Goal: Information Seeking & Learning: Learn about a topic

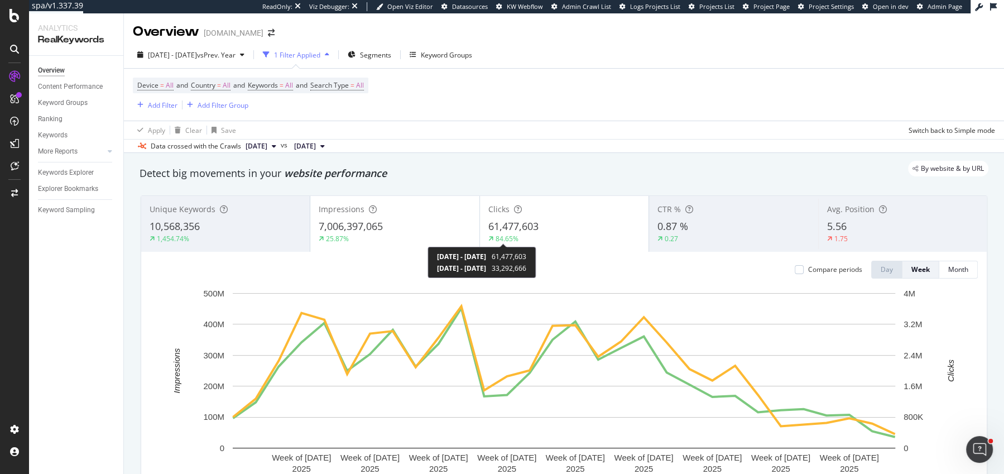
scroll to position [12, 0]
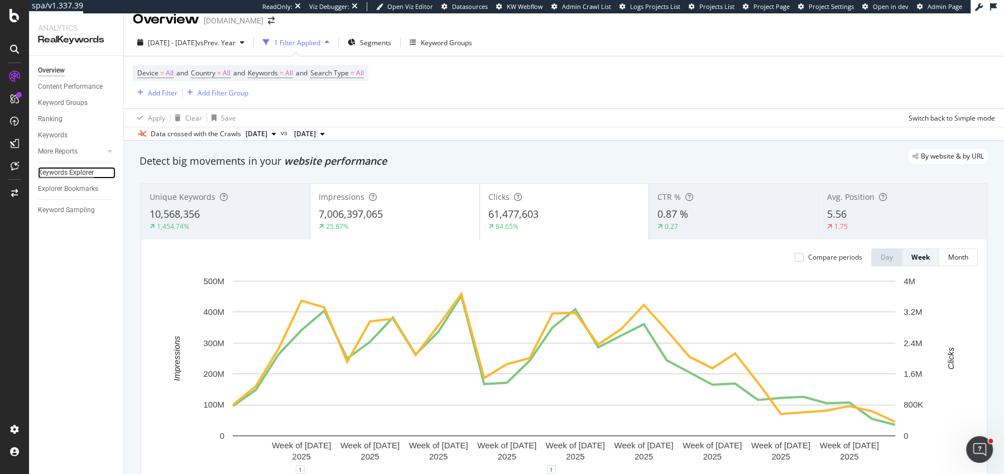
click at [51, 169] on div "Keywords Explorer" at bounding box center [66, 173] width 56 height 12
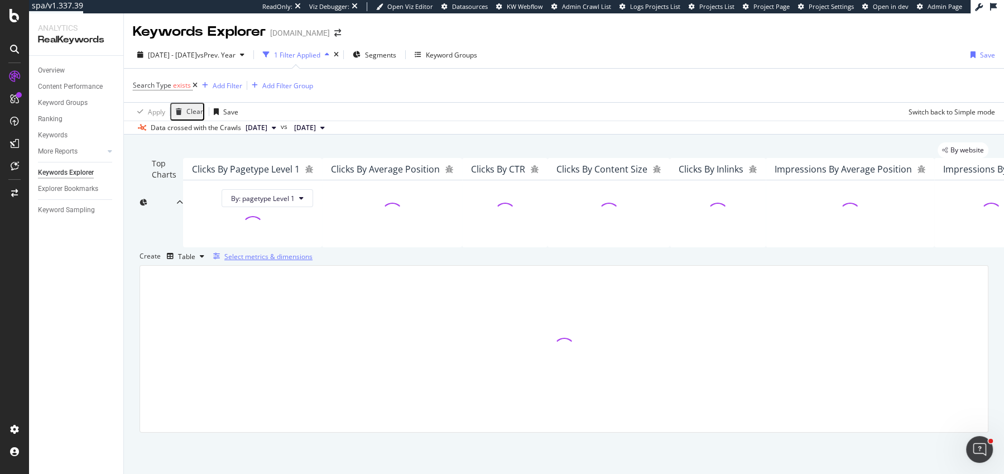
click at [312, 261] on div "Select metrics & dimensions" at bounding box center [268, 256] width 88 height 9
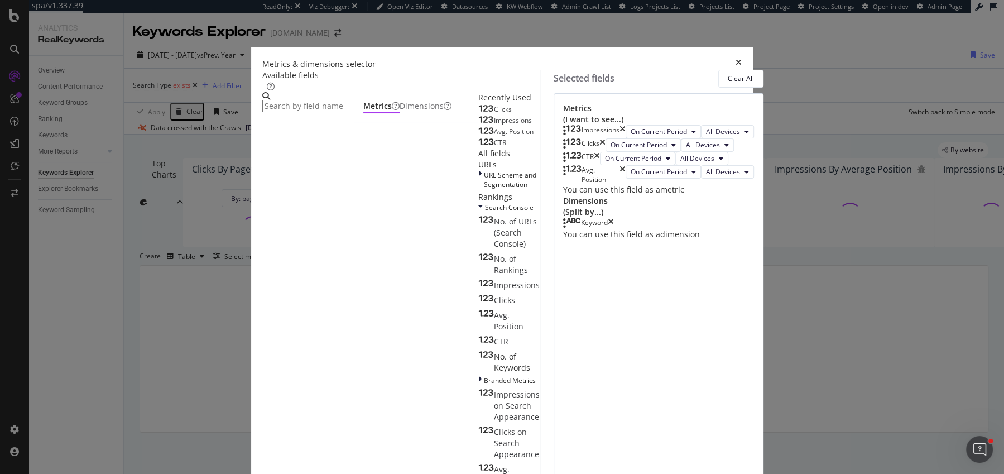
click at [600, 165] on icon "times" at bounding box center [597, 158] width 6 height 13
click at [625, 171] on icon "times" at bounding box center [622, 161] width 6 height 19
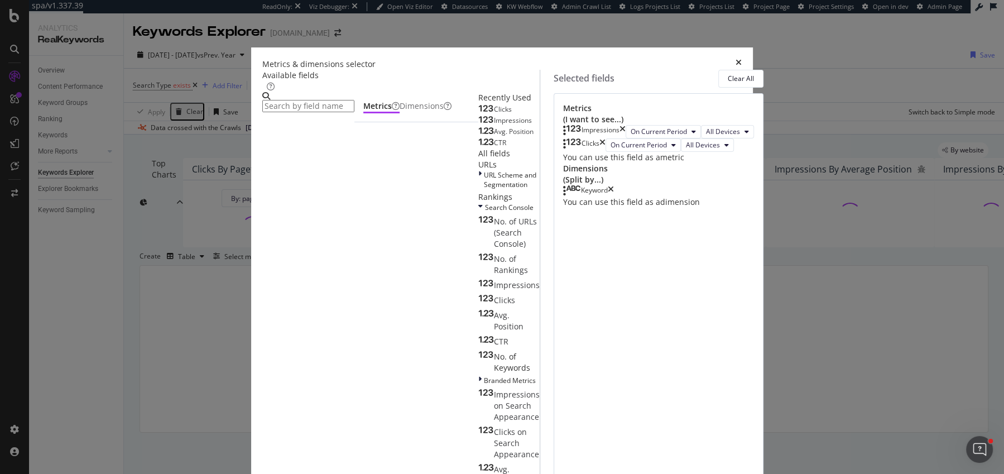
click at [614, 196] on div "Keyword" at bounding box center [588, 190] width 51 height 11
click at [614, 196] on icon "times" at bounding box center [610, 190] width 6 height 11
click at [354, 106] on input "modal" at bounding box center [308, 106] width 92 height 12
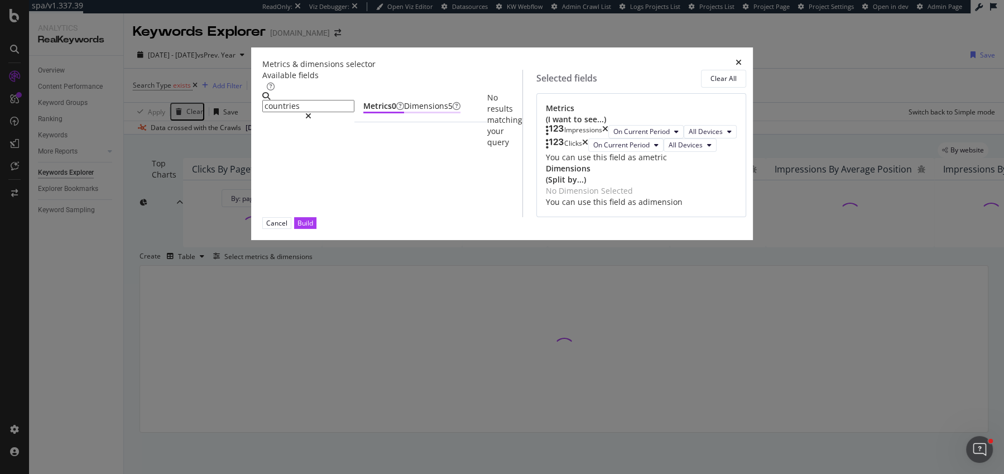
type input "countries"
click at [404, 112] on div "Dimensions 5" at bounding box center [432, 105] width 56 height 11
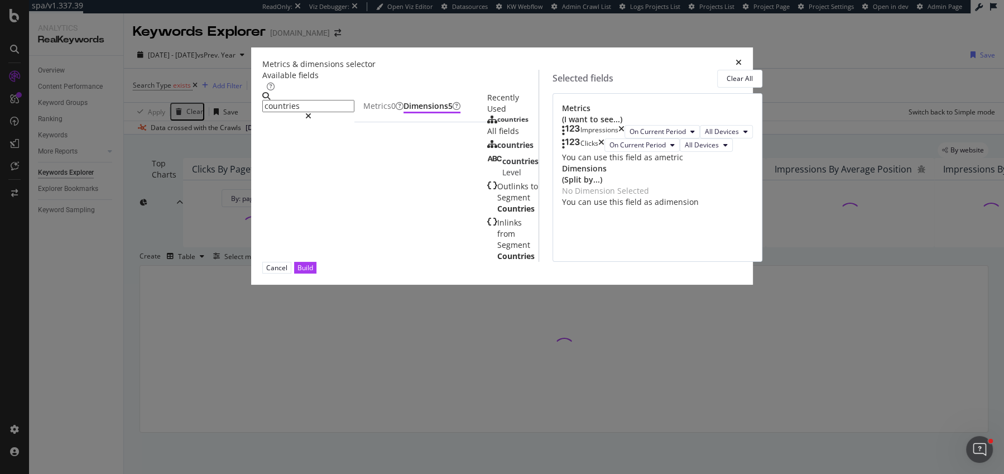
click at [487, 124] on div "countries" at bounding box center [507, 119] width 41 height 9
click at [363, 112] on div "Metrics 0" at bounding box center [383, 105] width 40 height 11
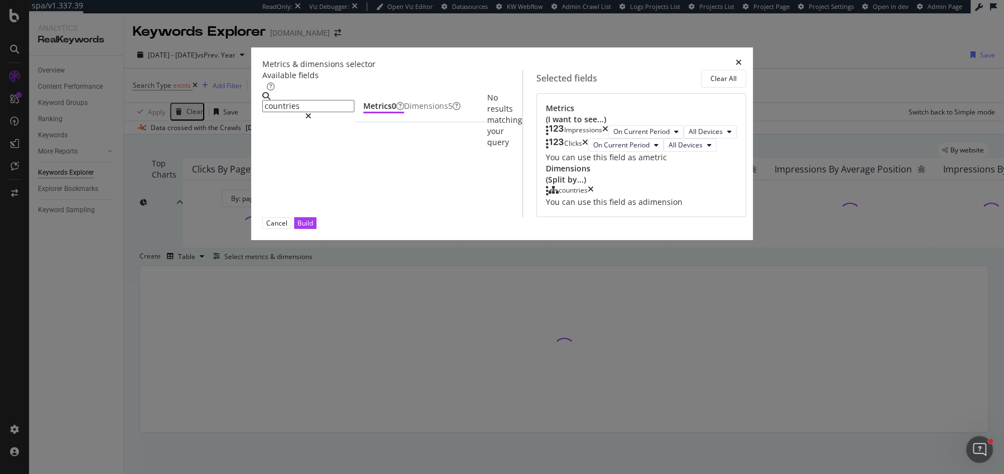
click at [354, 112] on div "modal" at bounding box center [308, 116] width 92 height 8
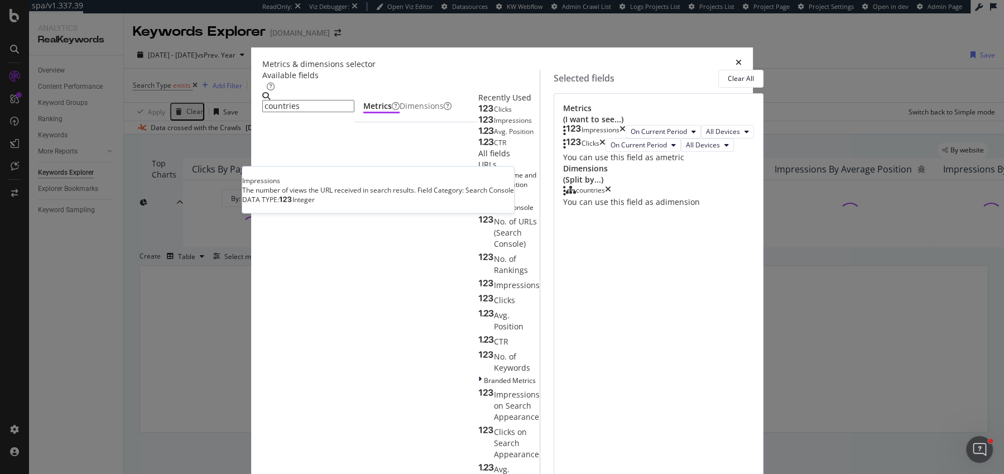
click at [494, 125] on span "Impressions" at bounding box center [513, 119] width 38 height 9
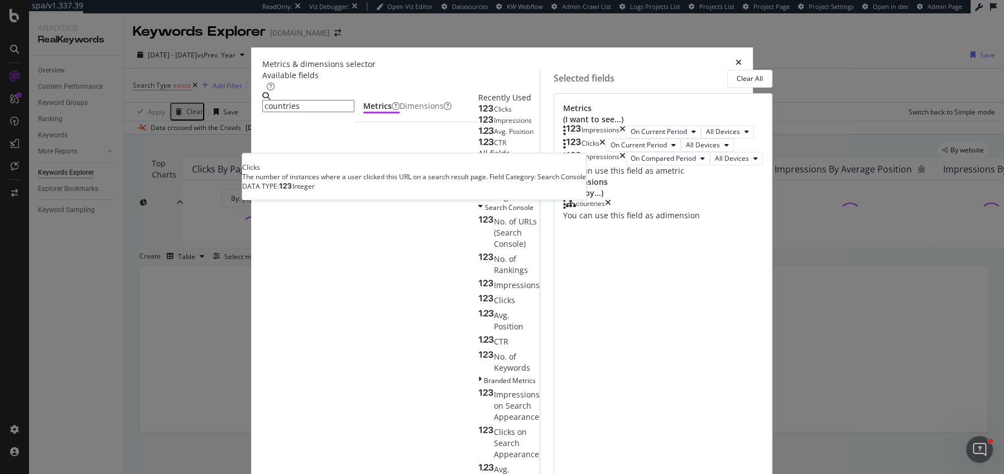
click at [478, 114] on div "Clicks" at bounding box center [494, 109] width 33 height 9
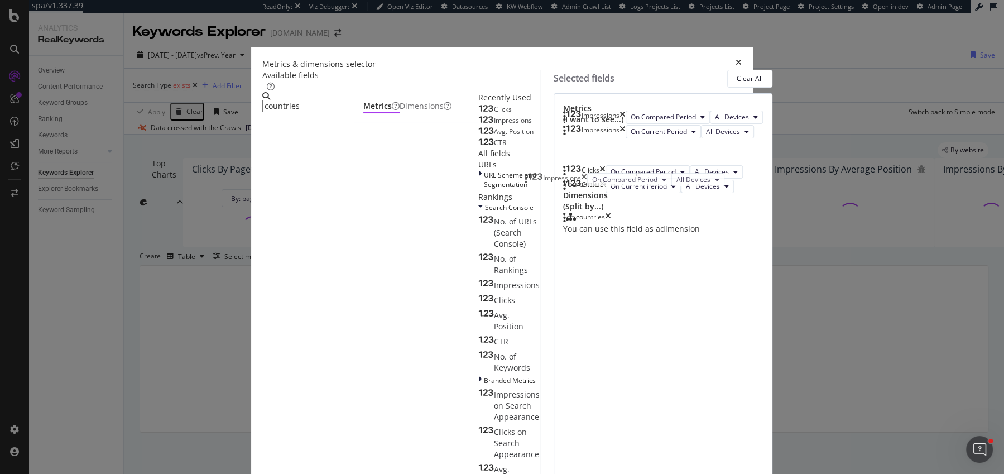
drag, startPoint x: 534, startPoint y: 213, endPoint x: 534, endPoint y: 177, distance: 36.3
click at [534, 177] on body "spa/v1.337.39 ReadOnly: Viz Debugger: Open Viz Editor Datasources KW Webflow Ad…" at bounding box center [502, 237] width 1004 height 474
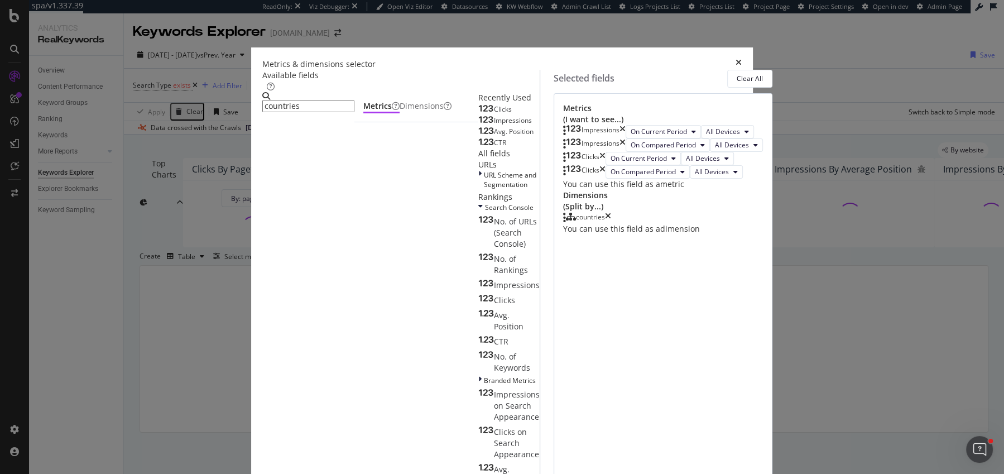
click at [478, 114] on div "Clicks" at bounding box center [494, 109] width 33 height 9
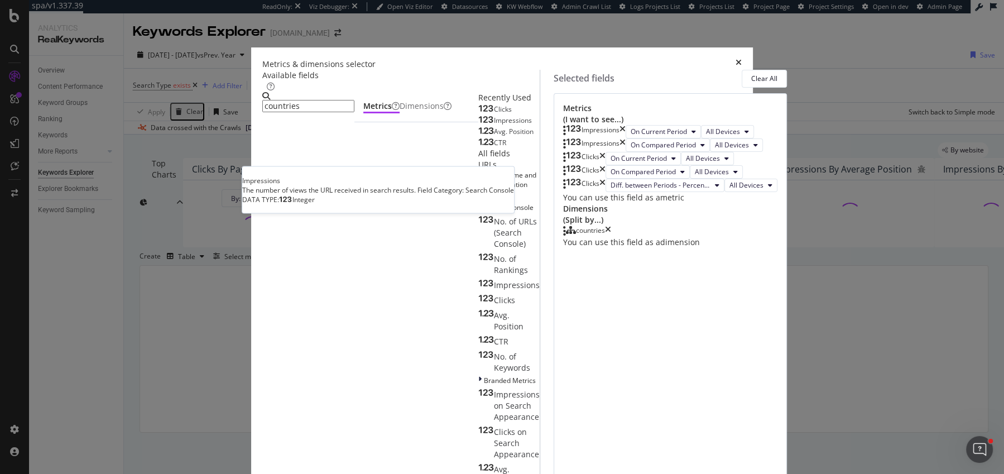
click at [494, 125] on span "Impressions" at bounding box center [513, 119] width 38 height 9
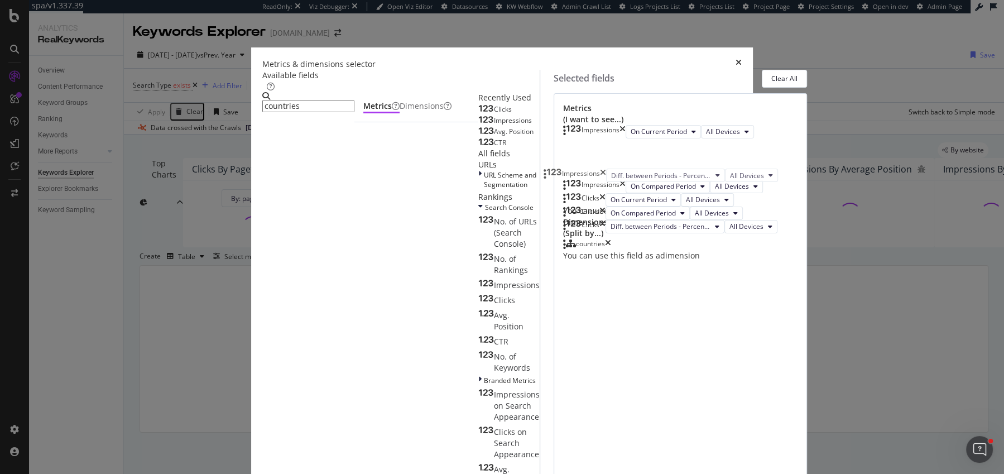
drag, startPoint x: 531, startPoint y: 336, endPoint x: 550, endPoint y: 170, distance: 167.3
click at [550, 170] on body "spa/v1.337.39 ReadOnly: Viz Debugger: Open Viz Editor Datasources KW Webflow Ad…" at bounding box center [502, 237] width 1004 height 474
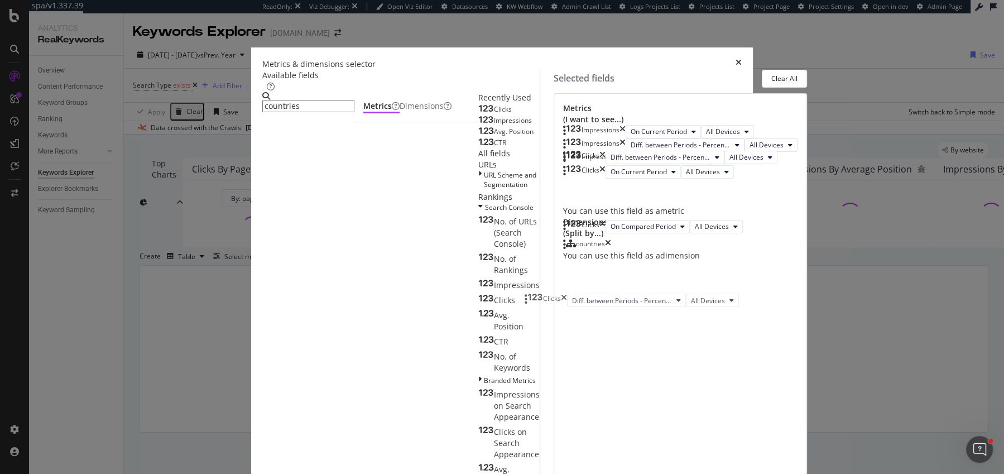
drag, startPoint x: 534, startPoint y: 336, endPoint x: 534, endPoint y: 302, distance: 34.6
click at [534, 302] on body "spa/v1.337.39 ReadOnly: Viz Debugger: Open Viz Editor Datasources KW Webflow Ad…" at bounding box center [502, 237] width 1004 height 474
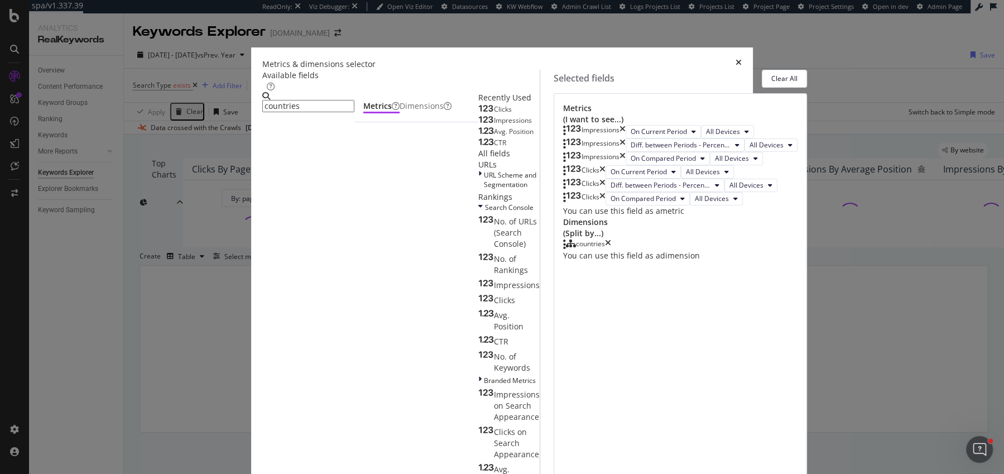
scroll to position [56, 0]
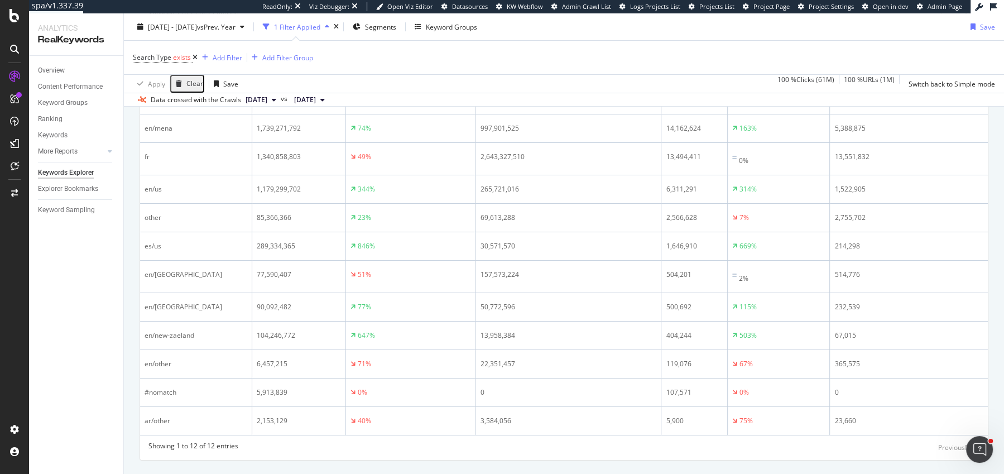
scroll to position [383, 0]
drag, startPoint x: 745, startPoint y: 154, endPoint x: 722, endPoint y: 152, distance: 23.5
click at [732, 73] on div "85%" at bounding box center [778, 67] width 93 height 10
click at [696, 99] on div "Data crossed with the Crawls 2025 Jul. 25th vs 2024 Jul. 18th" at bounding box center [564, 99] width 880 height 13
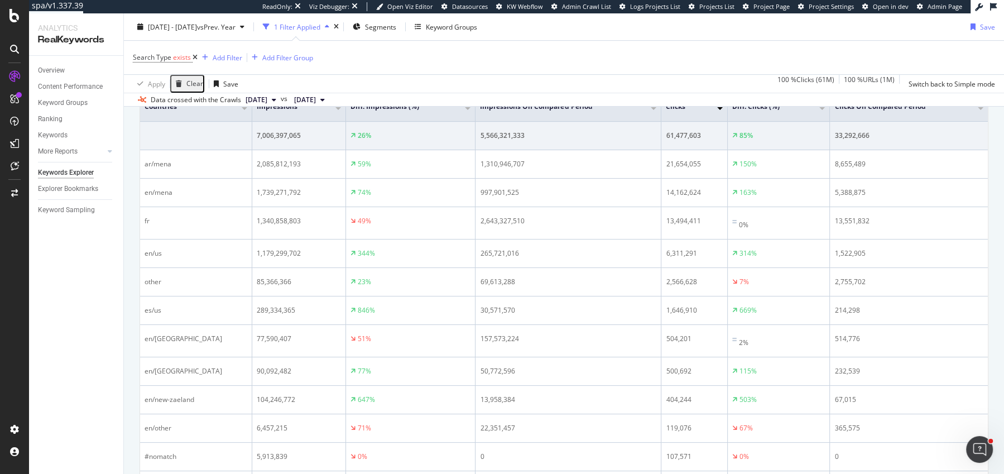
scroll to position [213, 0]
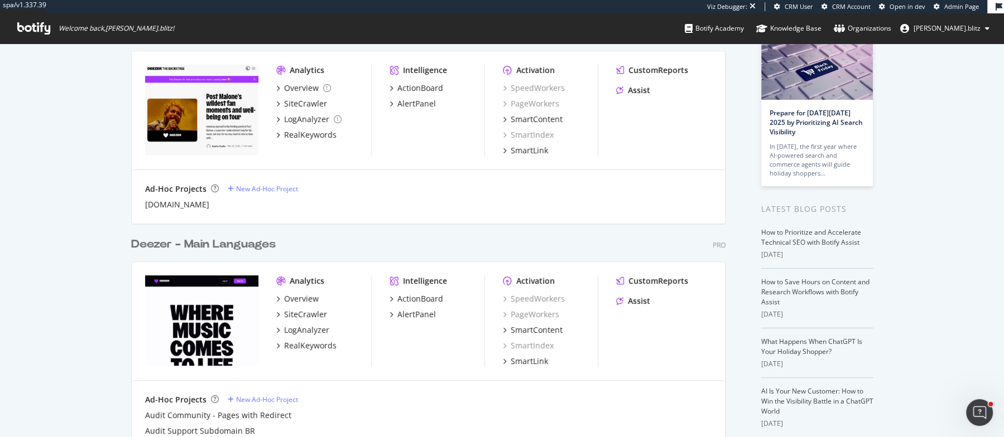
scroll to position [124, 0]
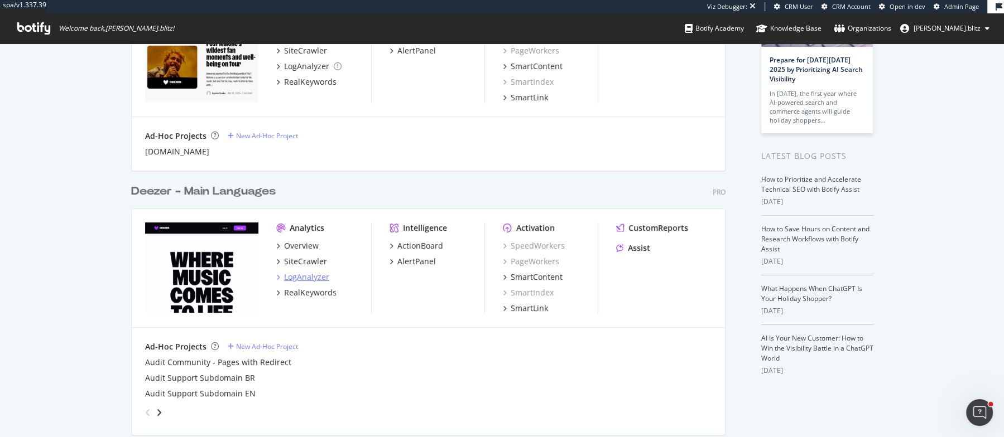
click at [301, 278] on div "LogAnalyzer" at bounding box center [306, 277] width 45 height 11
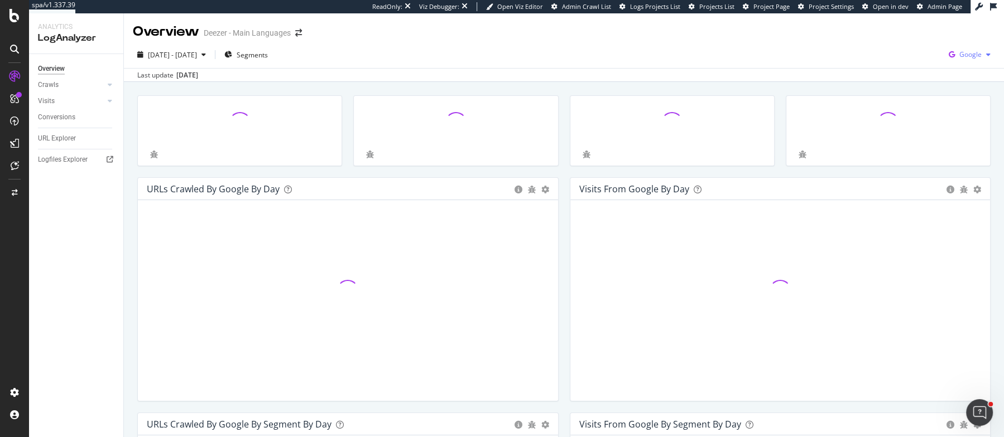
click at [963, 59] on span "Google" at bounding box center [970, 54] width 22 height 9
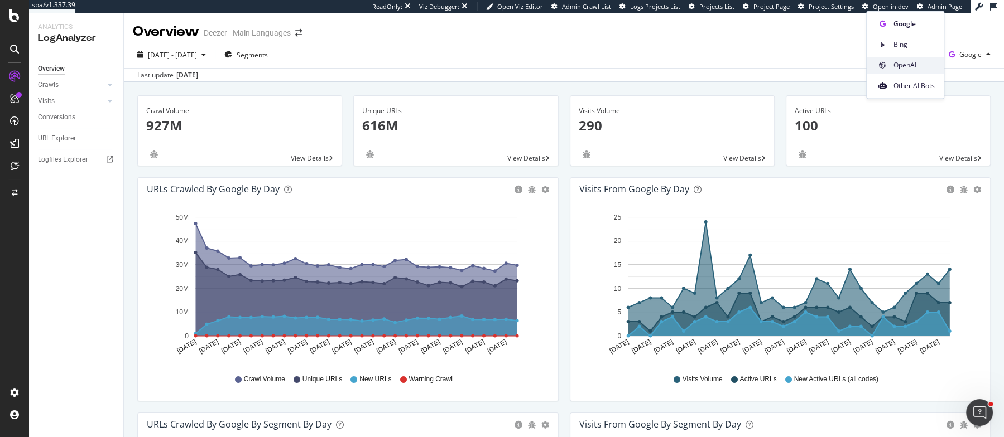
click at [902, 67] on span "OpenAI" at bounding box center [913, 65] width 41 height 10
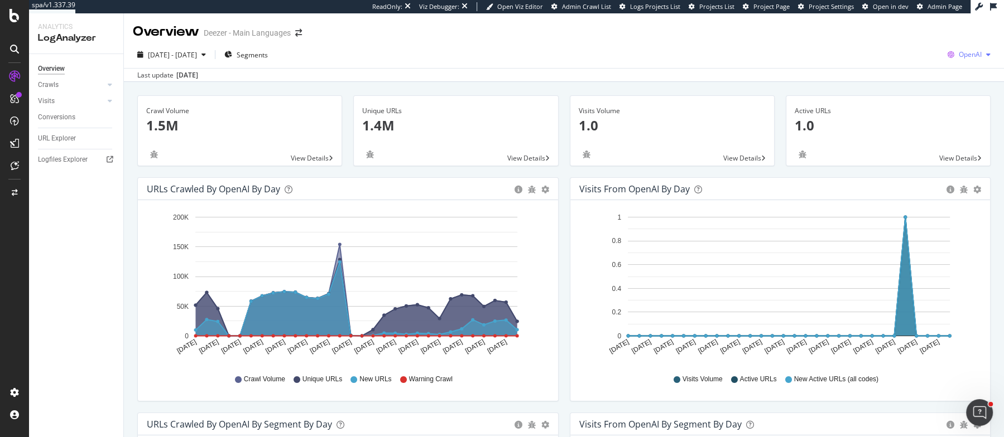
click at [957, 53] on icon "button" at bounding box center [951, 55] width 16 height 16
click at [970, 52] on span "OpenAI" at bounding box center [969, 54] width 23 height 9
click at [978, 60] on div "OpenAI" at bounding box center [969, 54] width 52 height 17
click at [964, 59] on span "OpenAI" at bounding box center [969, 54] width 23 height 9
click at [186, 55] on span "2025 Aug. 23rd - Sep. 21st" at bounding box center [172, 54] width 49 height 9
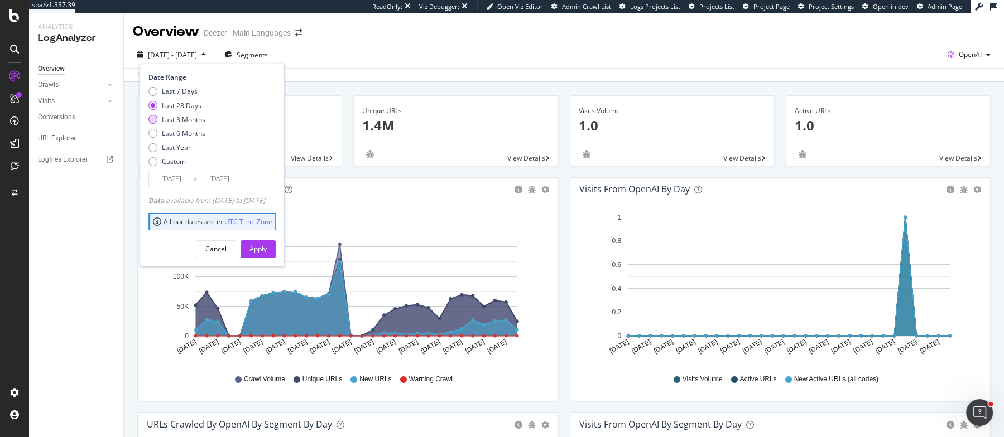
click at [179, 122] on div "Last 3 Months" at bounding box center [184, 119] width 44 height 9
type input "2025/06/22"
click at [267, 244] on div "Apply" at bounding box center [257, 248] width 17 height 9
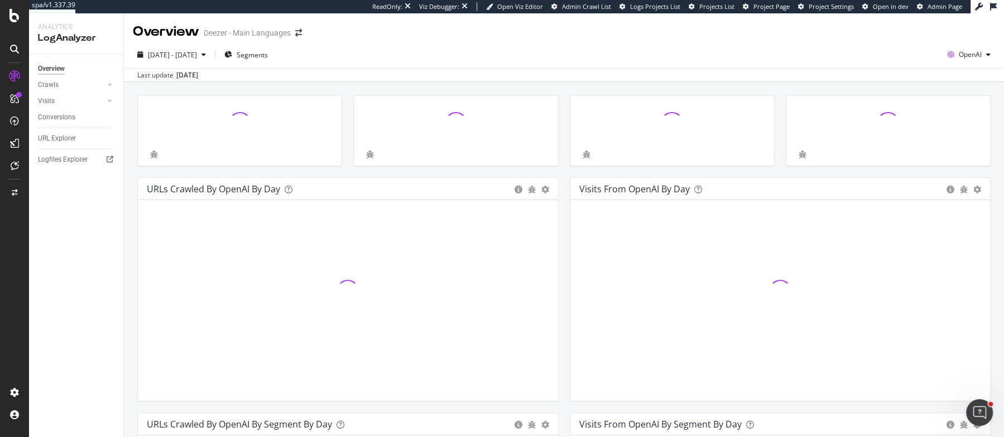
click at [562, 168] on div at bounding box center [456, 136] width 216 height 82
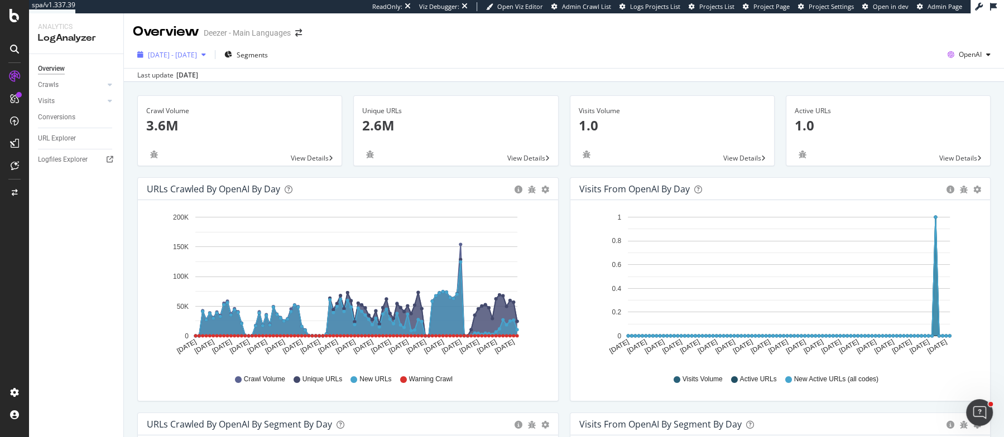
click at [179, 59] on span "2025 Jun. 22nd - Sep. 21st" at bounding box center [172, 54] width 49 height 9
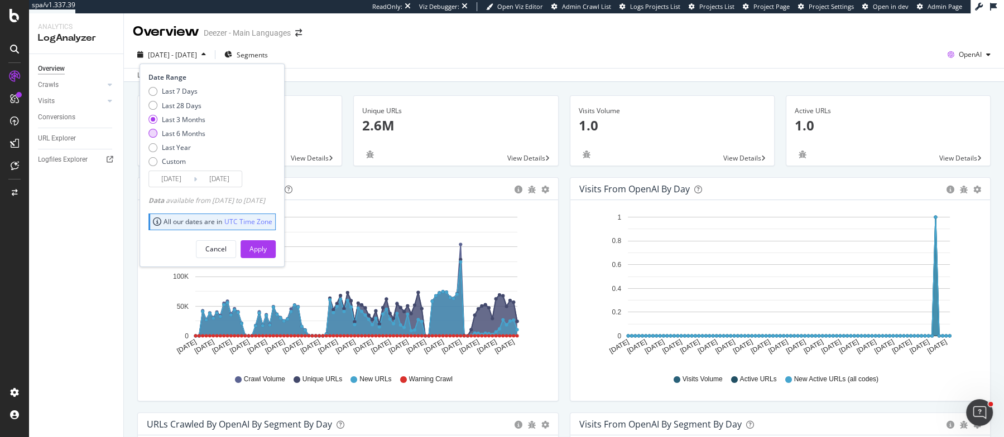
click at [173, 129] on div "Last 6 Months" at bounding box center [184, 133] width 44 height 9
type input "2025/03/22"
click at [267, 245] on div "Apply" at bounding box center [257, 248] width 17 height 9
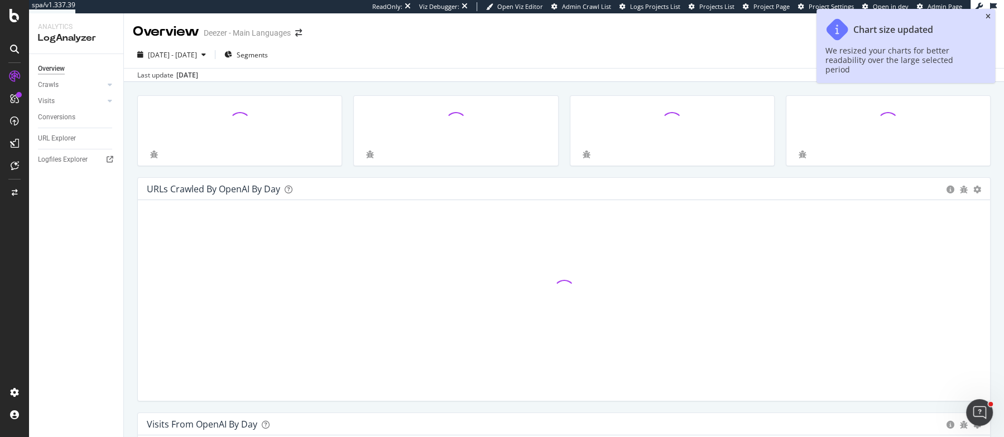
click at [988, 16] on icon "close toast" at bounding box center [987, 16] width 5 height 7
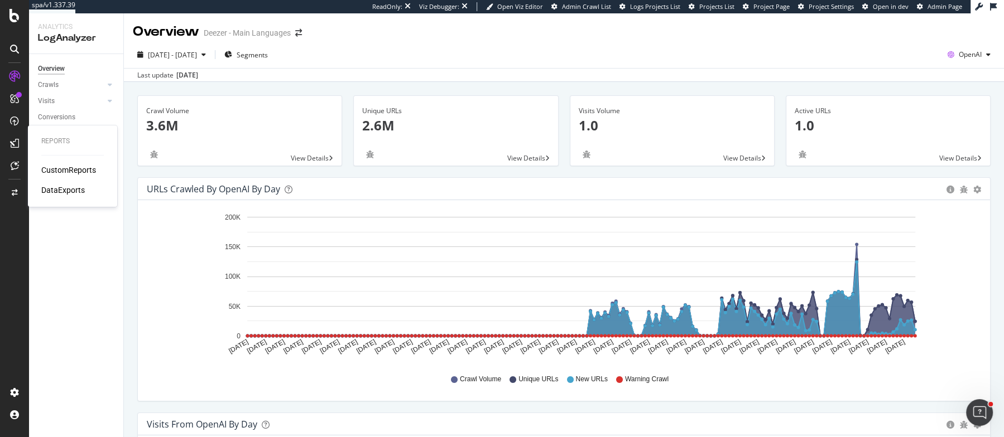
click at [65, 171] on div "CustomReports" at bounding box center [68, 170] width 55 height 11
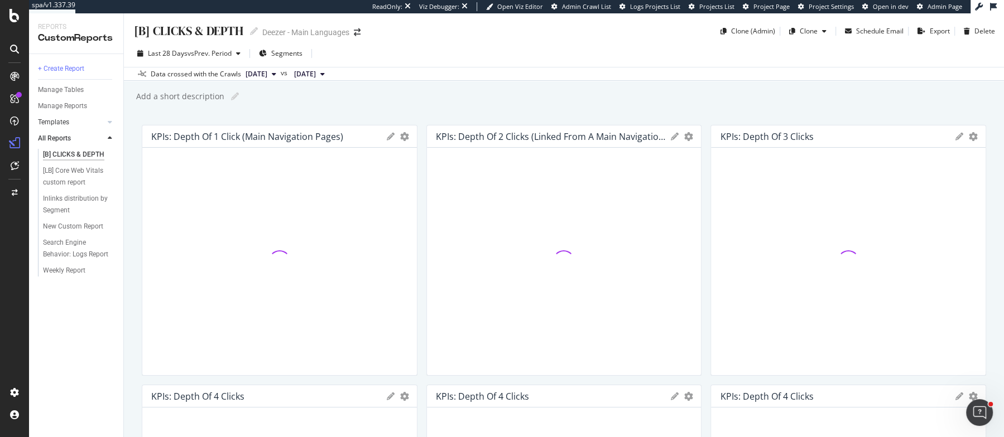
click at [79, 124] on link "Templates" at bounding box center [71, 123] width 66 height 12
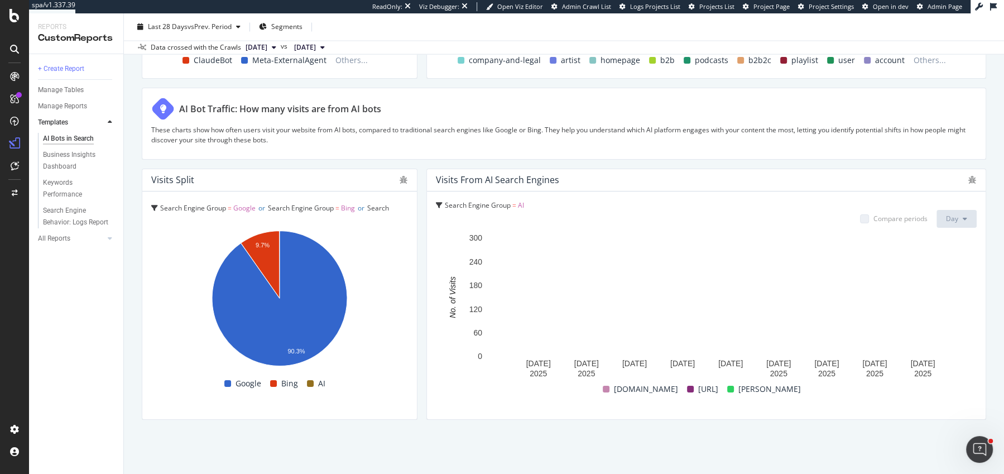
scroll to position [598, 0]
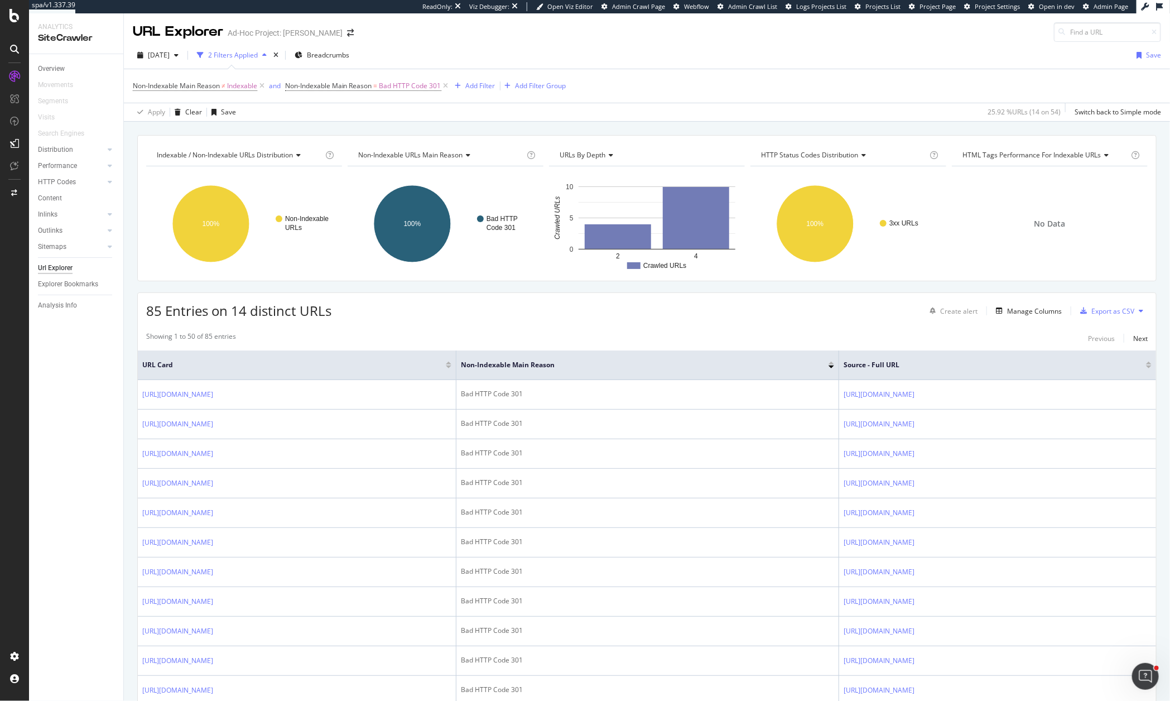
click at [56, 66] on div "Overview" at bounding box center [51, 69] width 27 height 12
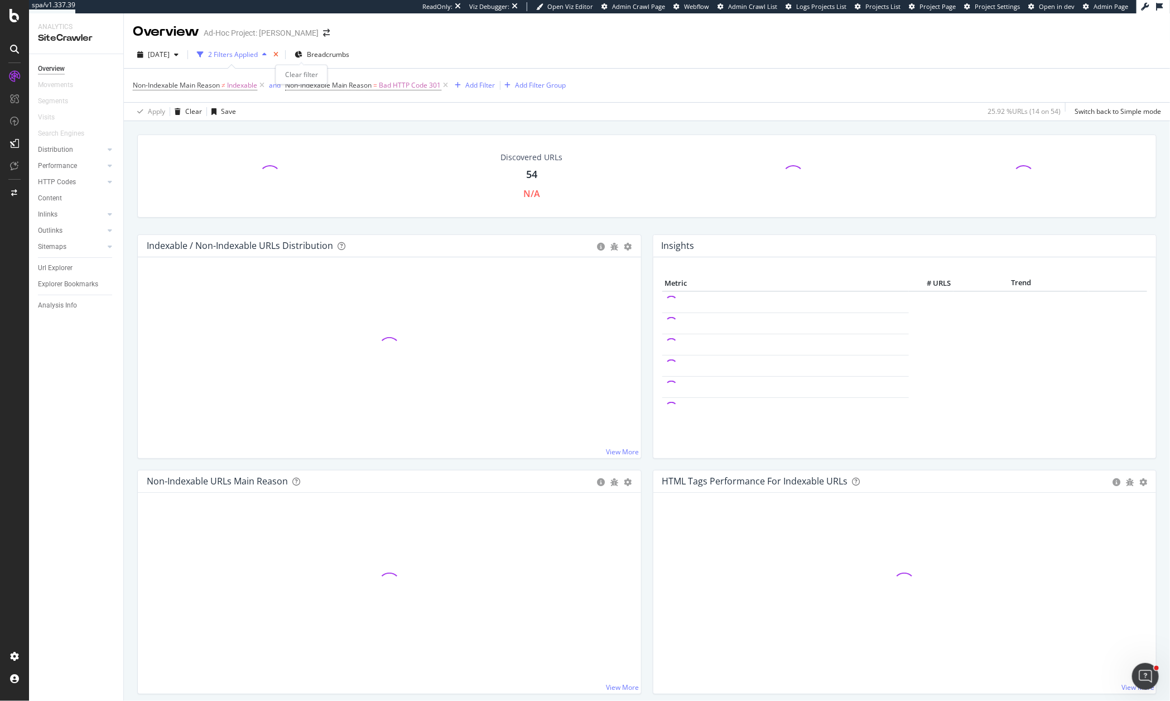
click at [278, 54] on icon "times" at bounding box center [275, 54] width 5 height 7
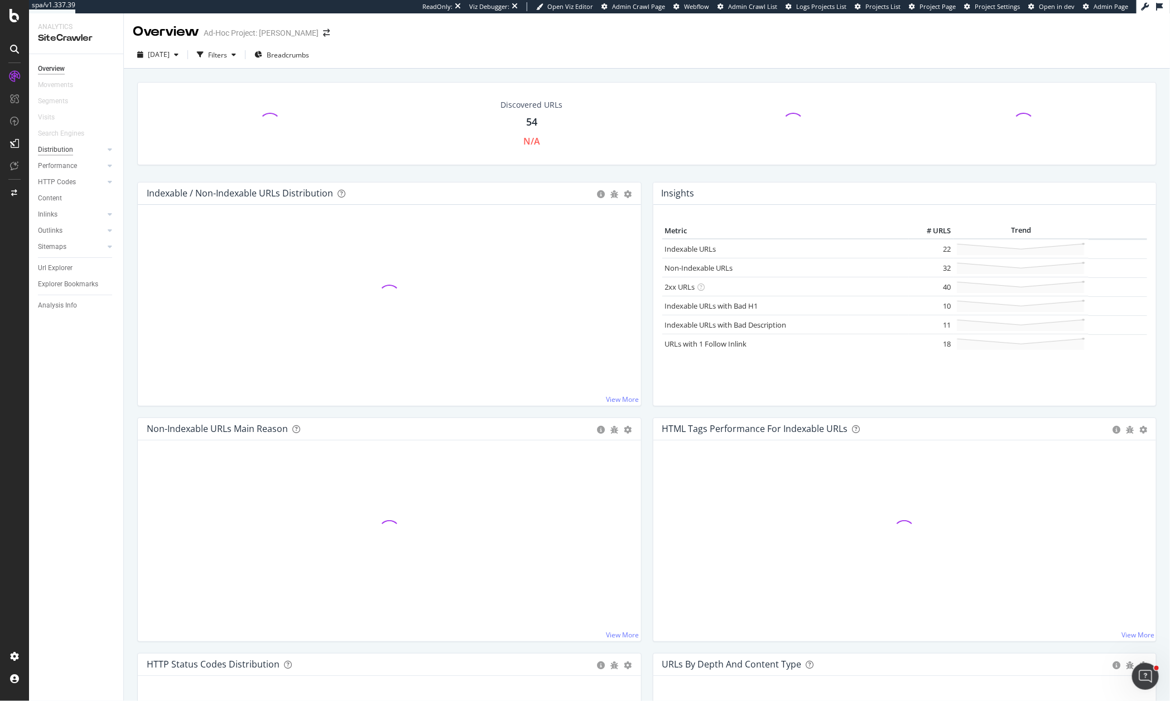
click at [57, 149] on div "Distribution" at bounding box center [55, 150] width 35 height 12
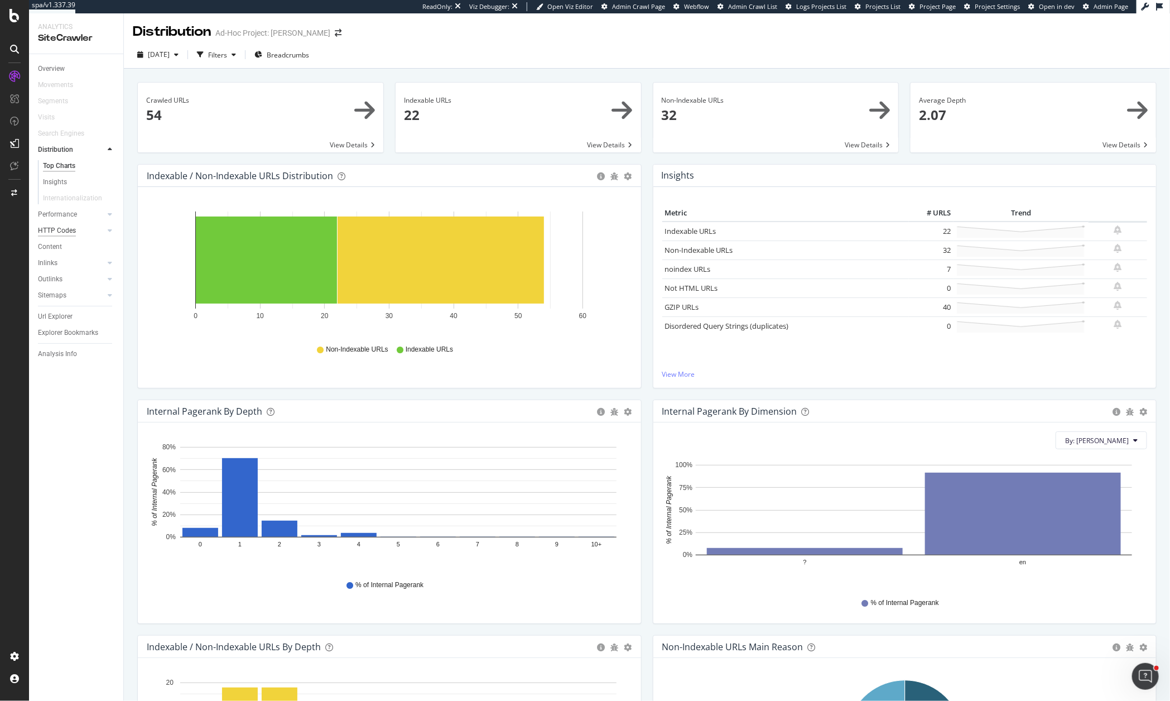
click at [57, 230] on div "HTTP Codes" at bounding box center [57, 231] width 38 height 12
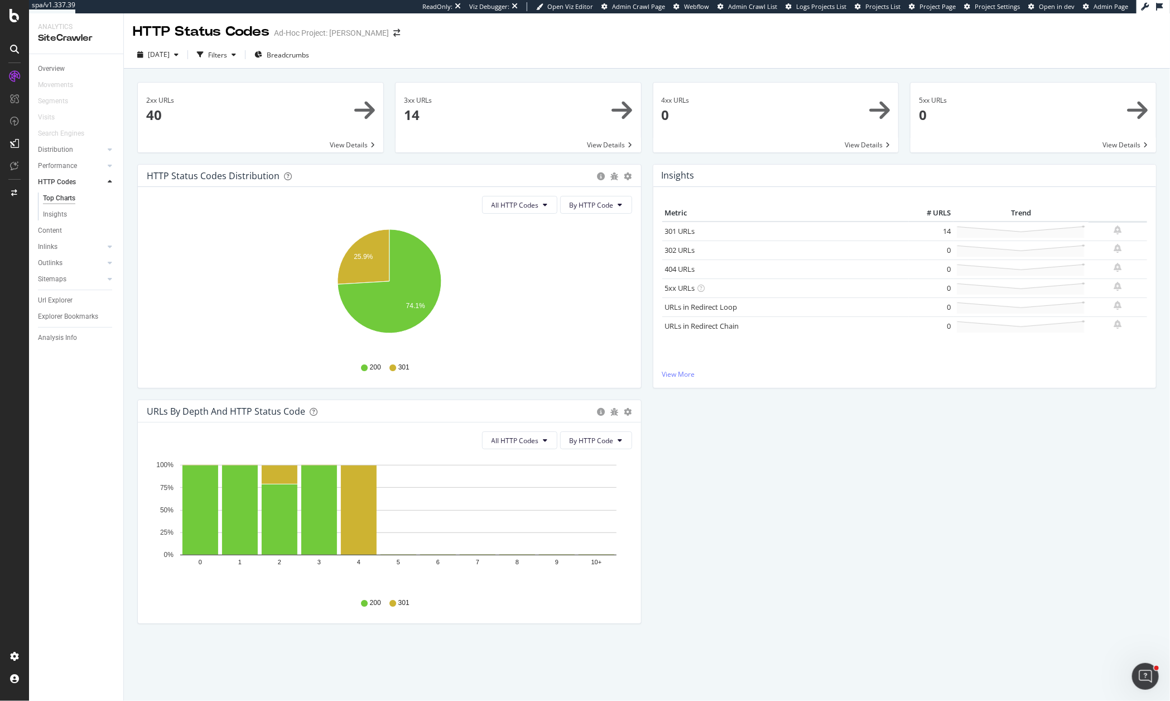
scroll to position [12, 0]
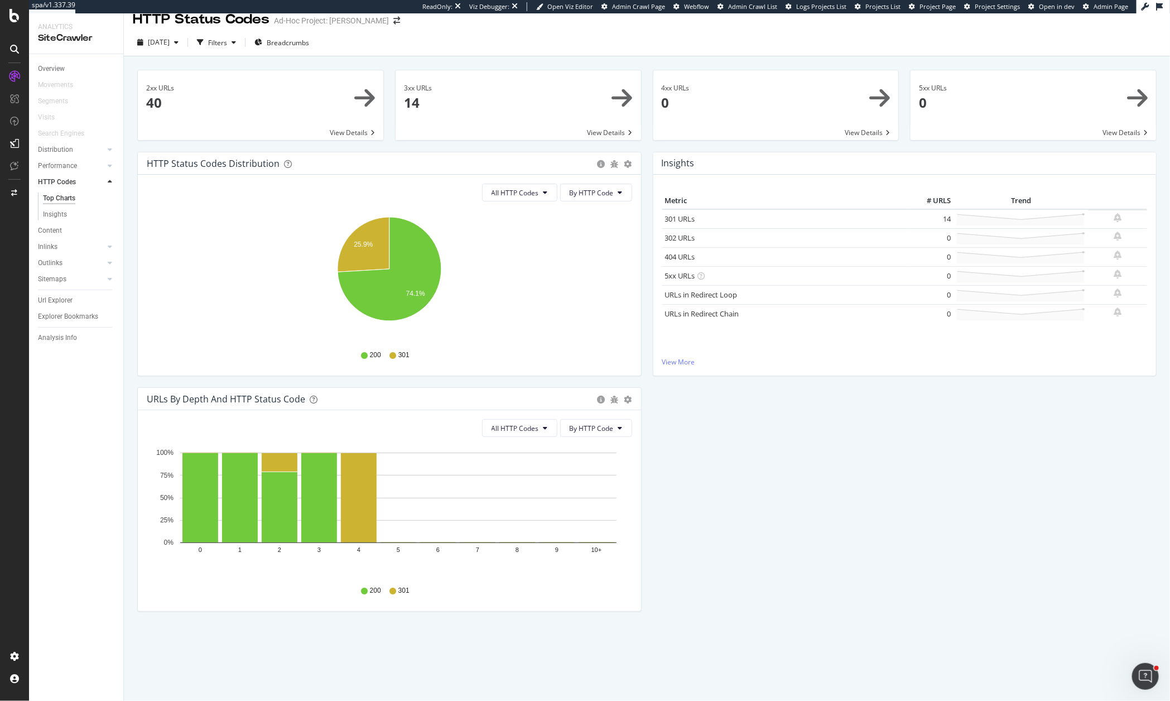
click at [51, 229] on div "Content" at bounding box center [50, 231] width 24 height 12
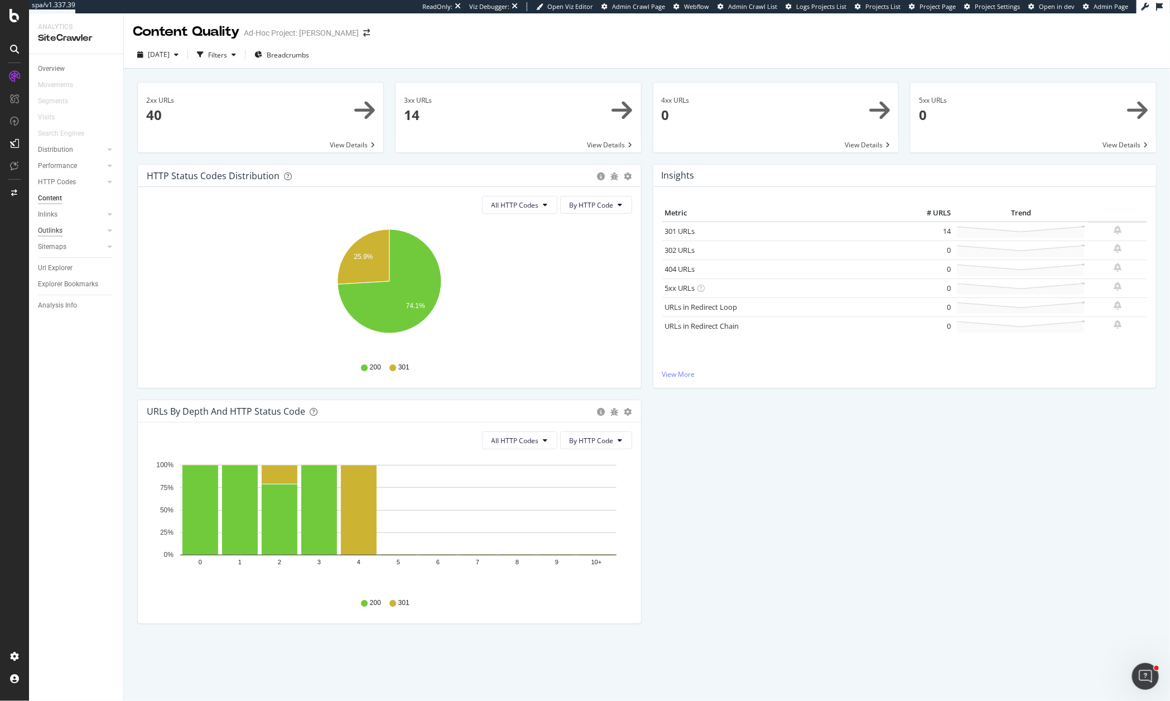
click at [51, 241] on div "Sitemaps" at bounding box center [52, 247] width 28 height 12
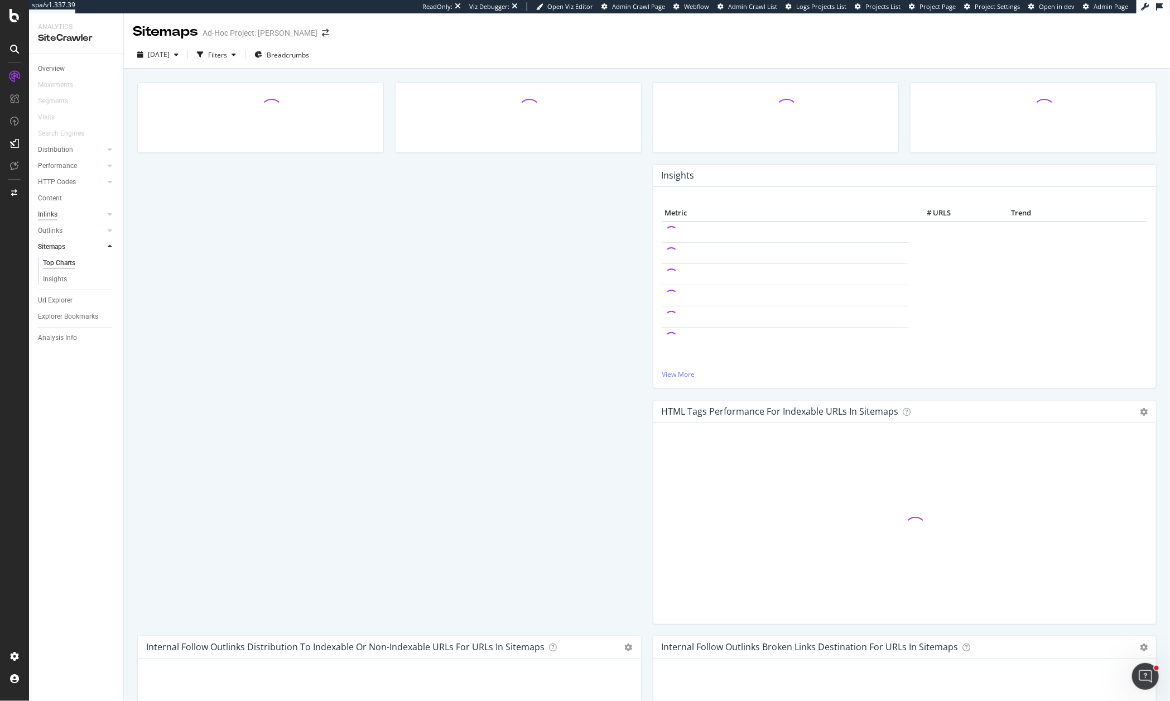
click at [49, 210] on div "Inlinks" at bounding box center [48, 215] width 20 height 12
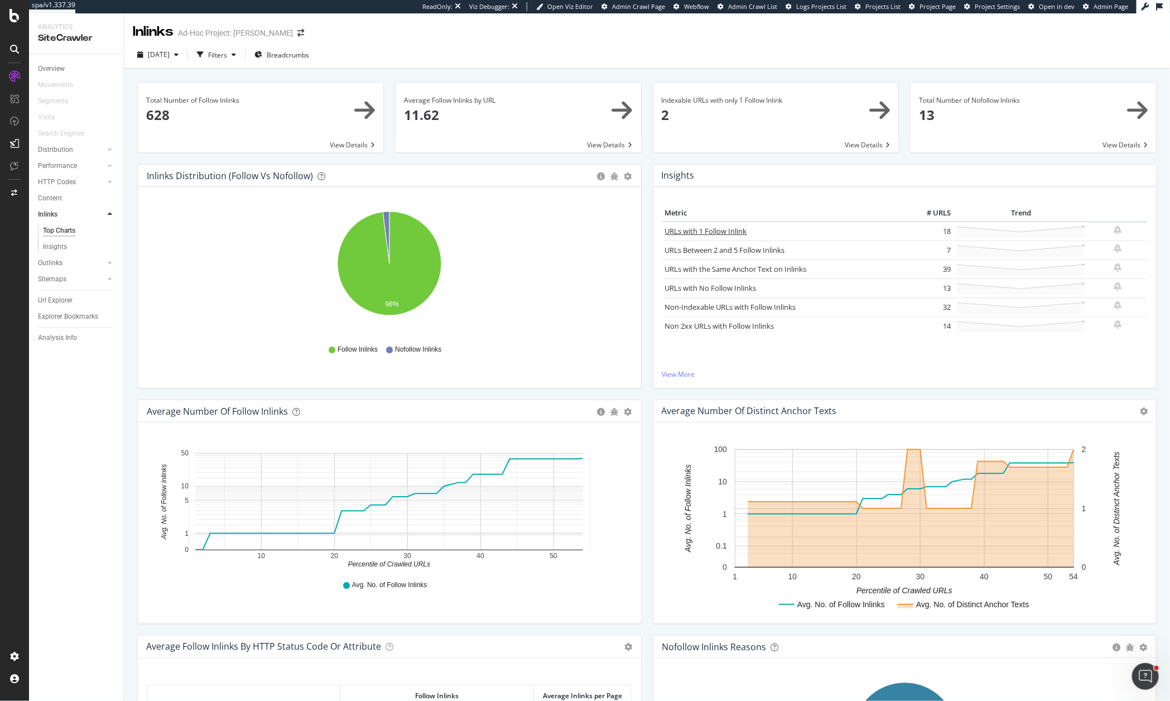
click at [681, 227] on link "URLs with 1 Follow Inlink" at bounding box center [706, 231] width 82 height 10
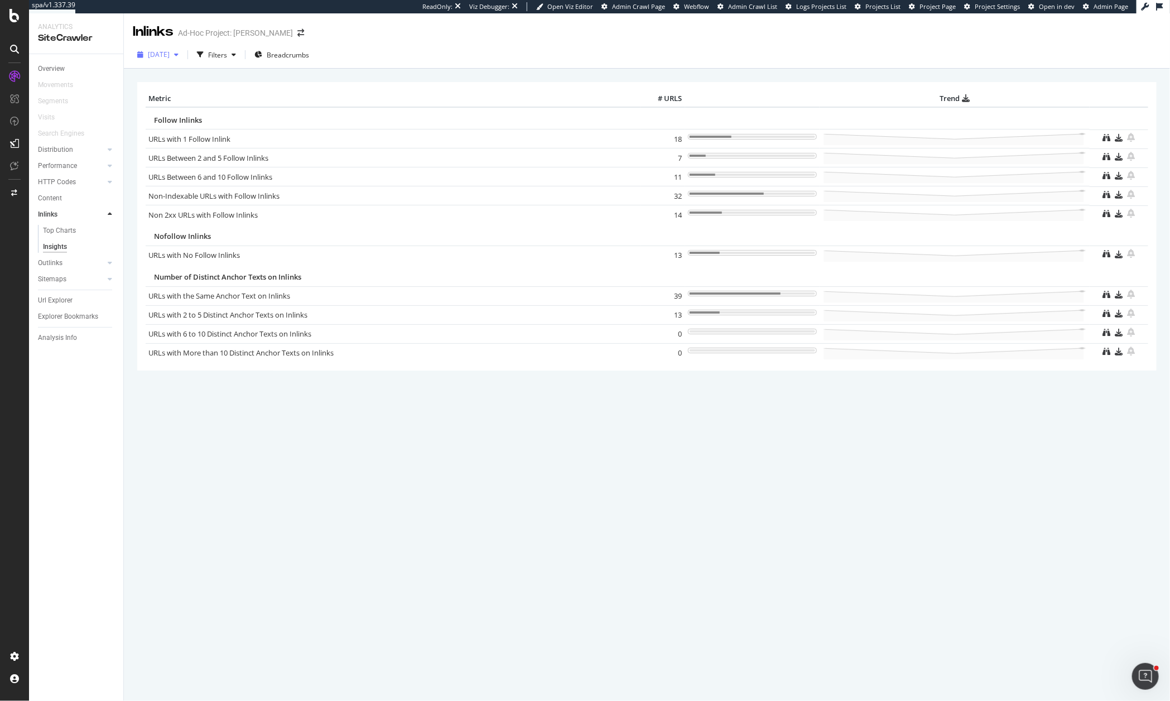
click at [170, 57] on span "[DATE]" at bounding box center [159, 54] width 22 height 9
click at [180, 77] on div "[DATE]" at bounding box center [166, 76] width 34 height 10
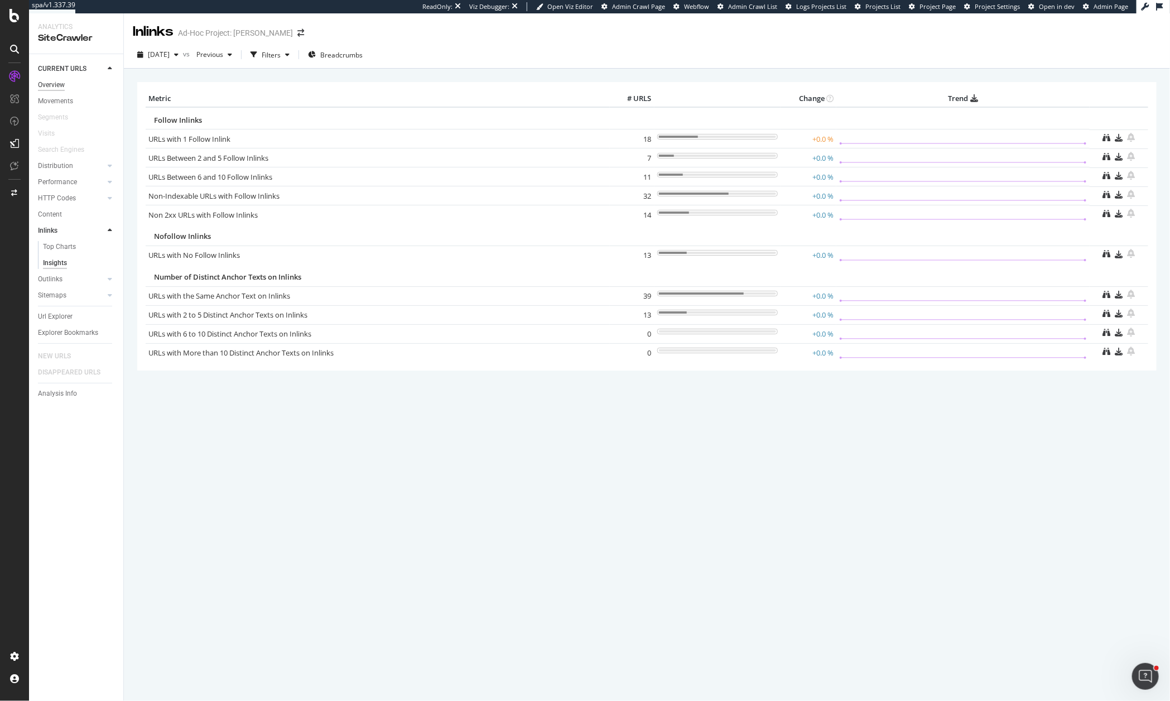
click at [50, 89] on div "Overview" at bounding box center [51, 85] width 27 height 12
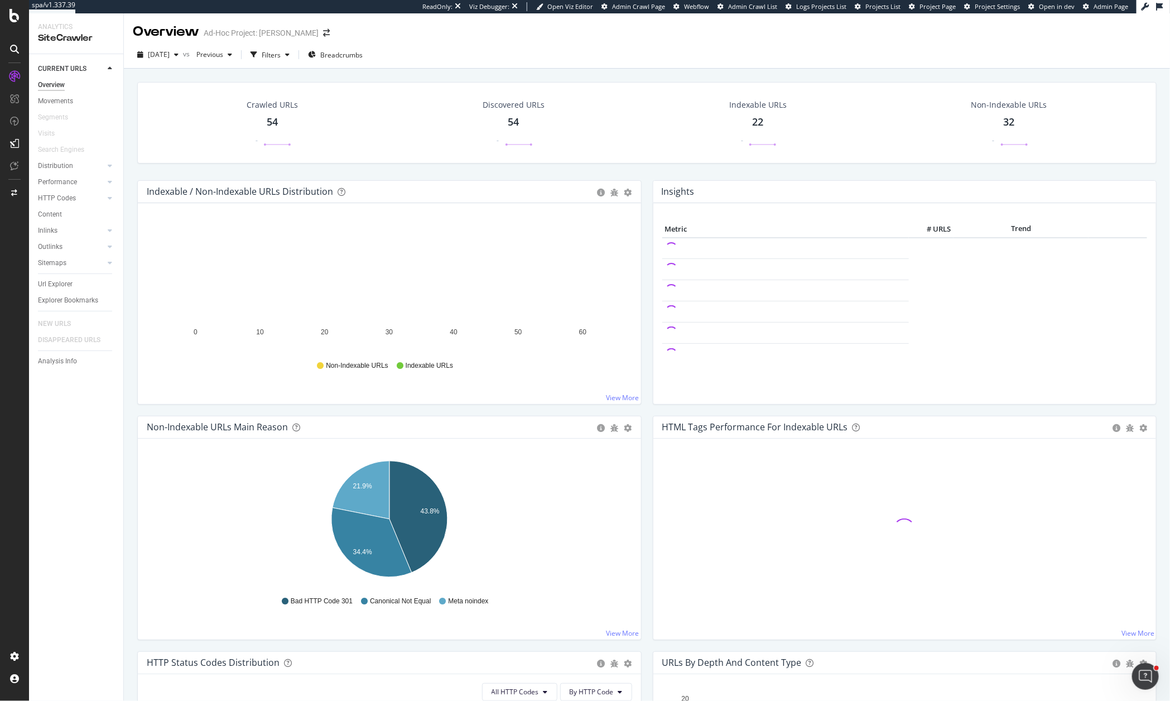
scroll to position [84, 0]
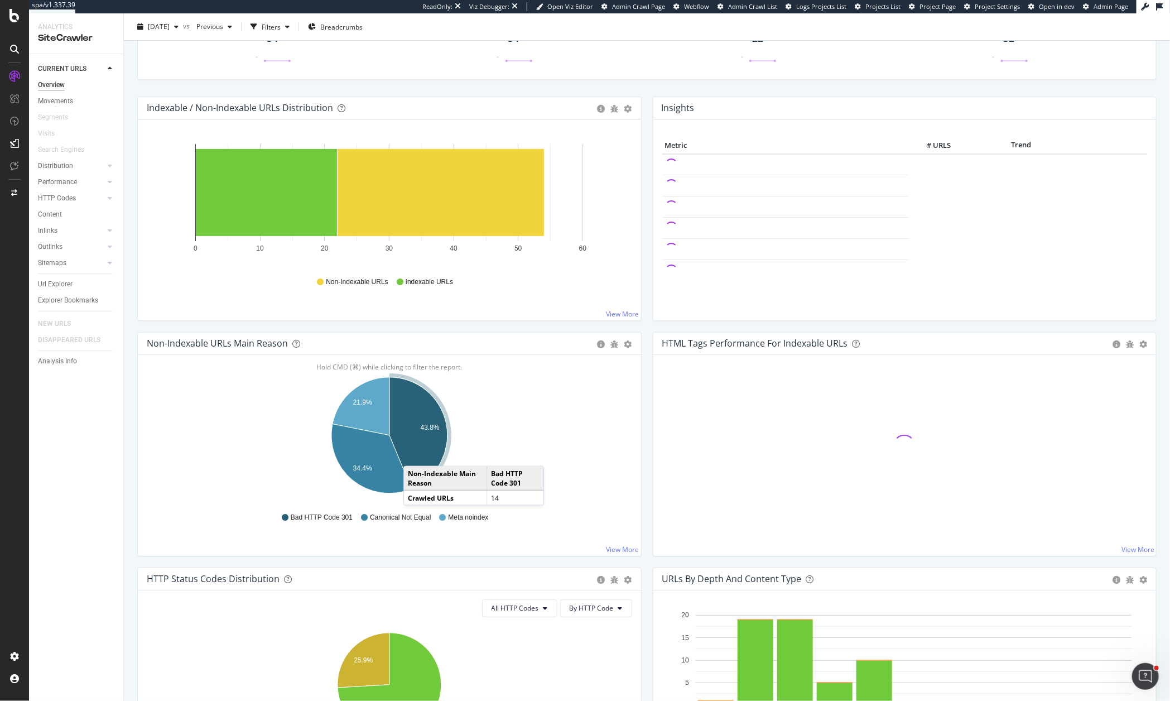
click at [415, 455] on icon "A chart." at bounding box center [418, 433] width 58 height 112
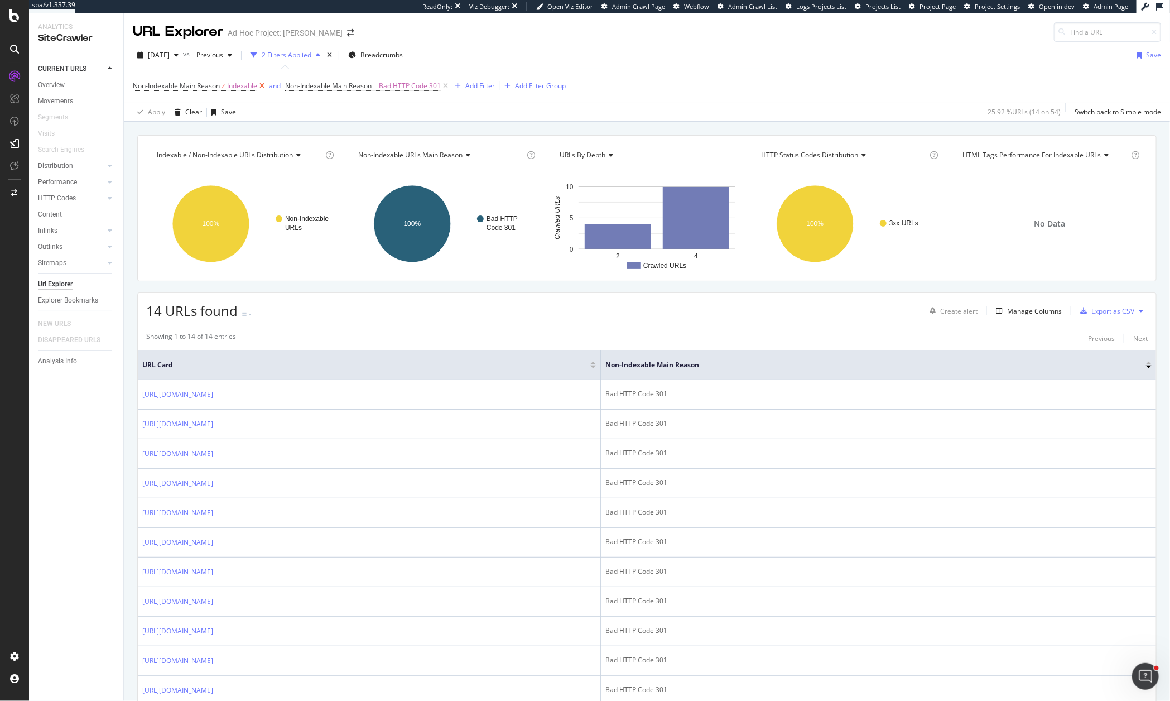
click at [263, 88] on icon at bounding box center [261, 85] width 9 height 11
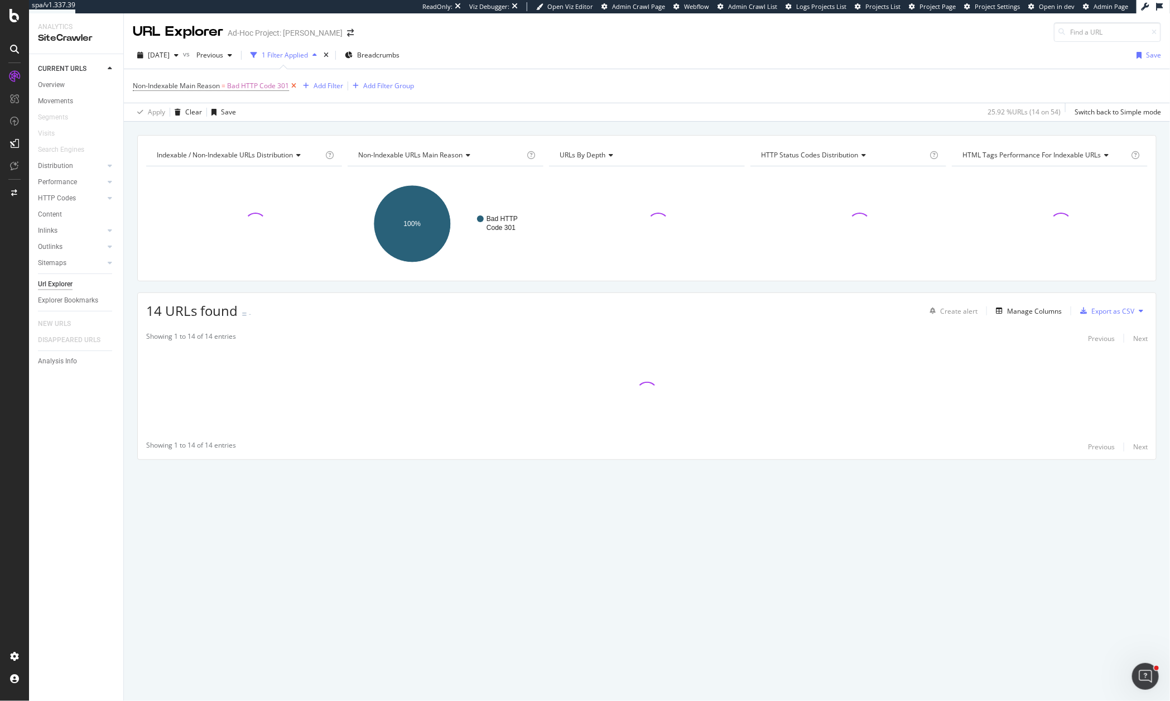
click at [290, 85] on icon at bounding box center [293, 85] width 9 height 11
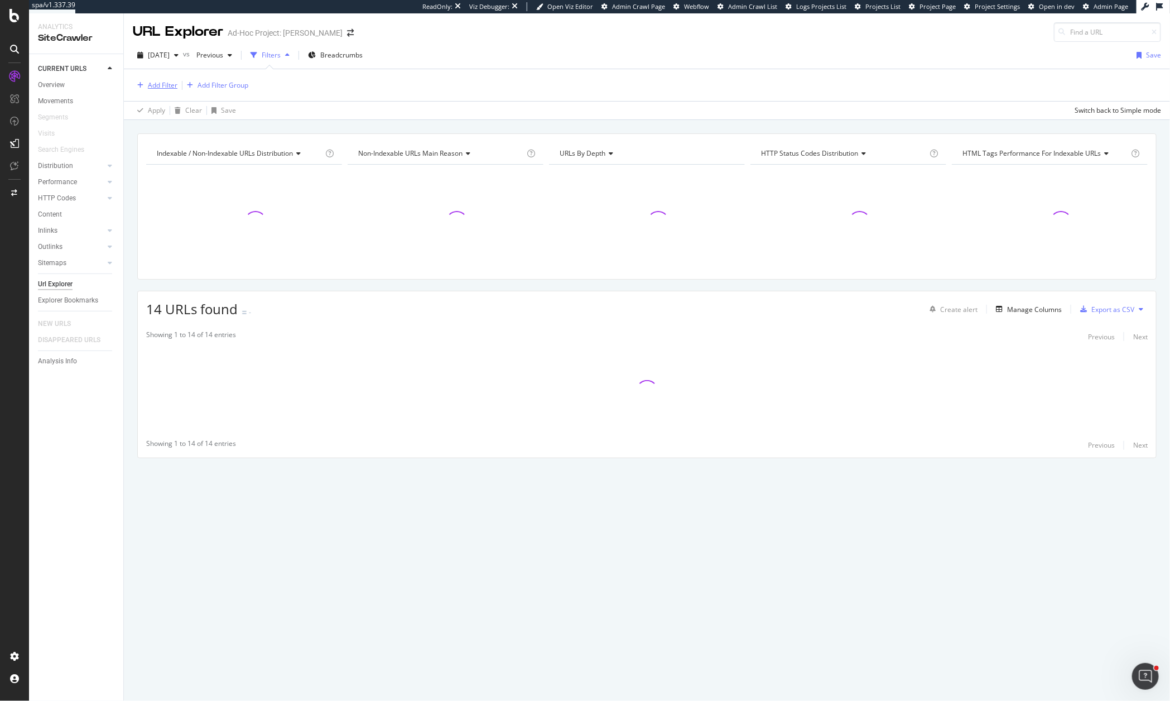
click at [160, 83] on div "Add Filter" at bounding box center [163, 84] width 30 height 9
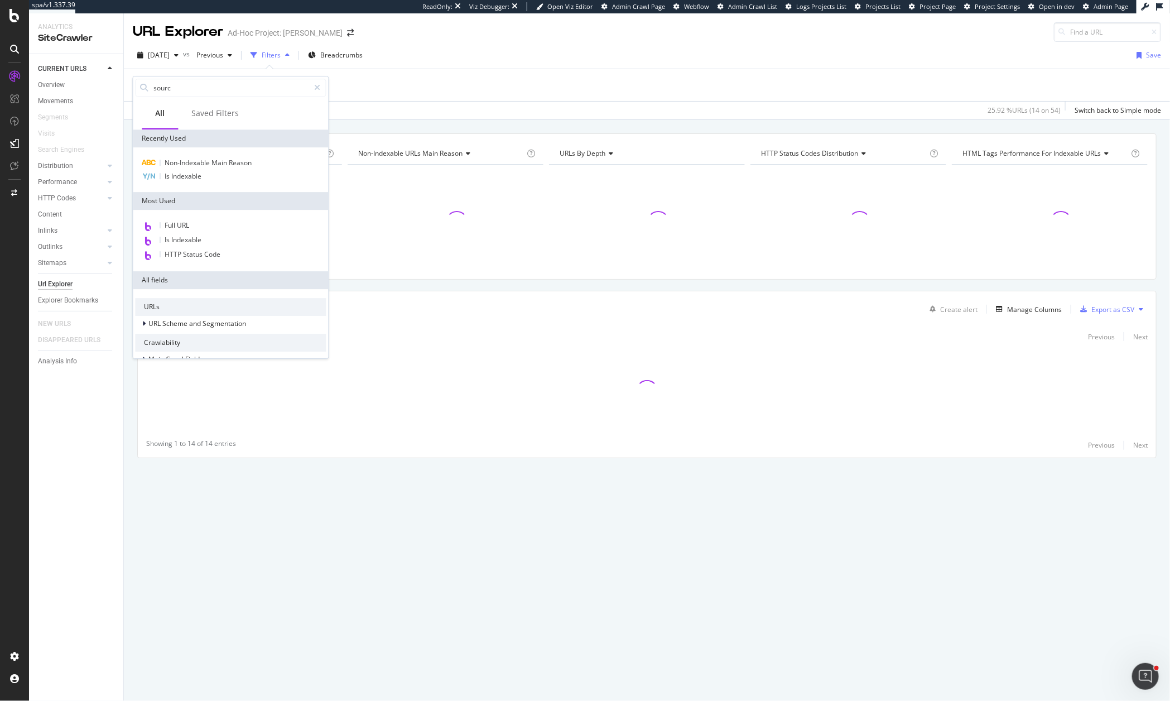
type input "source"
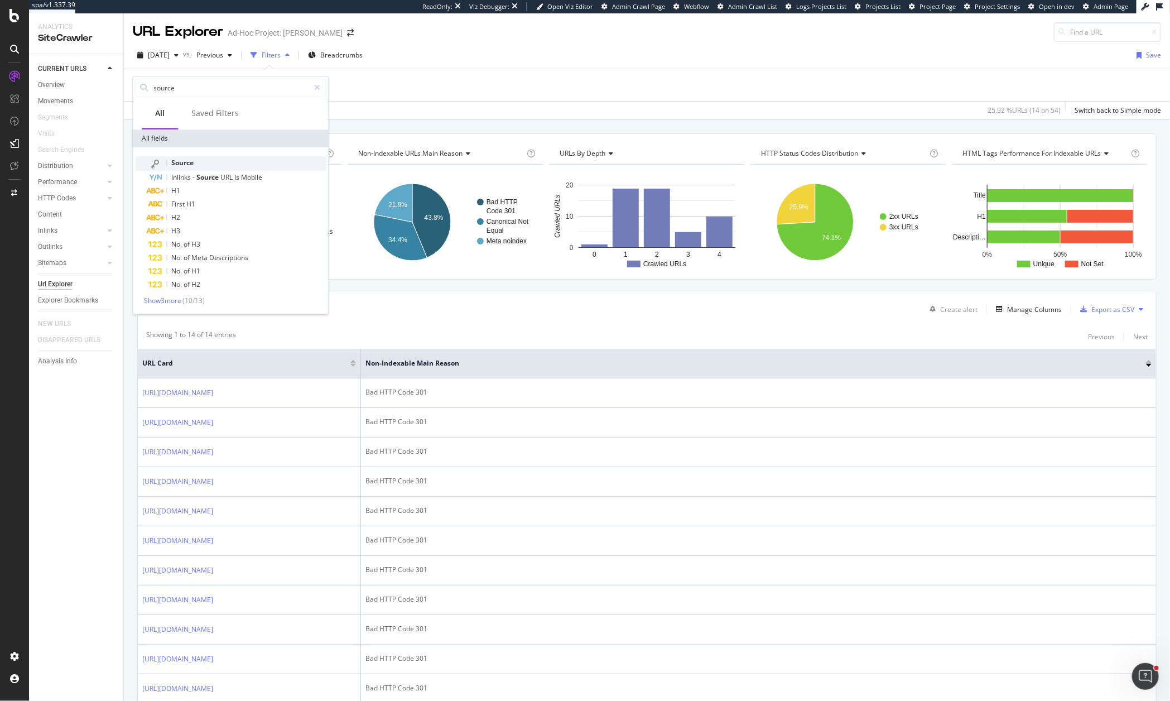
click at [190, 157] on div "Source" at bounding box center [237, 163] width 177 height 15
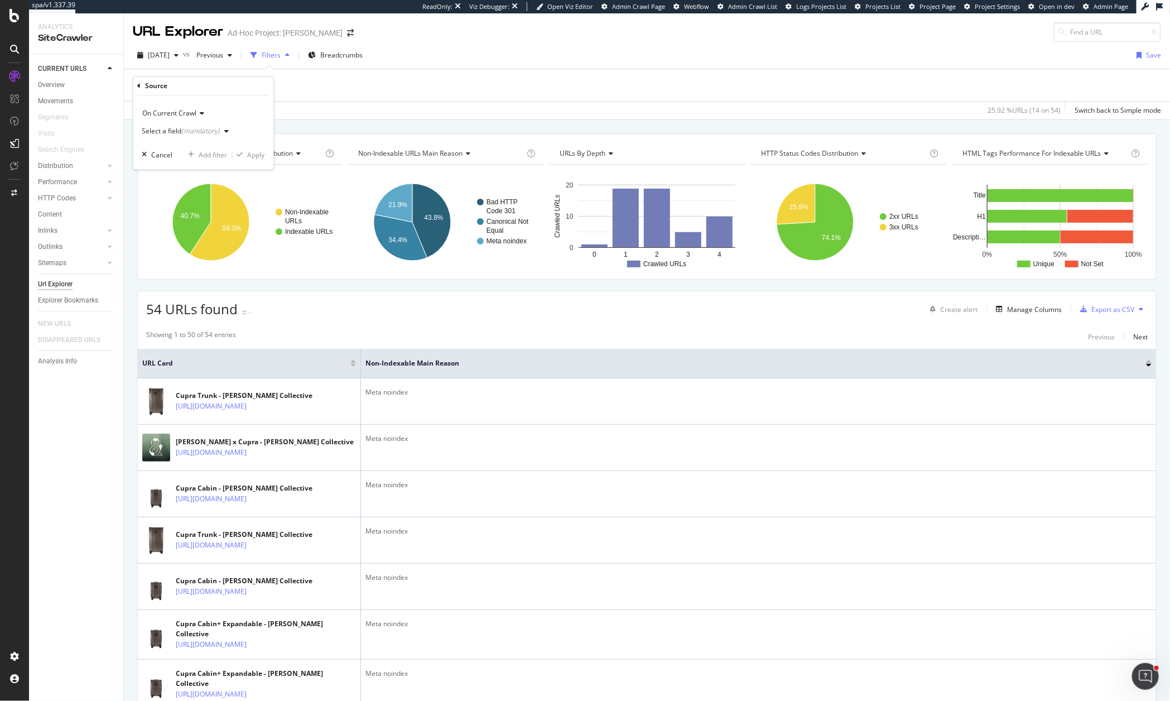
click at [189, 131] on div "(mandatory)" at bounding box center [201, 130] width 38 height 9
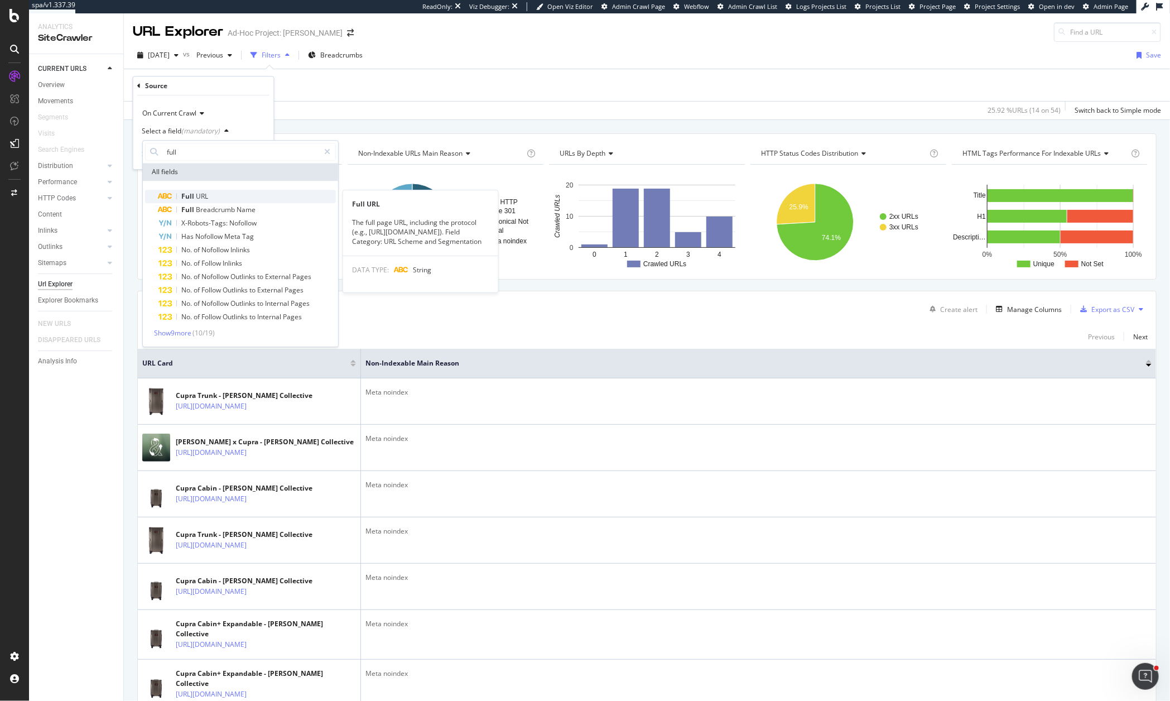
type input "full"
click at [210, 198] on div "Full URL" at bounding box center [246, 196] width 177 height 13
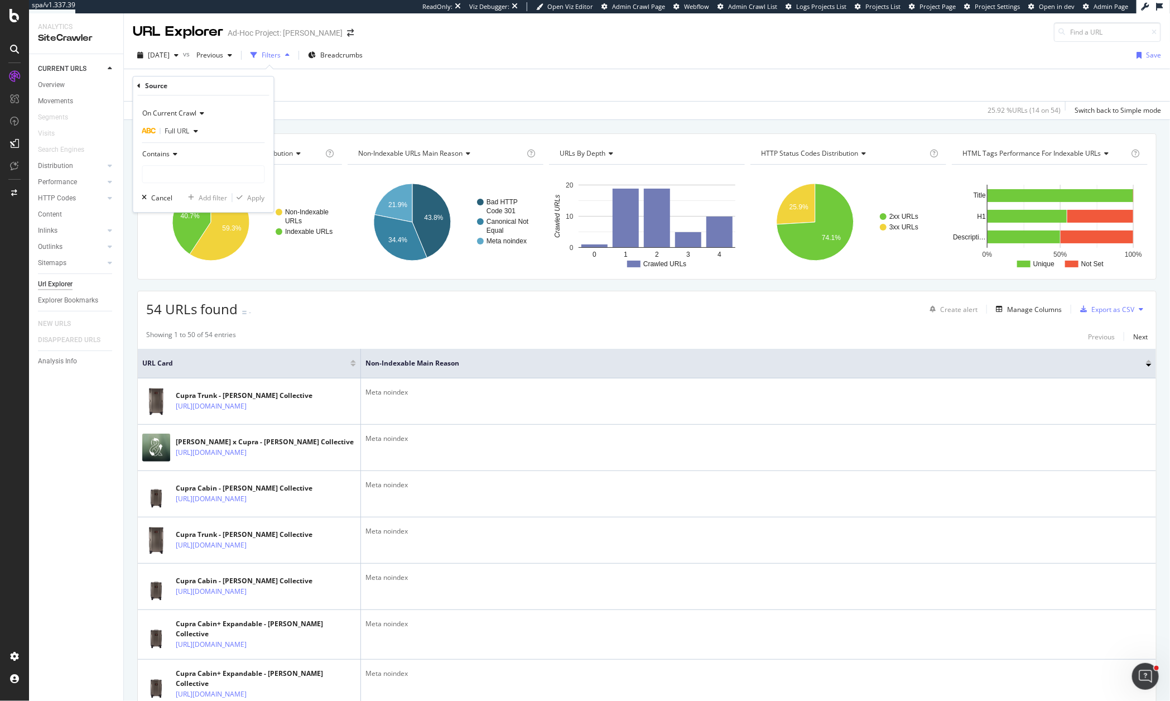
click at [185, 130] on span "Full URL" at bounding box center [177, 130] width 25 height 9
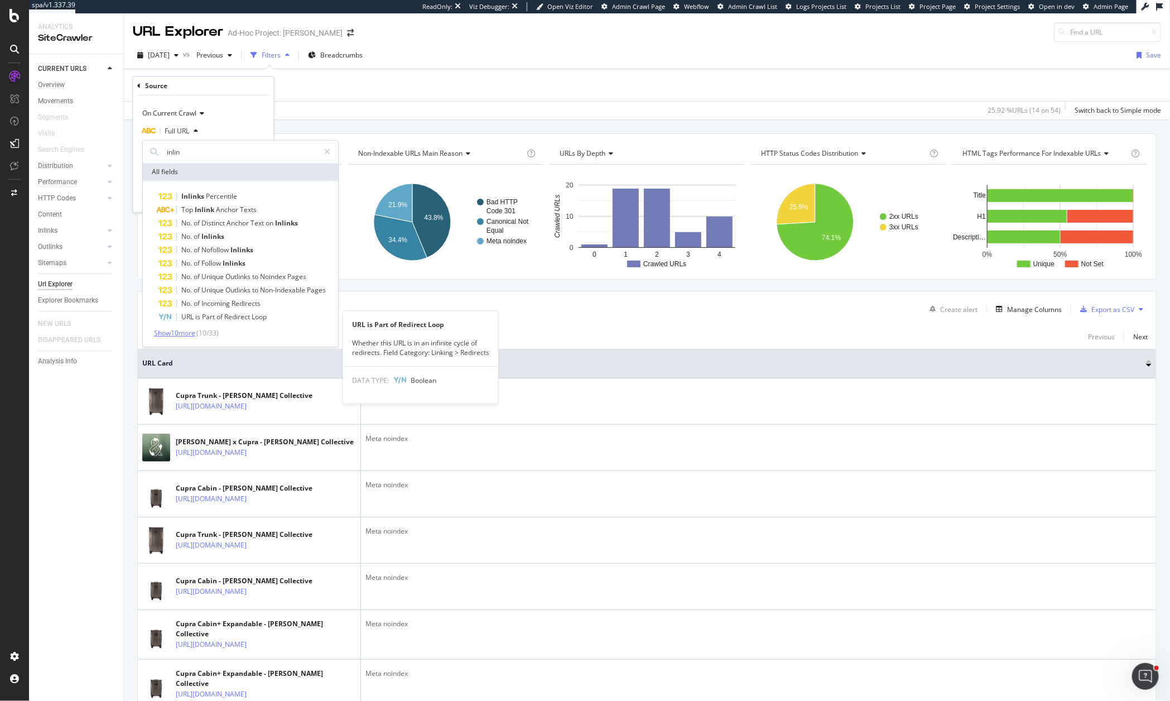
type input "inlin"
click at [176, 335] on span "Show 10 more" at bounding box center [174, 332] width 41 height 9
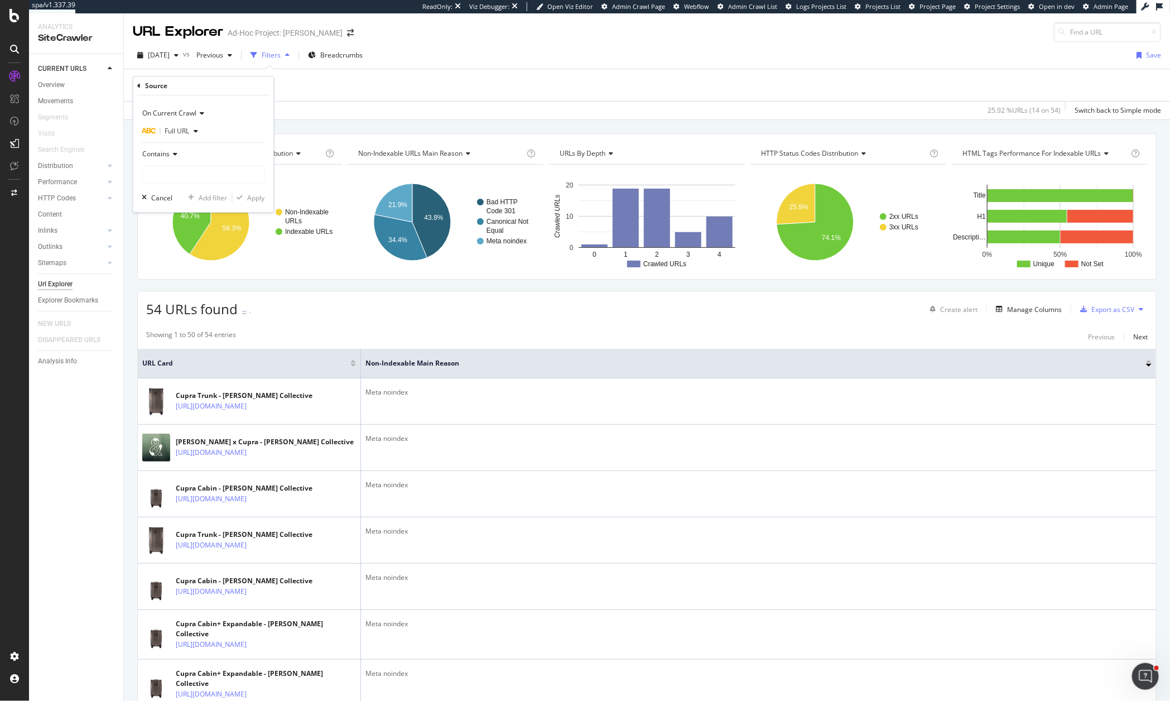
click at [238, 91] on div "Source" at bounding box center [204, 85] width 132 height 19
click at [138, 87] on icon at bounding box center [139, 86] width 3 height 7
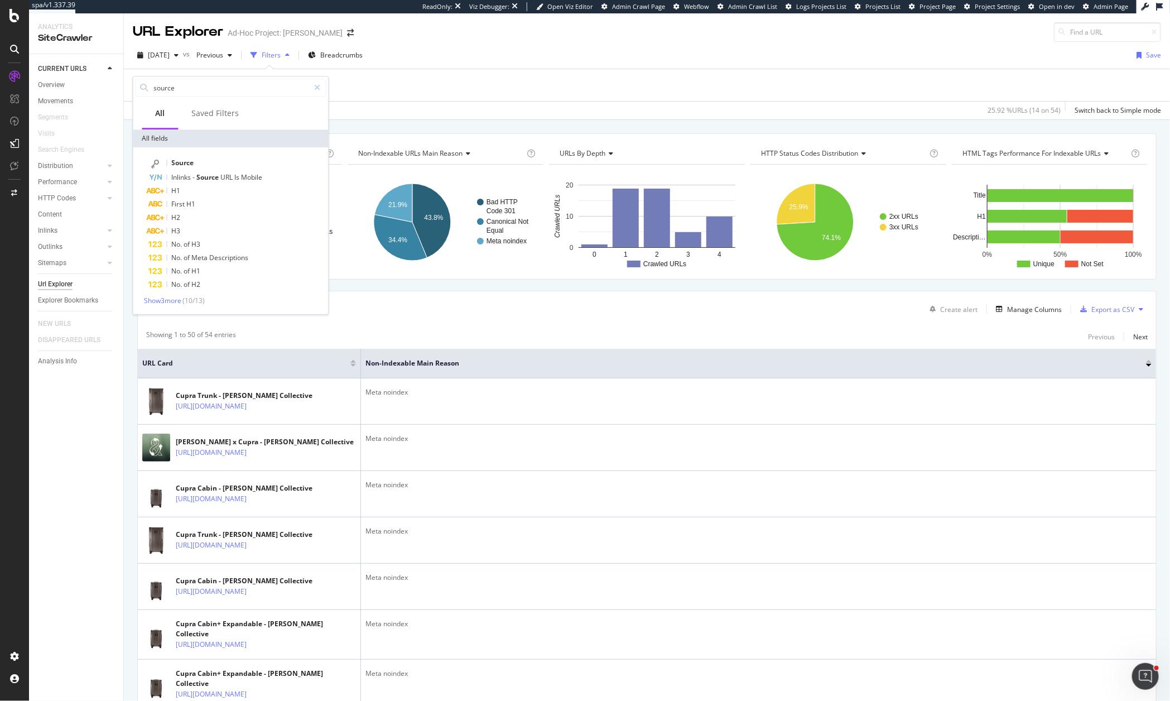
click at [388, 95] on div "Add Filter Add Filter Group" at bounding box center [647, 85] width 1028 height 32
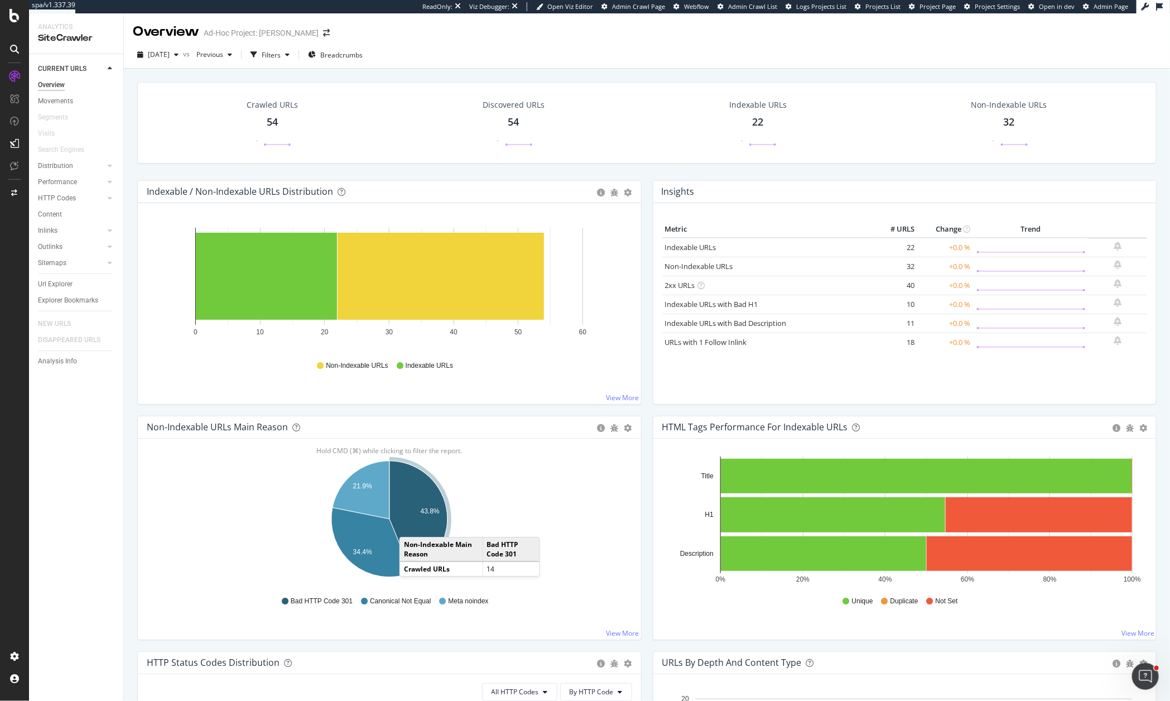
click at [411, 527] on icon "A chart." at bounding box center [418, 517] width 58 height 112
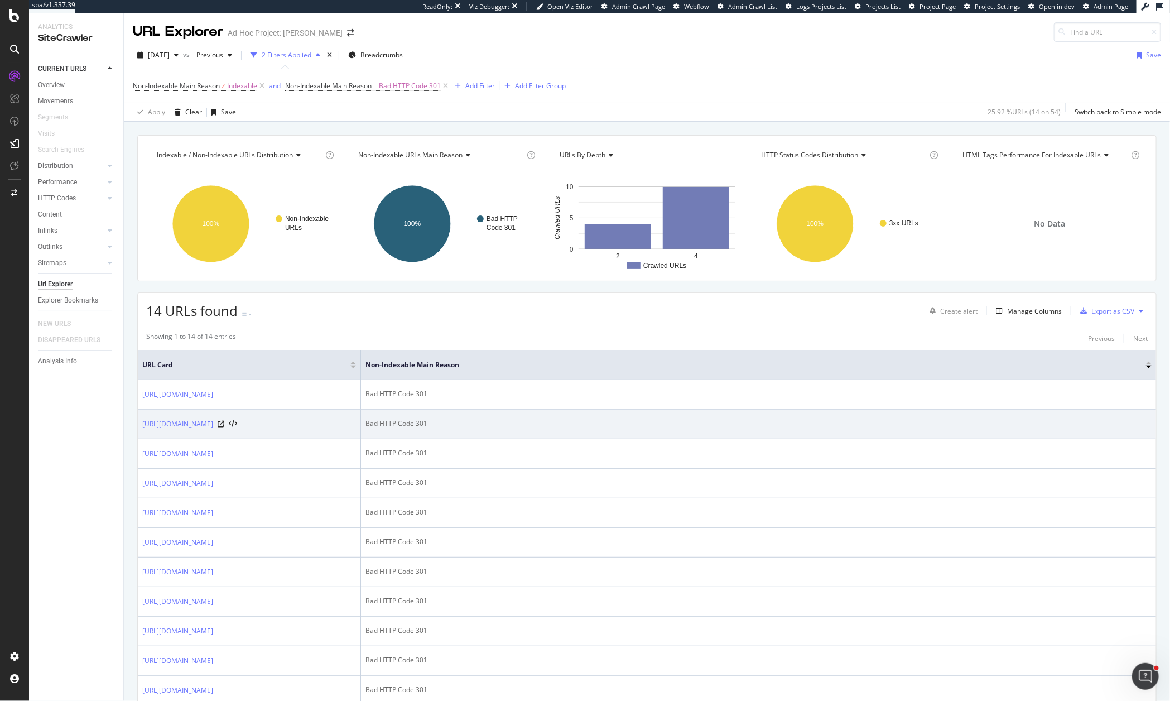
scroll to position [78, 0]
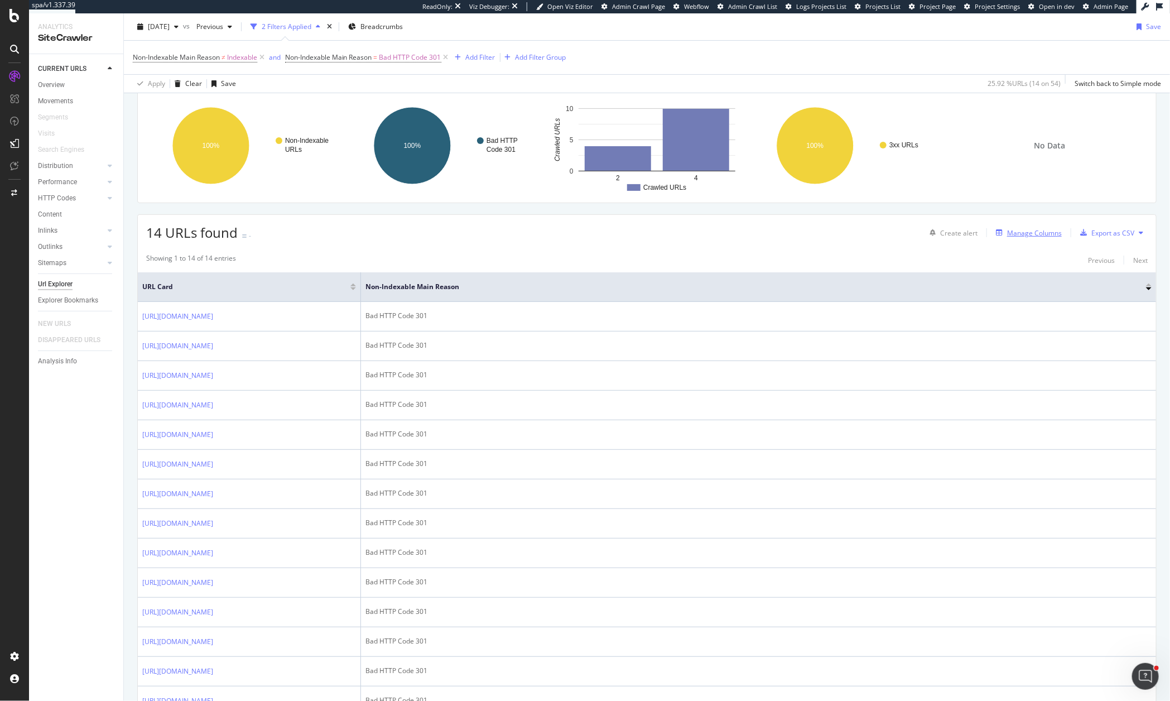
click at [1038, 233] on div "Manage Columns" at bounding box center [1034, 232] width 55 height 9
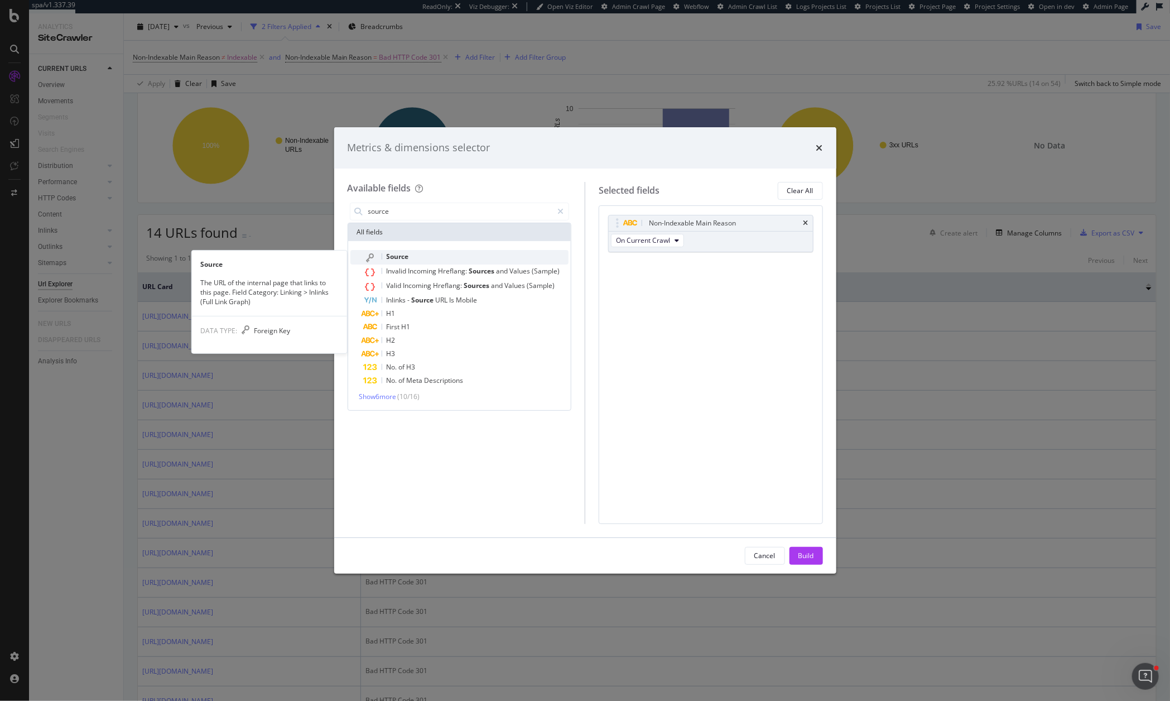
type input "source"
click at [436, 259] on div "Source" at bounding box center [466, 257] width 205 height 15
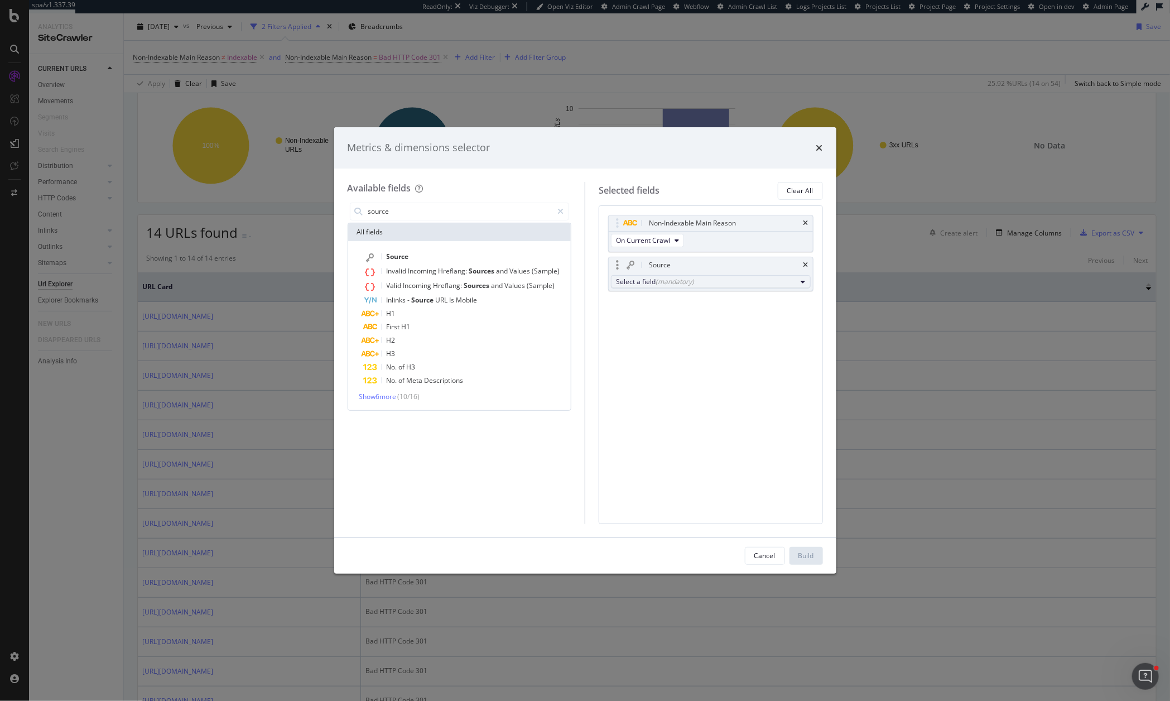
click at [673, 277] on div "(mandatory)" at bounding box center [674, 281] width 38 height 9
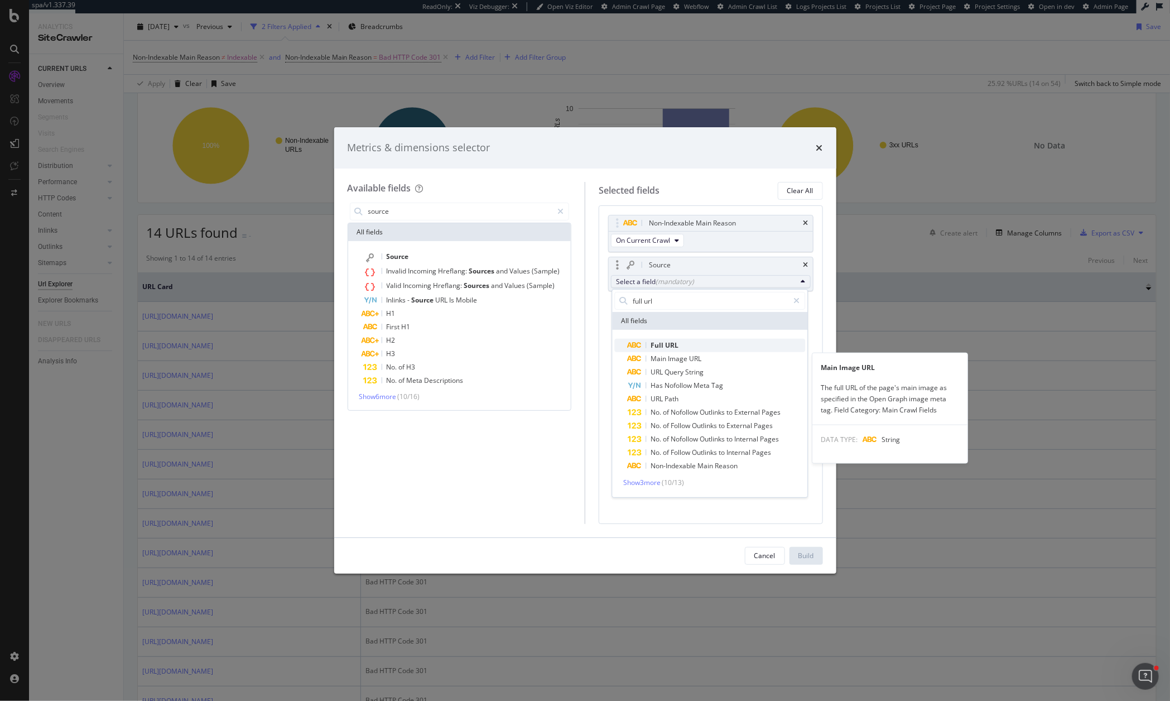
type input "full url"
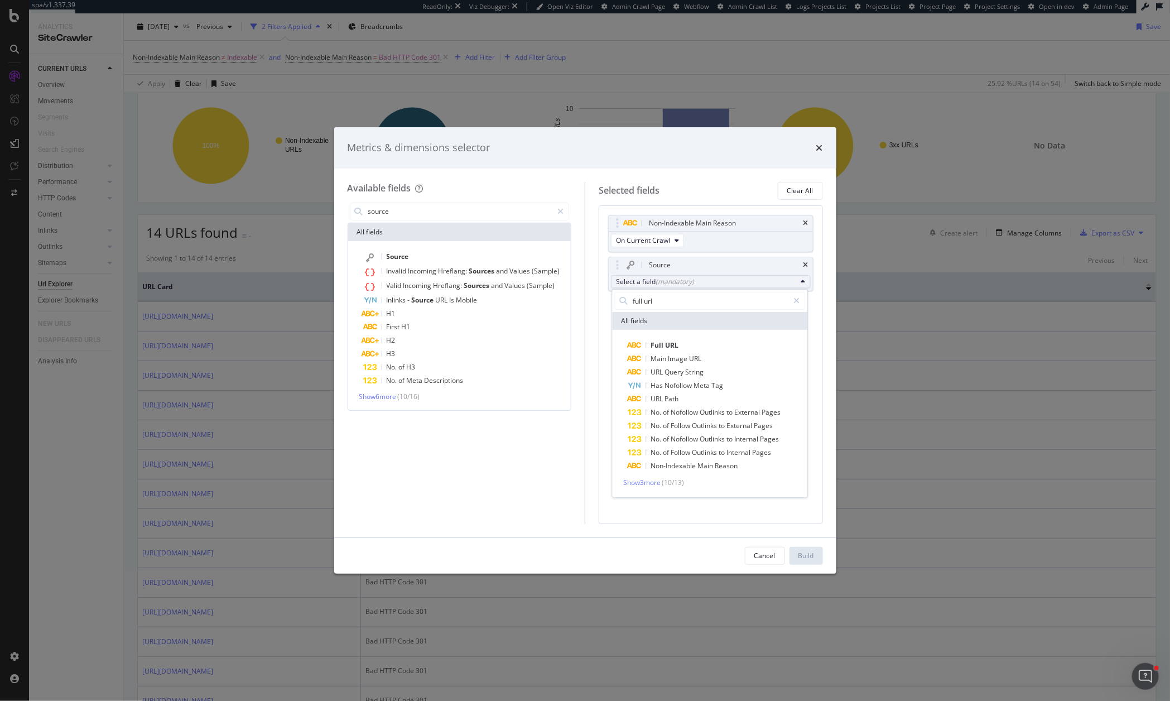
click at [663, 348] on span "Full" at bounding box center [657, 344] width 15 height 9
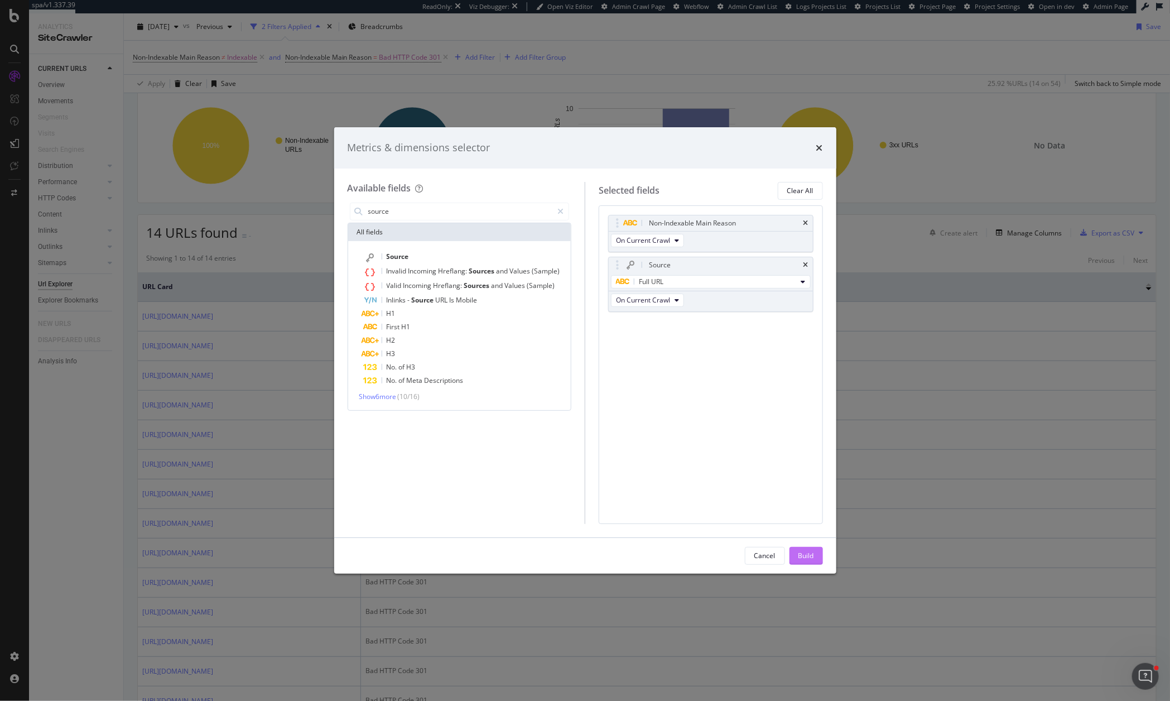
click at [814, 561] on button "Build" at bounding box center [805, 556] width 33 height 18
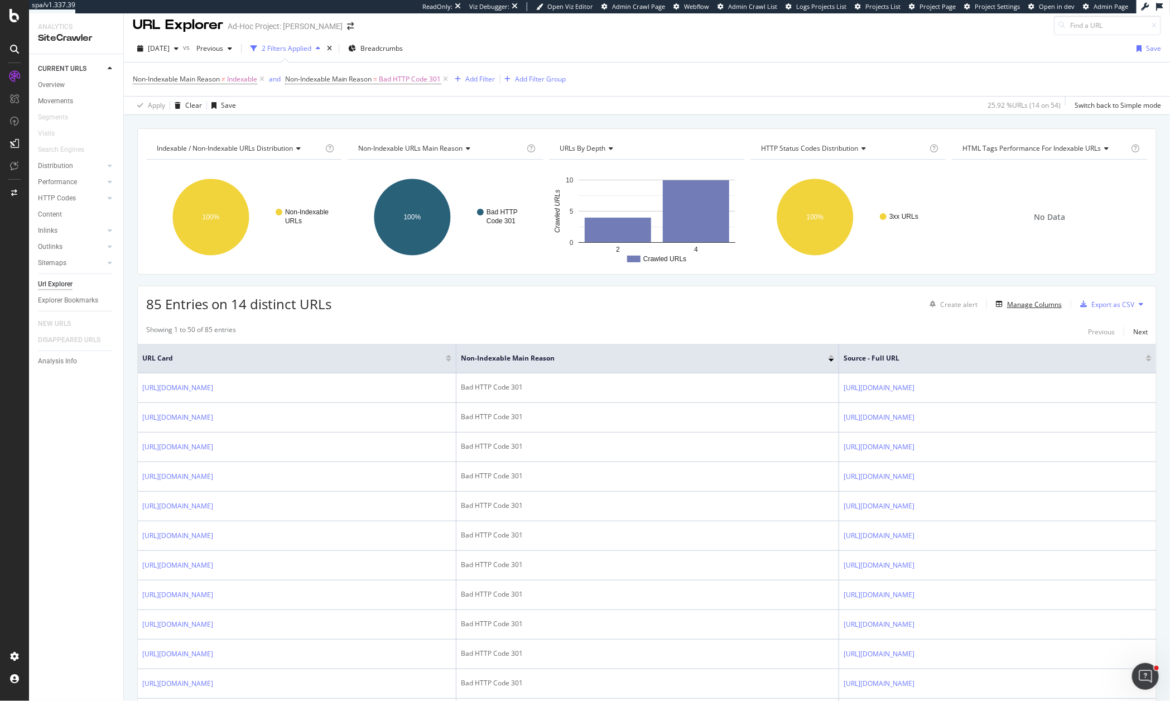
scroll to position [24, 0]
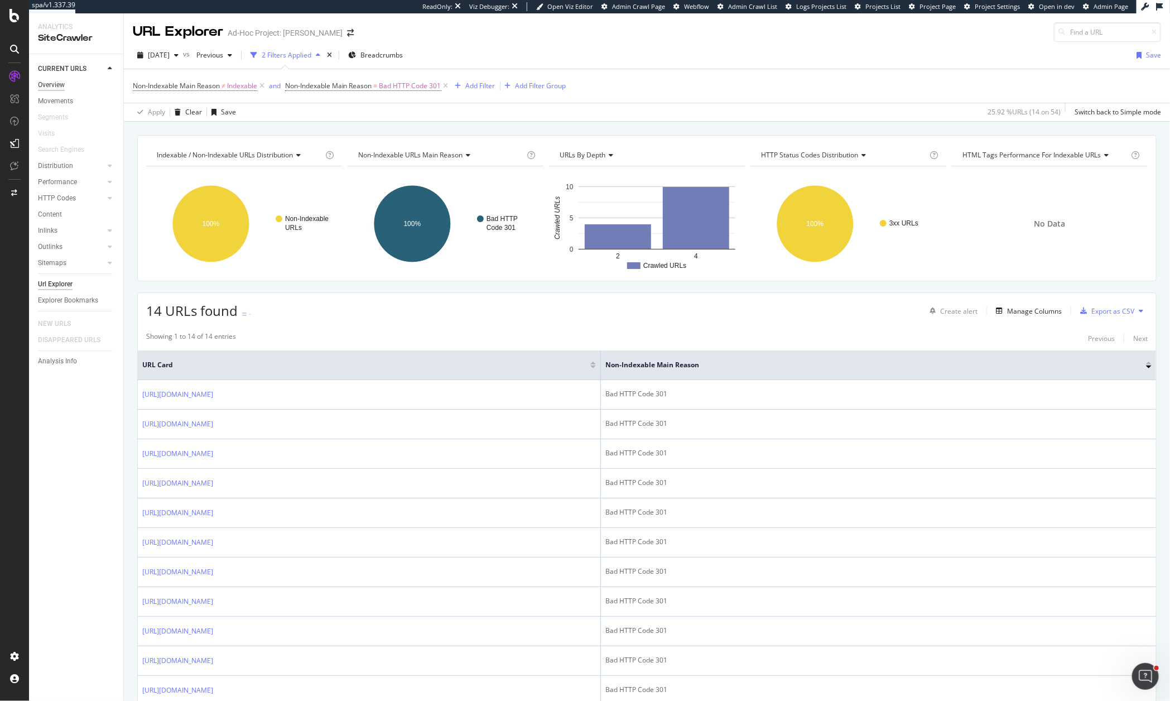
click at [45, 86] on div "Overview" at bounding box center [51, 85] width 27 height 12
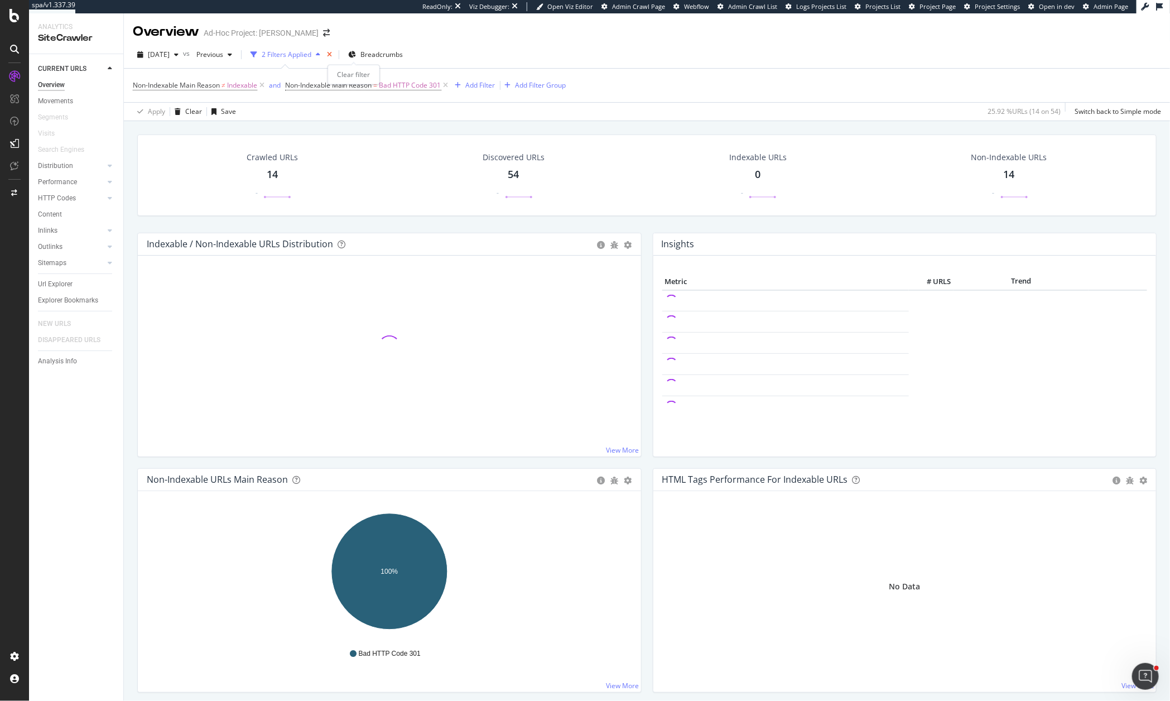
click at [332, 51] on icon "times" at bounding box center [329, 54] width 5 height 7
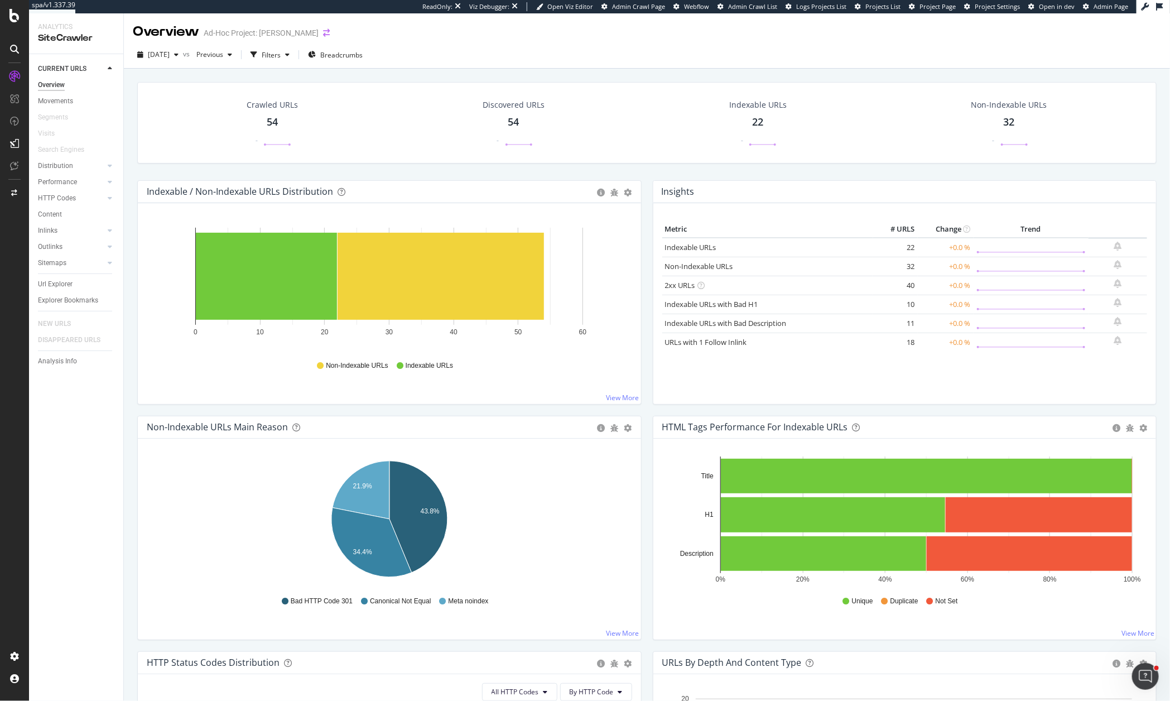
click at [323, 29] on icon "arrow-right-arrow-left" at bounding box center [326, 33] width 7 height 8
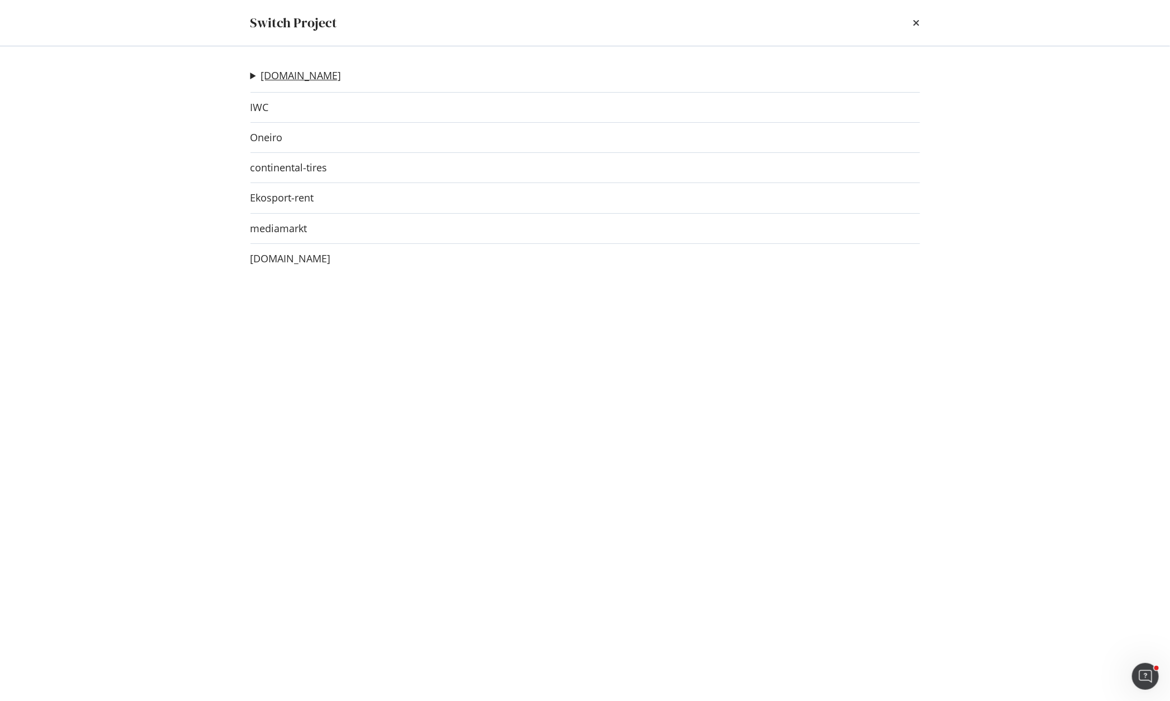
click at [276, 78] on link "[DOMAIN_NAME]" at bounding box center [301, 76] width 80 height 12
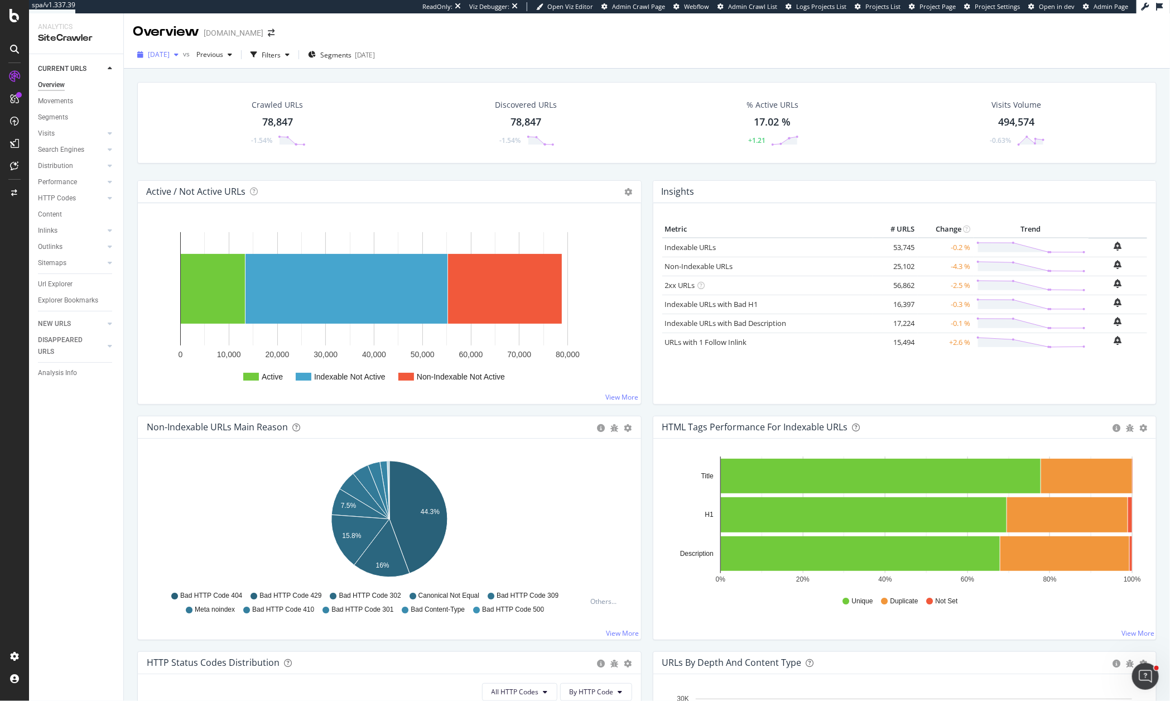
click at [167, 59] on div "[DATE]" at bounding box center [158, 54] width 50 height 17
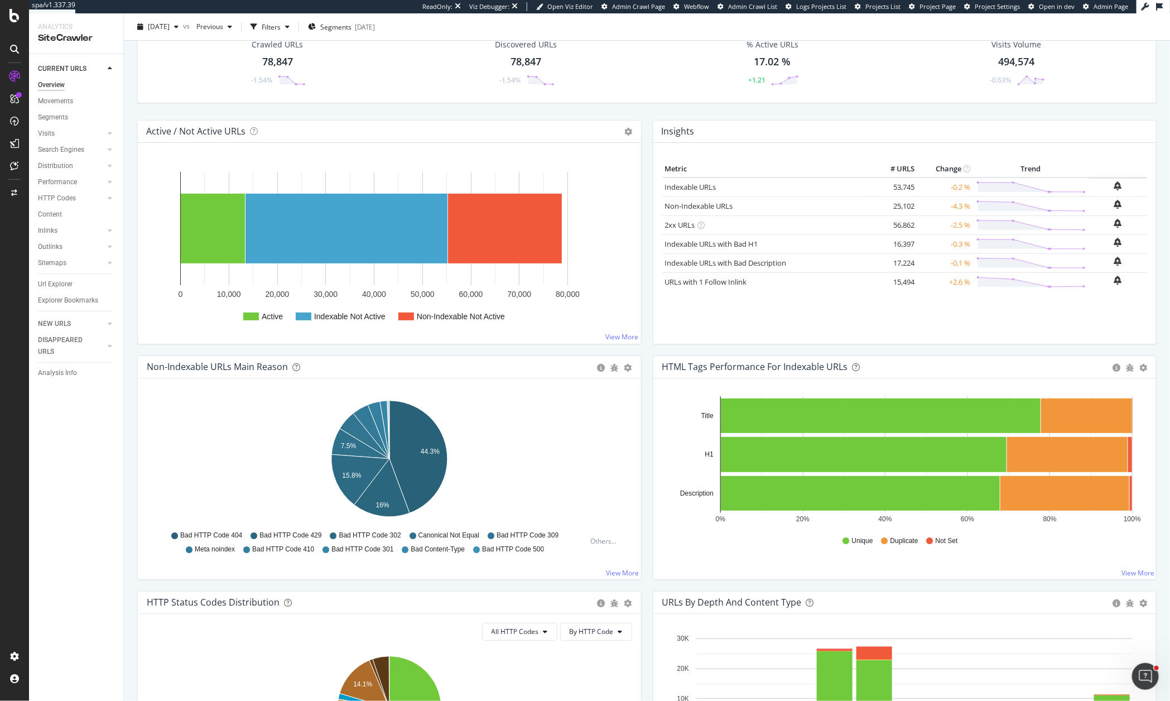
scroll to position [54, 0]
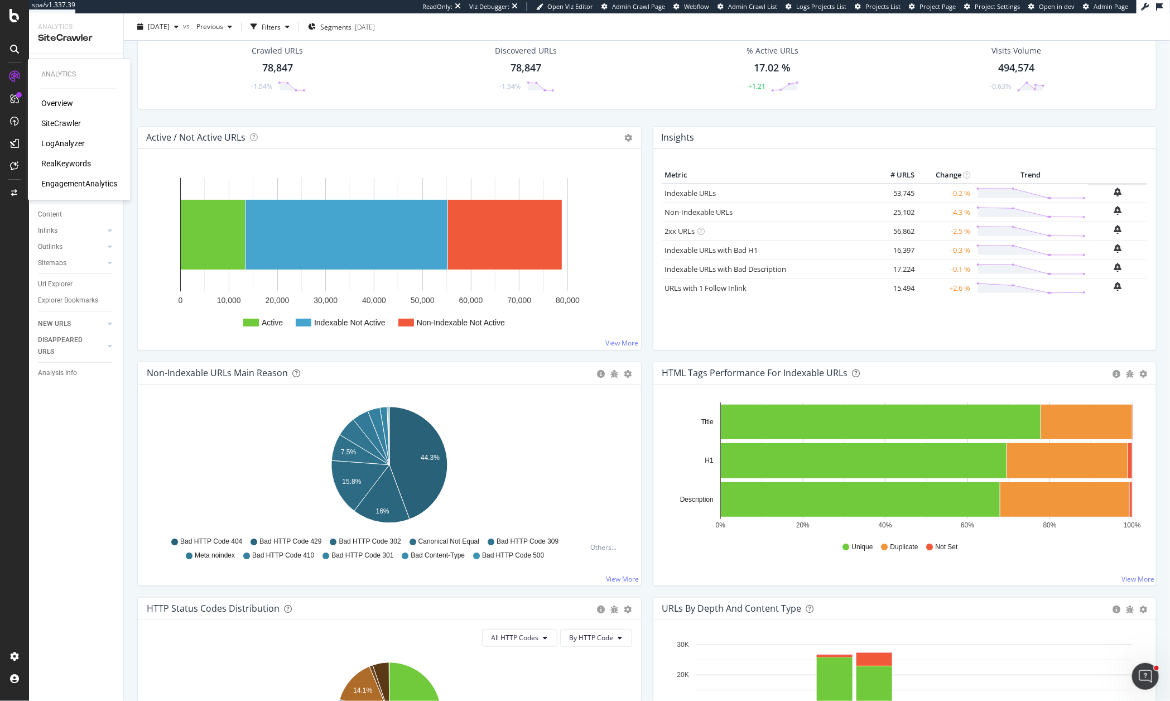
click at [75, 164] on div "RealKeywords" at bounding box center [66, 163] width 50 height 11
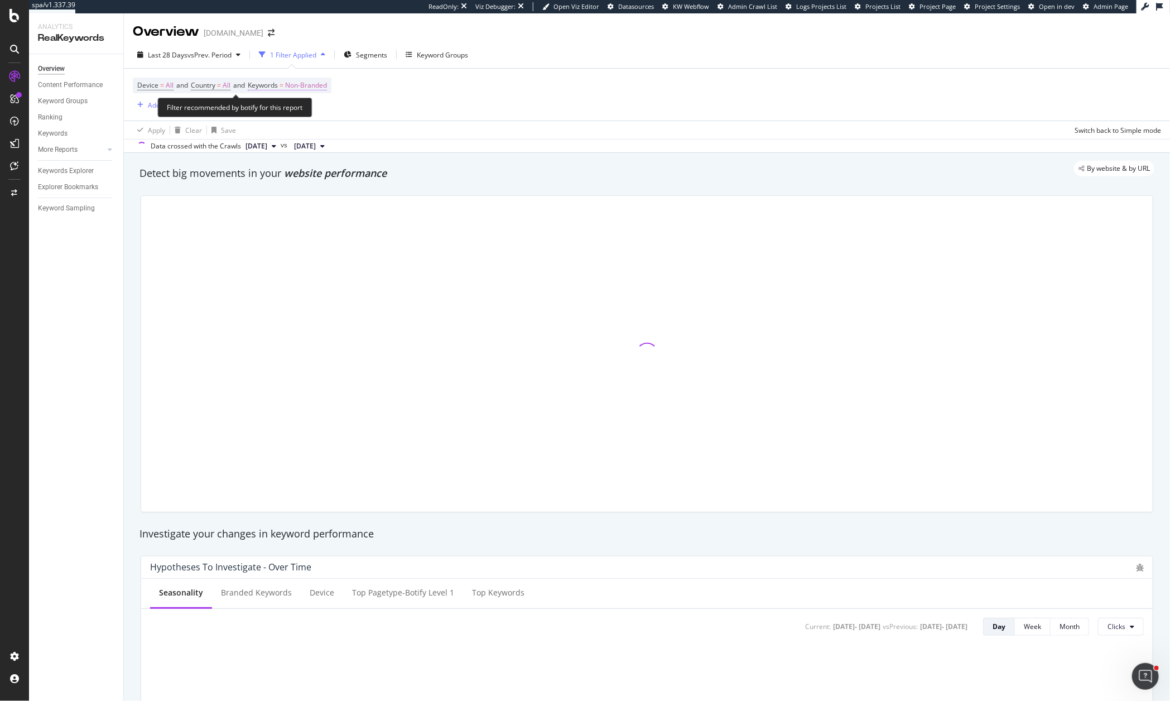
click at [299, 86] on span "Non-Branded" at bounding box center [306, 86] width 42 height 16
click at [291, 115] on span "Non-Branded" at bounding box center [287, 111] width 46 height 9
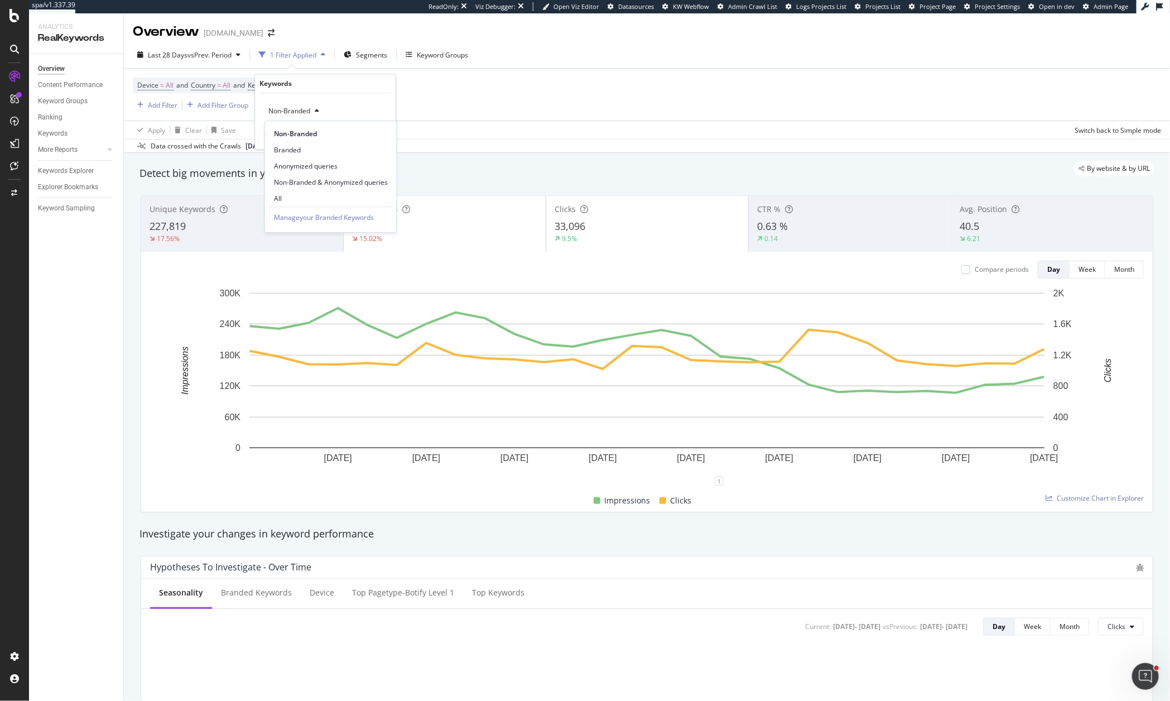
click at [289, 206] on div "Manage your Branded Keywords" at bounding box center [330, 216] width 123 height 21
click at [289, 201] on span "All" at bounding box center [331, 199] width 114 height 10
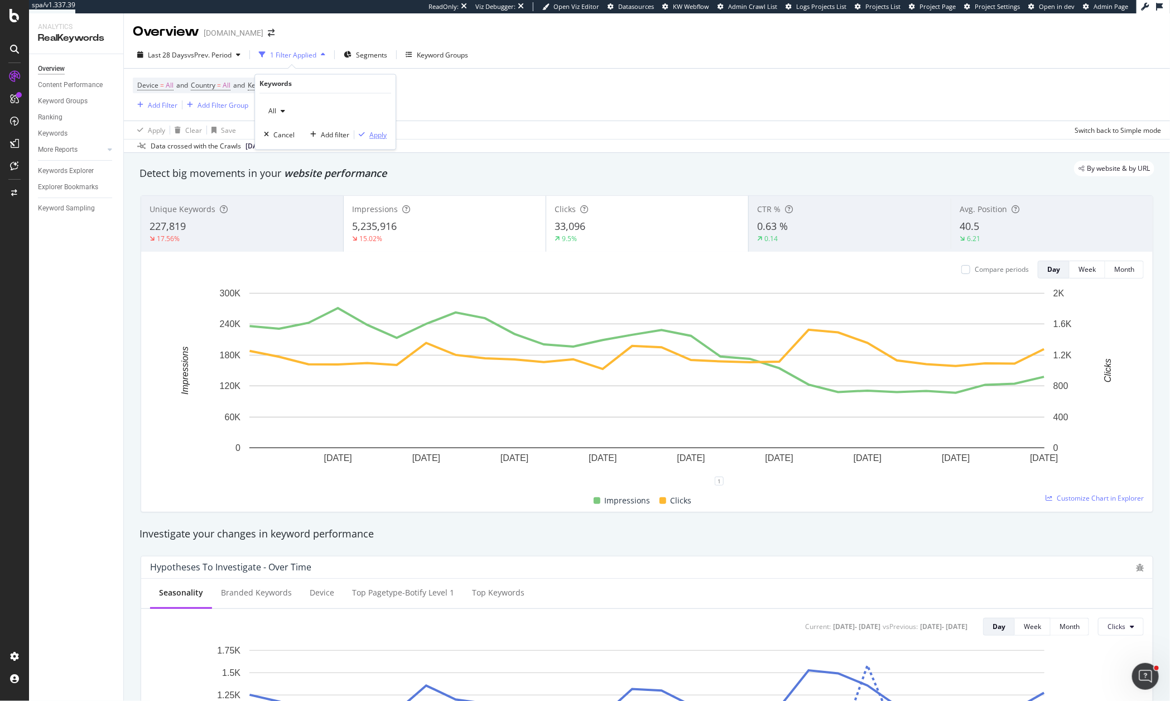
click at [380, 137] on div "Apply" at bounding box center [377, 134] width 17 height 9
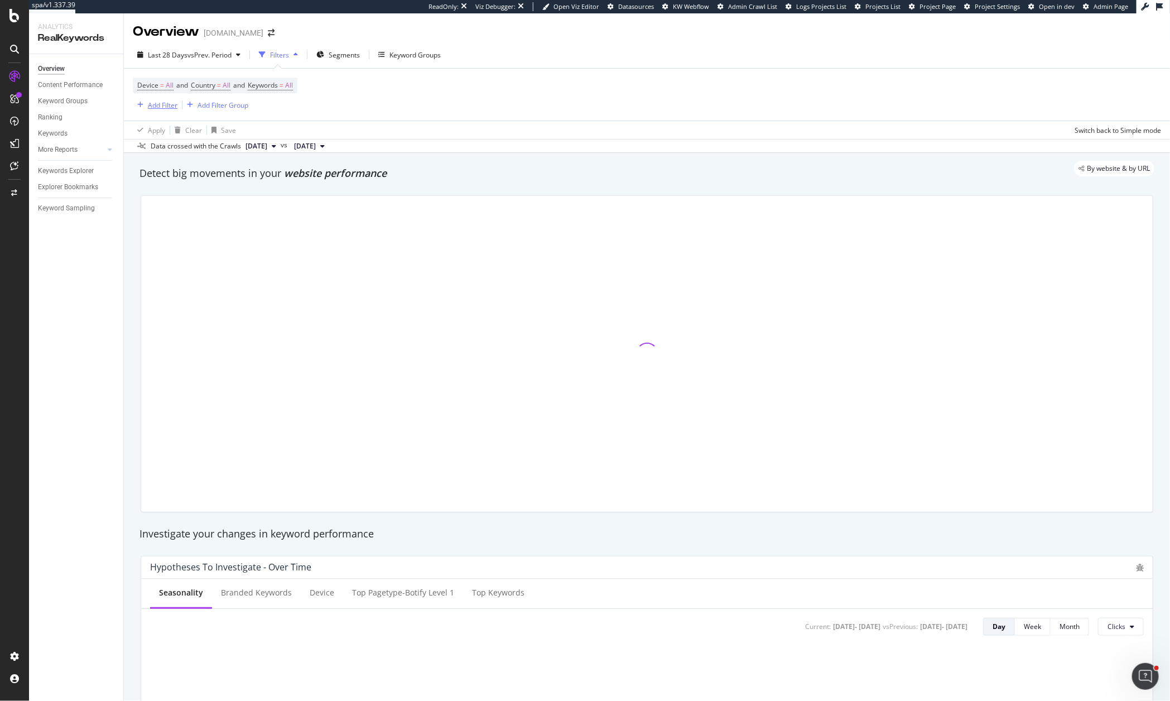
click at [156, 107] on div "Add Filter" at bounding box center [163, 104] width 30 height 9
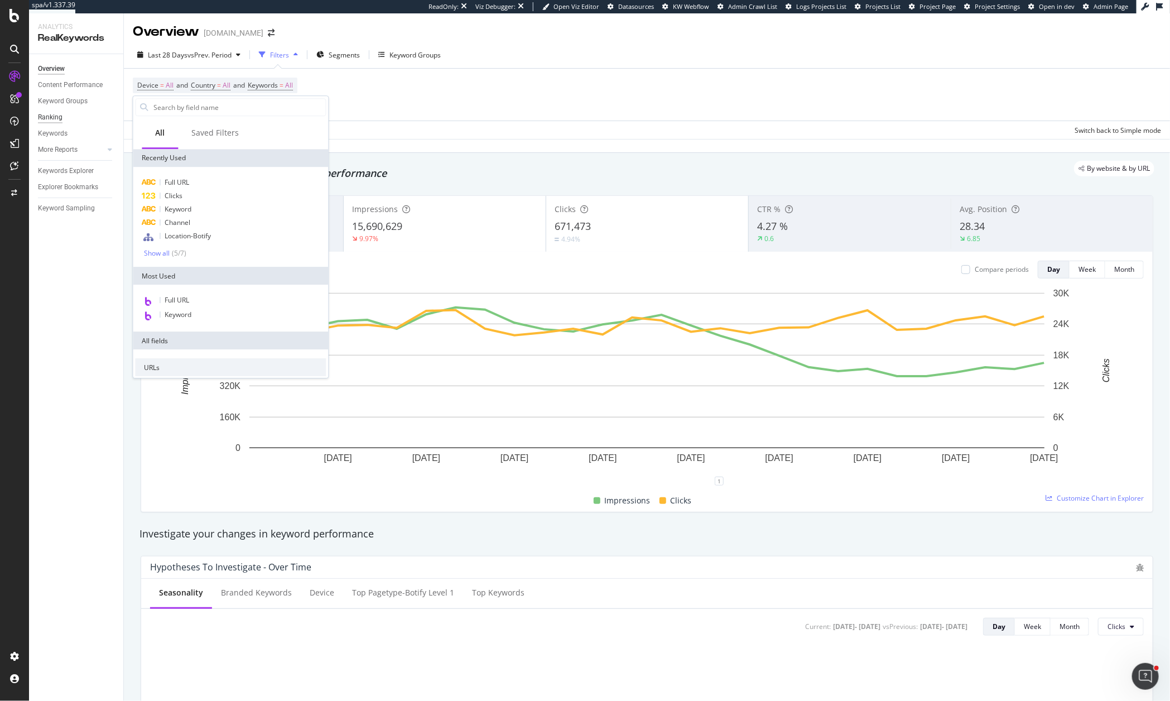
click at [51, 118] on div "Ranking" at bounding box center [50, 118] width 25 height 12
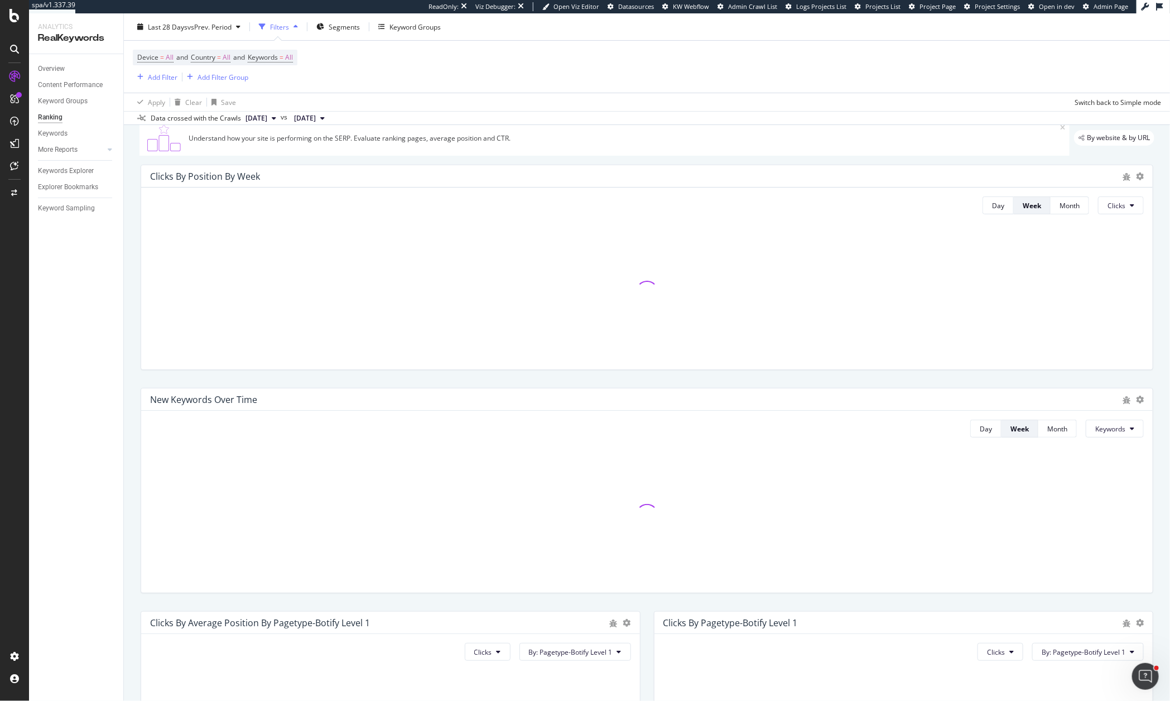
scroll to position [84, 0]
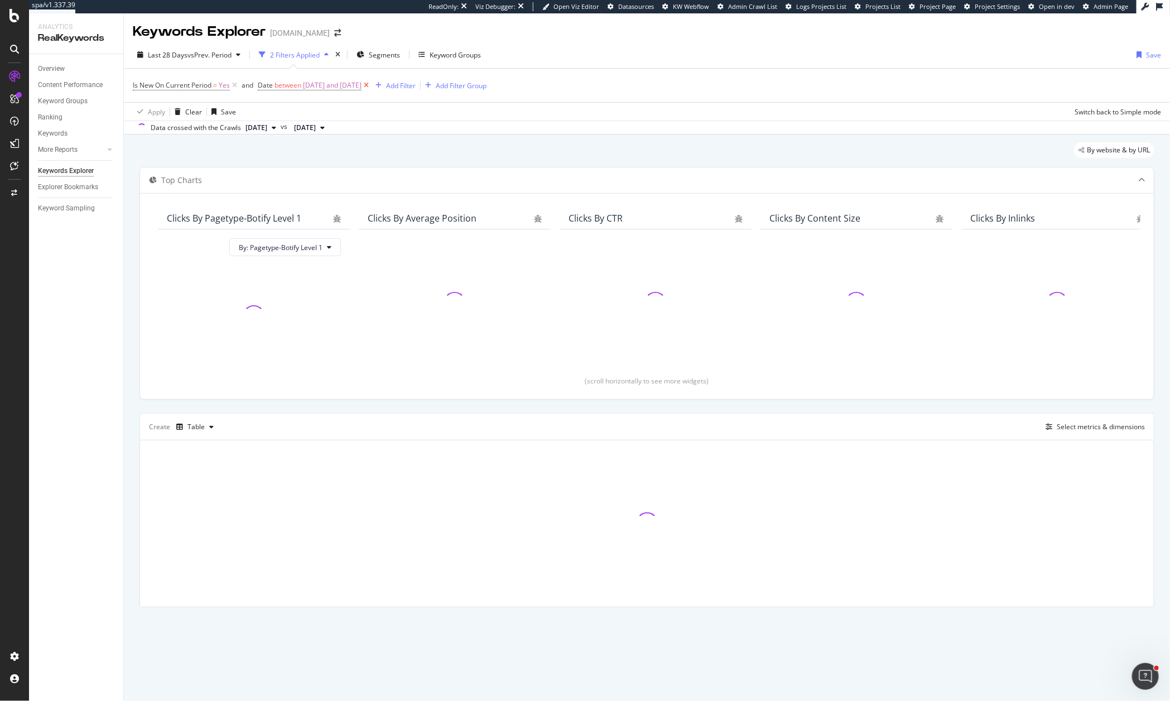
click at [371, 89] on icon at bounding box center [365, 85] width 9 height 11
click at [201, 64] on div "Last 28 Days vs Prev. Period 1 Filter Applied Segments Keyword Groups Save" at bounding box center [647, 57] width 1046 height 22
click at [196, 50] on span "vs Prev. Period" at bounding box center [209, 54] width 44 height 9
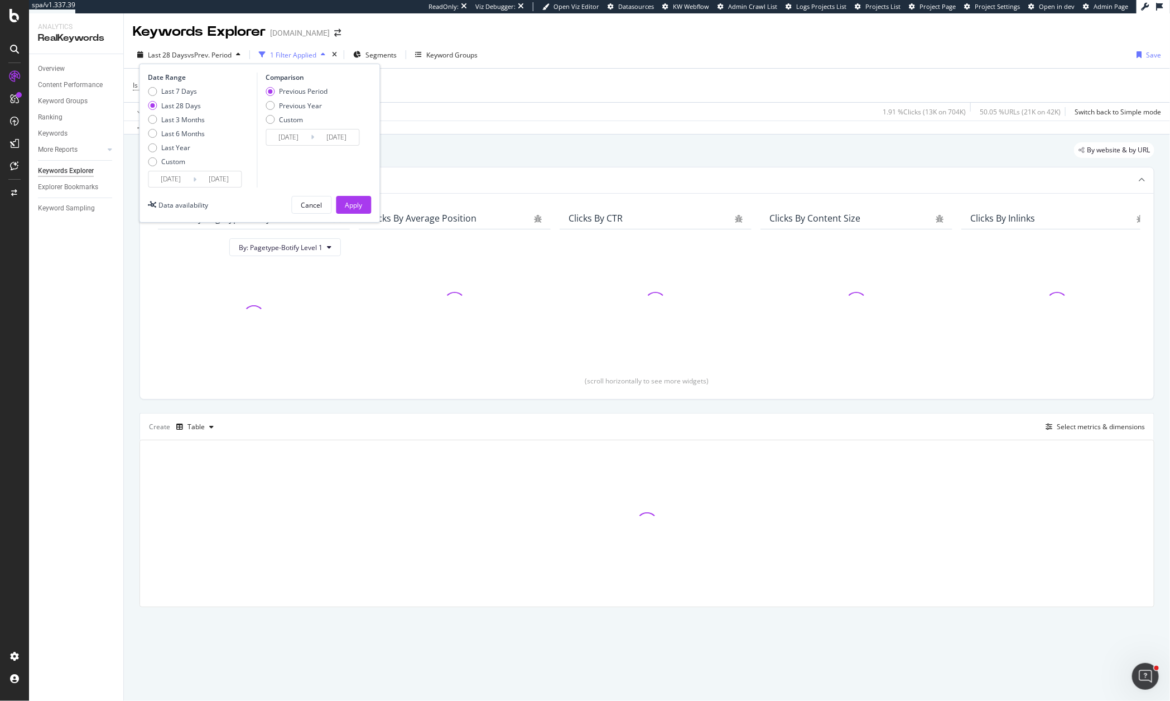
click at [183, 181] on input "[DATE]" at bounding box center [171, 179] width 45 height 16
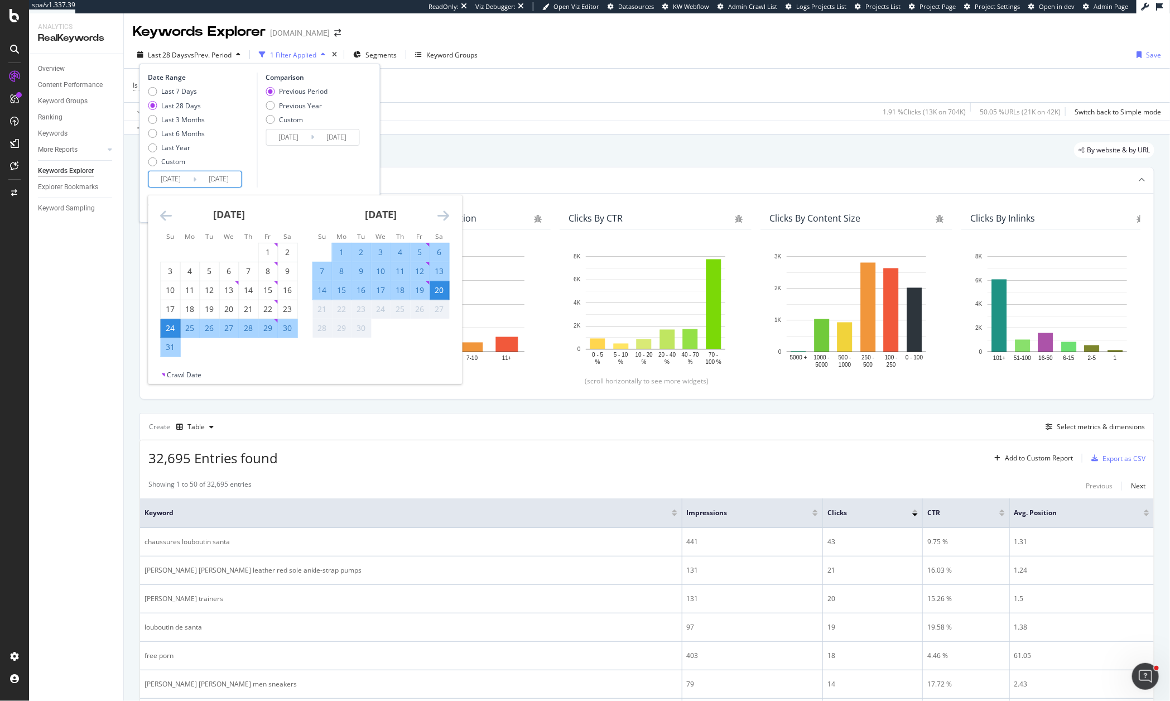
click at [378, 292] on div "17" at bounding box center [381, 289] width 19 height 11
type input "[DATE]"
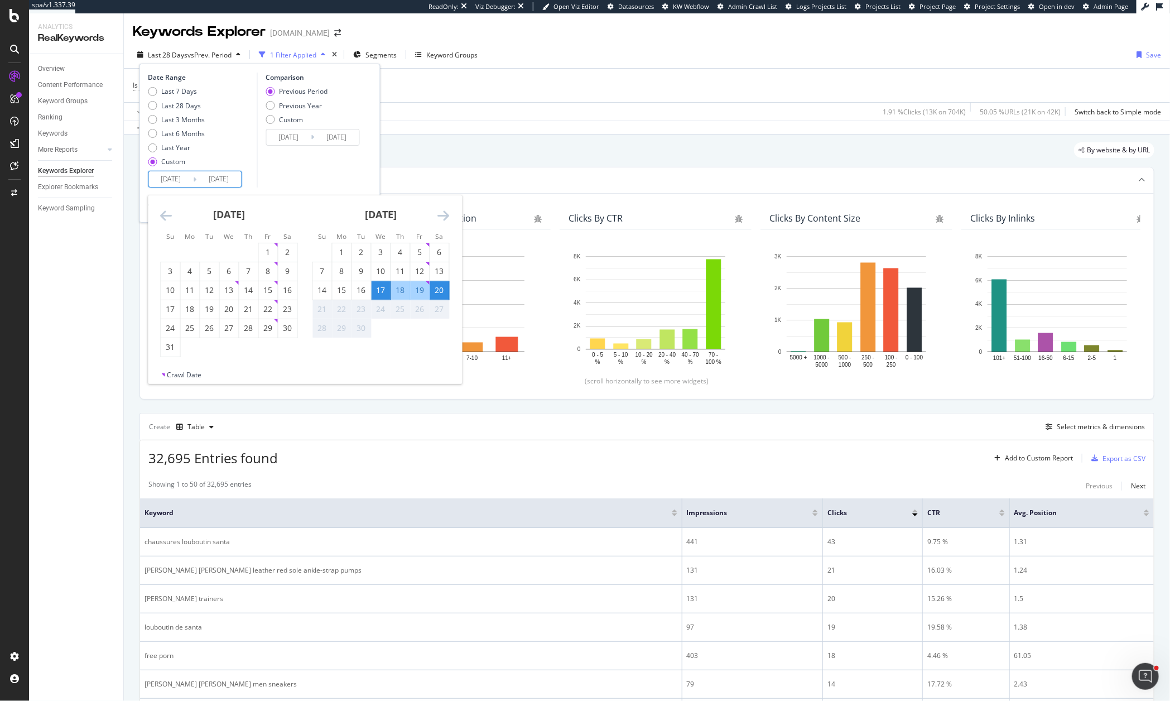
click at [331, 156] on div "Comparison Previous Period Previous Year Custom [DATE] Navigate forward to inte…" at bounding box center [310, 130] width 106 height 115
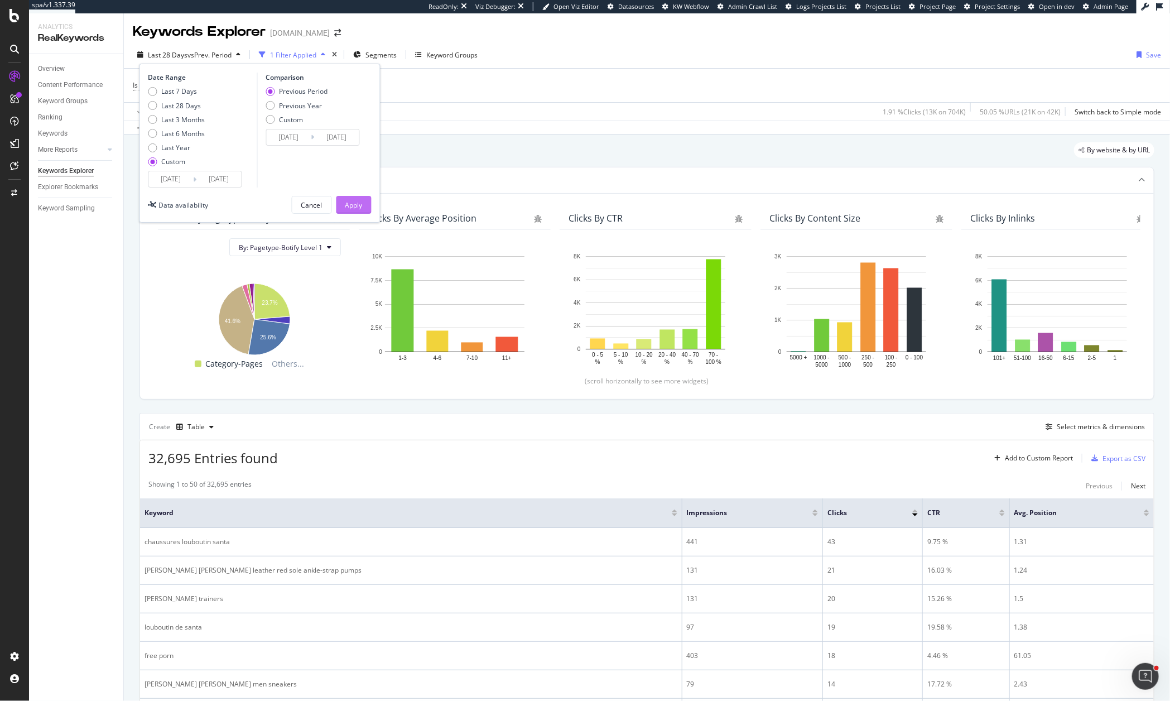
click at [362, 207] on div "Apply" at bounding box center [353, 204] width 17 height 9
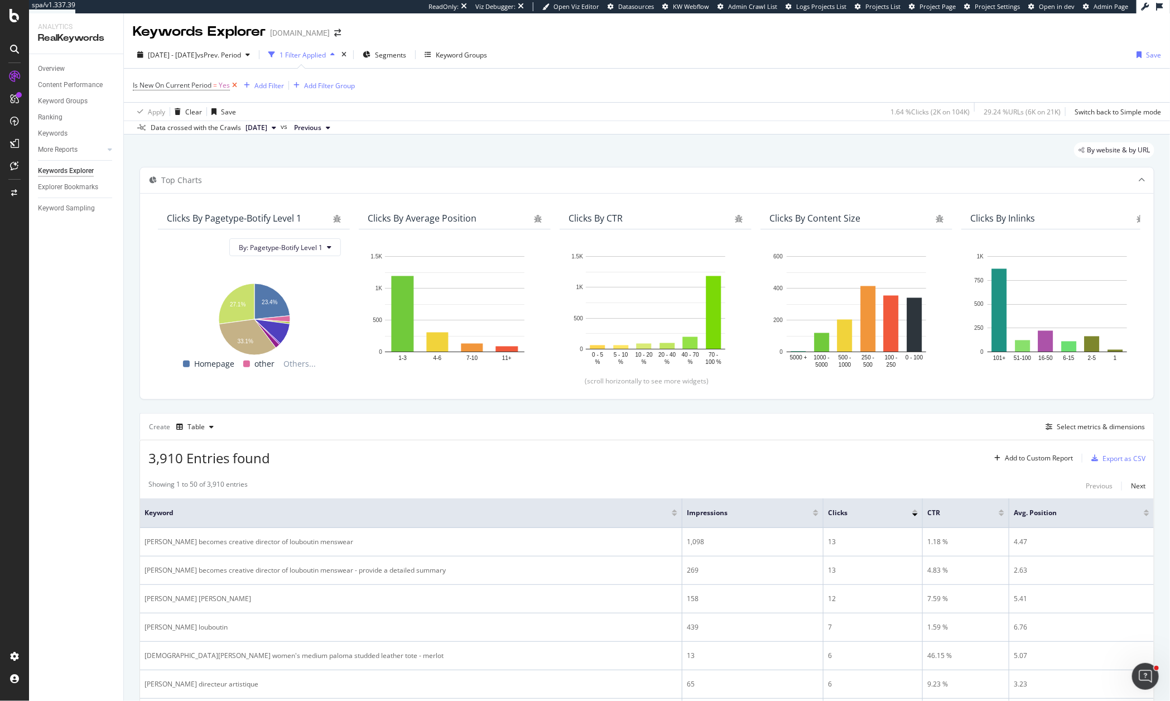
click at [237, 85] on icon at bounding box center [234, 85] width 9 height 11
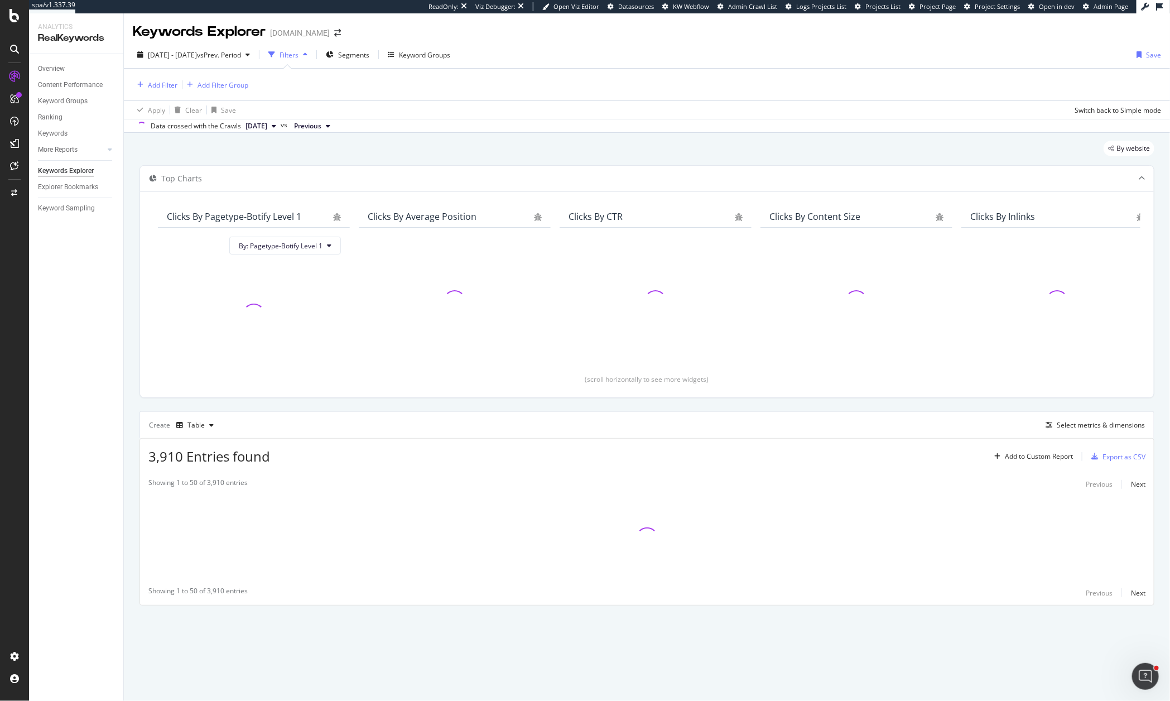
click at [147, 75] on div "Add Filter Add Filter Group" at bounding box center [647, 85] width 1028 height 32
click at [148, 85] on div "Add Filter" at bounding box center [163, 84] width 30 height 9
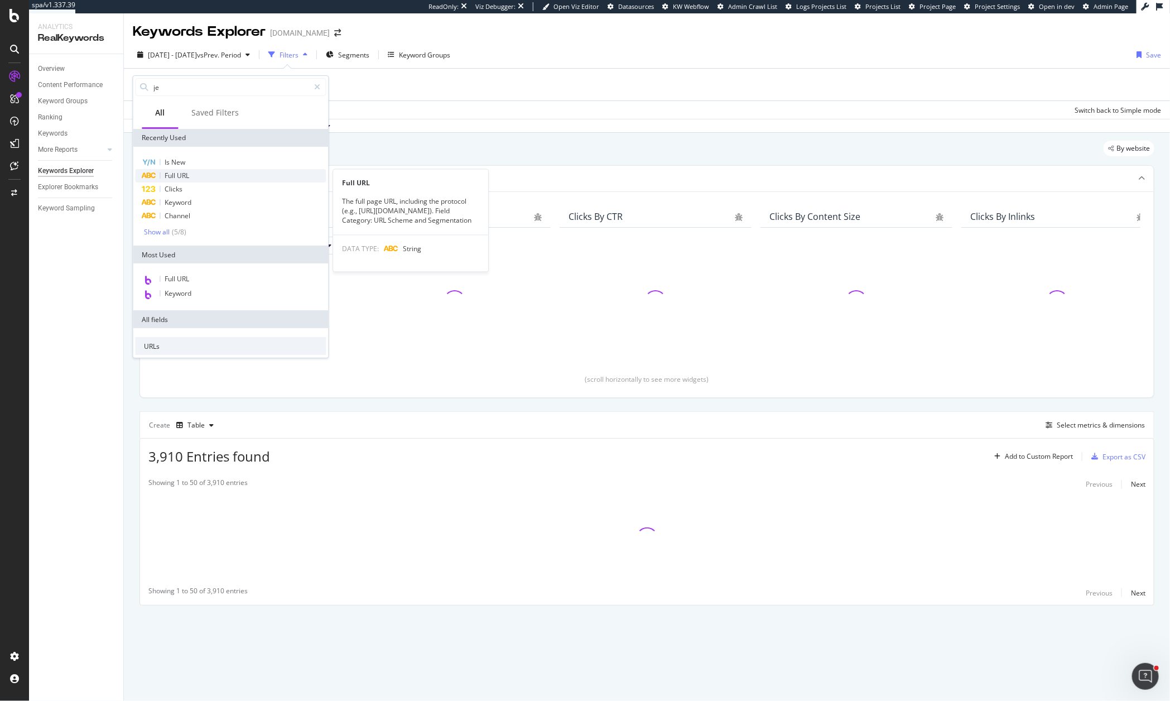
type input "j"
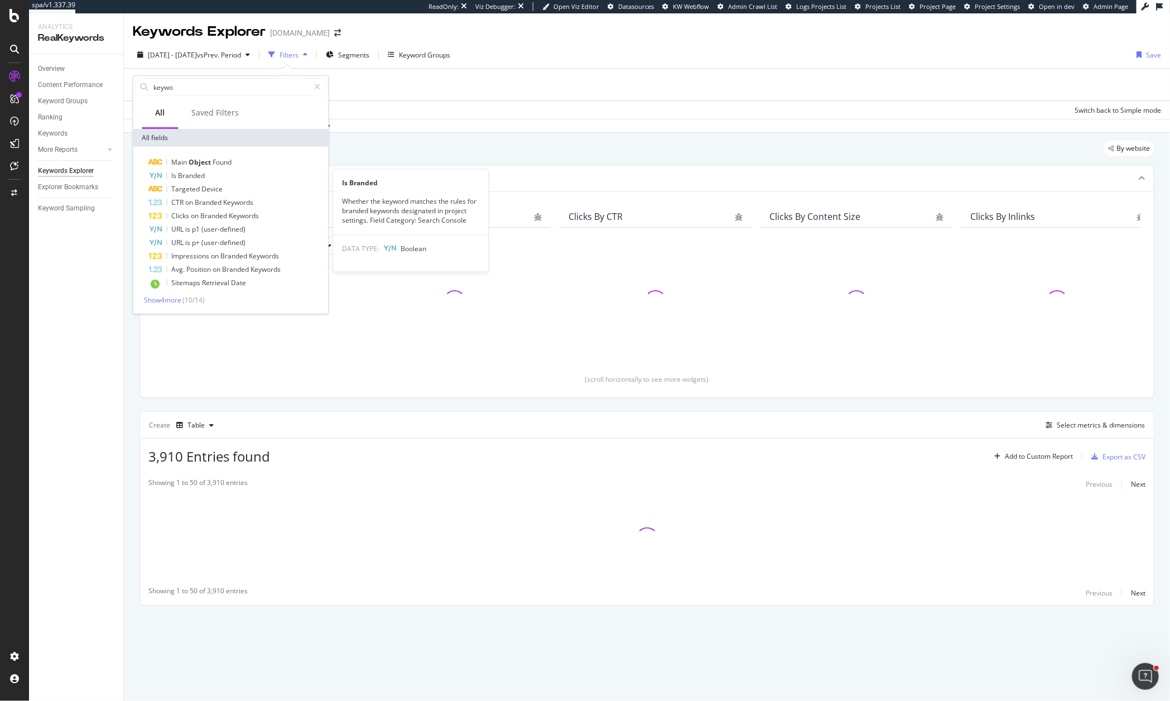
type input "keywor"
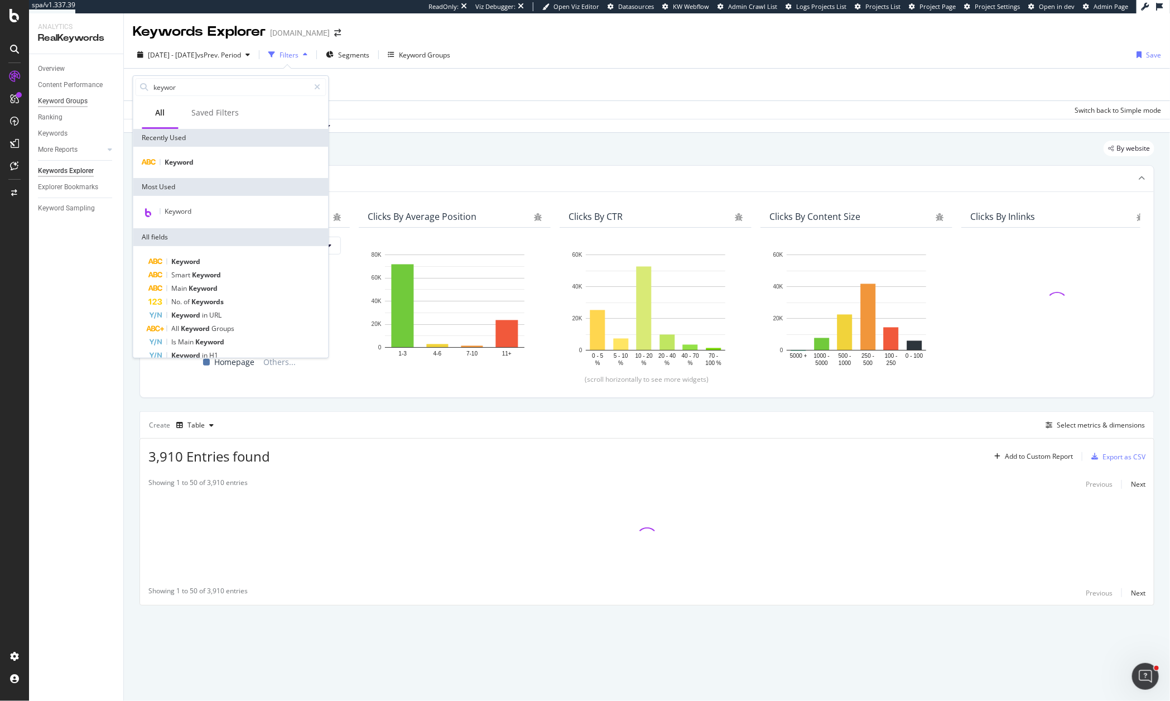
click at [54, 100] on div "Keyword Groups" at bounding box center [63, 101] width 50 height 12
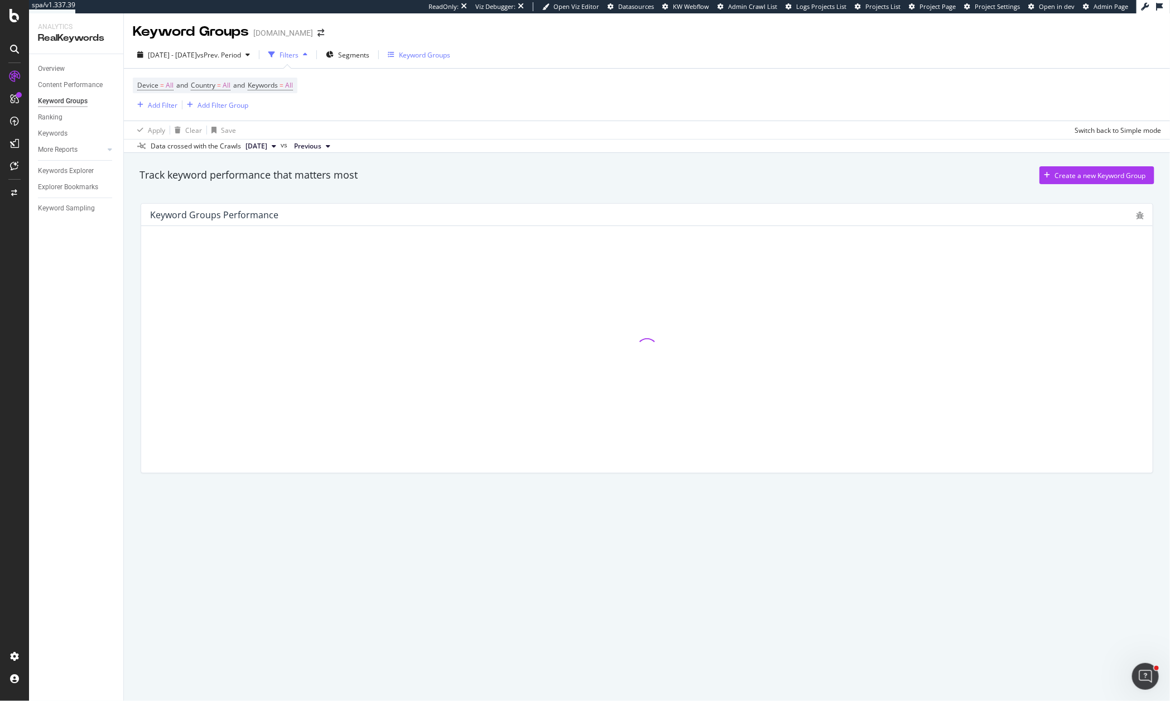
click at [450, 56] on div "Keyword Groups" at bounding box center [424, 54] width 51 height 9
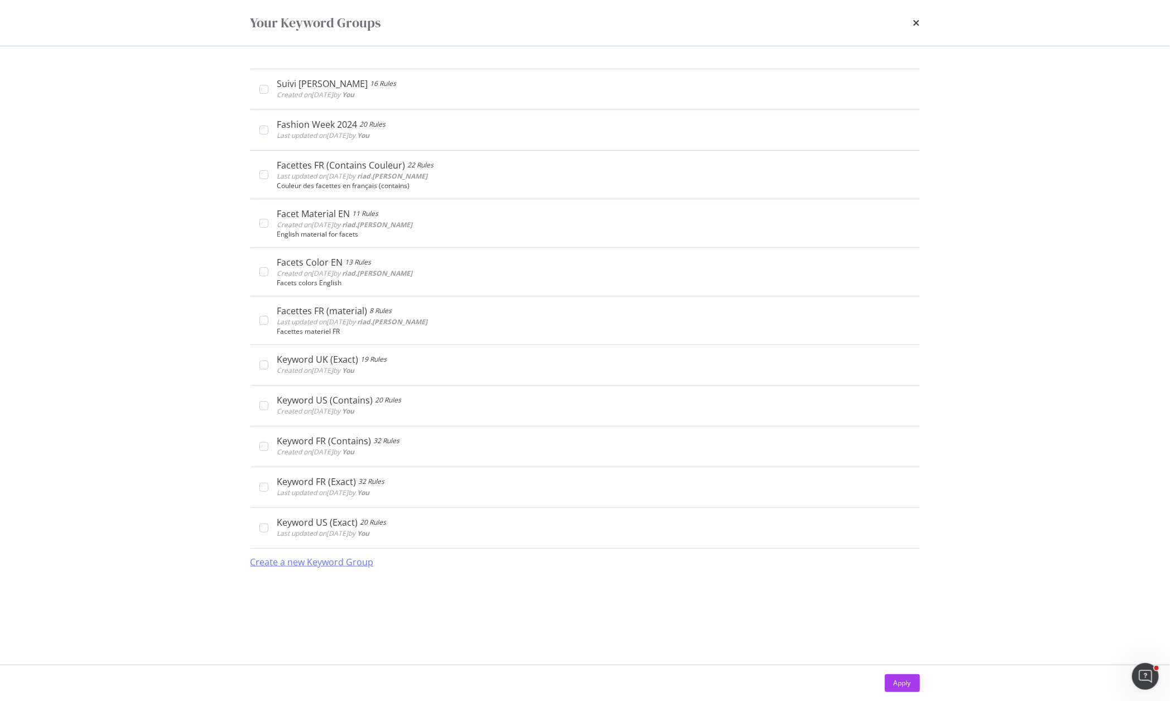
click at [295, 560] on div "Create a new Keyword Group" at bounding box center [311, 562] width 123 height 13
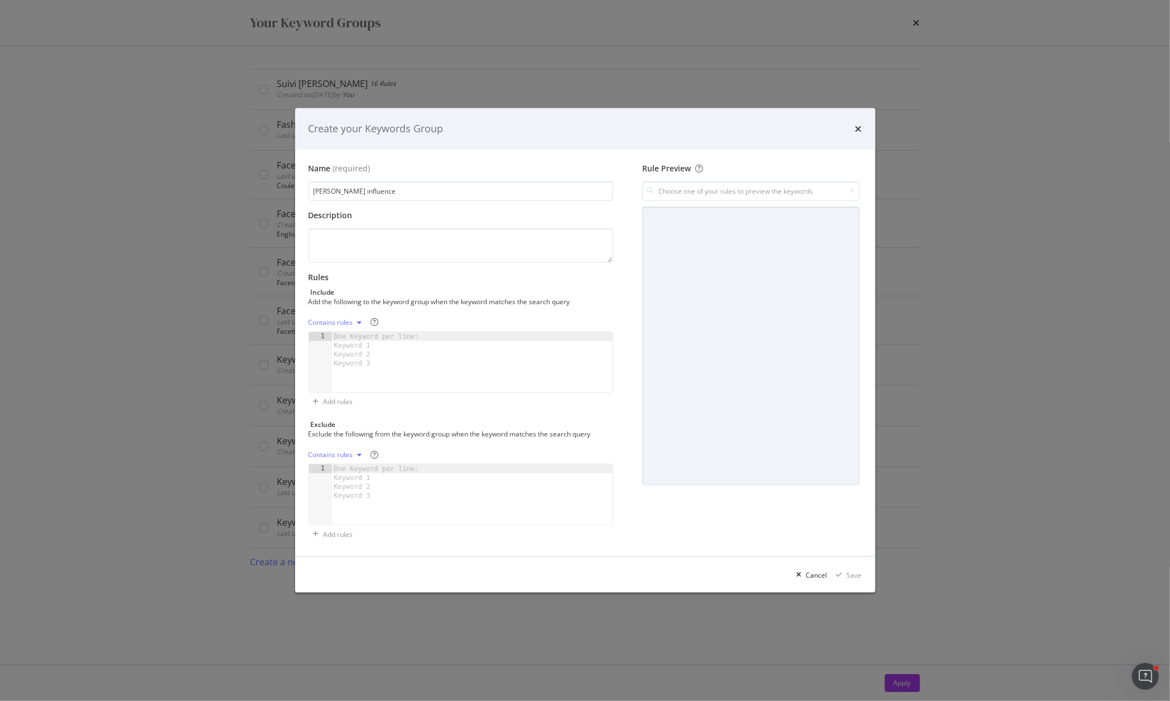
type input "[PERSON_NAME] influence"
click at [422, 376] on div "modal" at bounding box center [472, 371] width 281 height 78
type textarea "director"
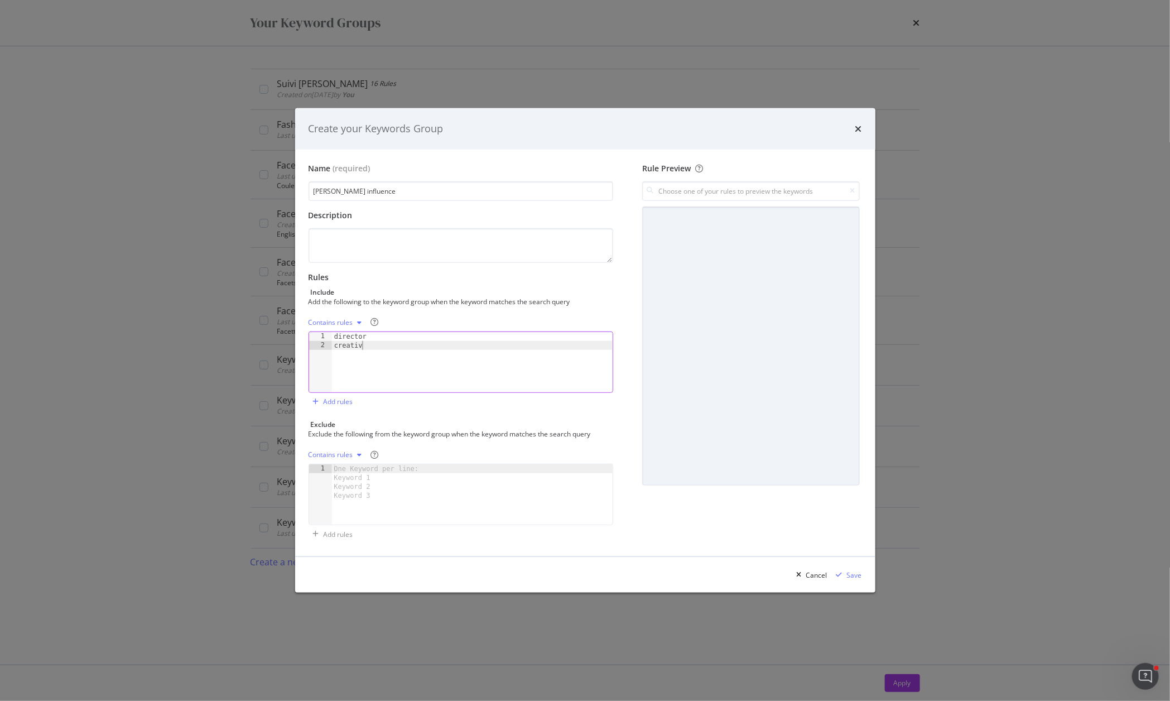
type textarea "creative"
type textarea "jaden"
type textarea "[PERSON_NAME]"
type textarea "jade"
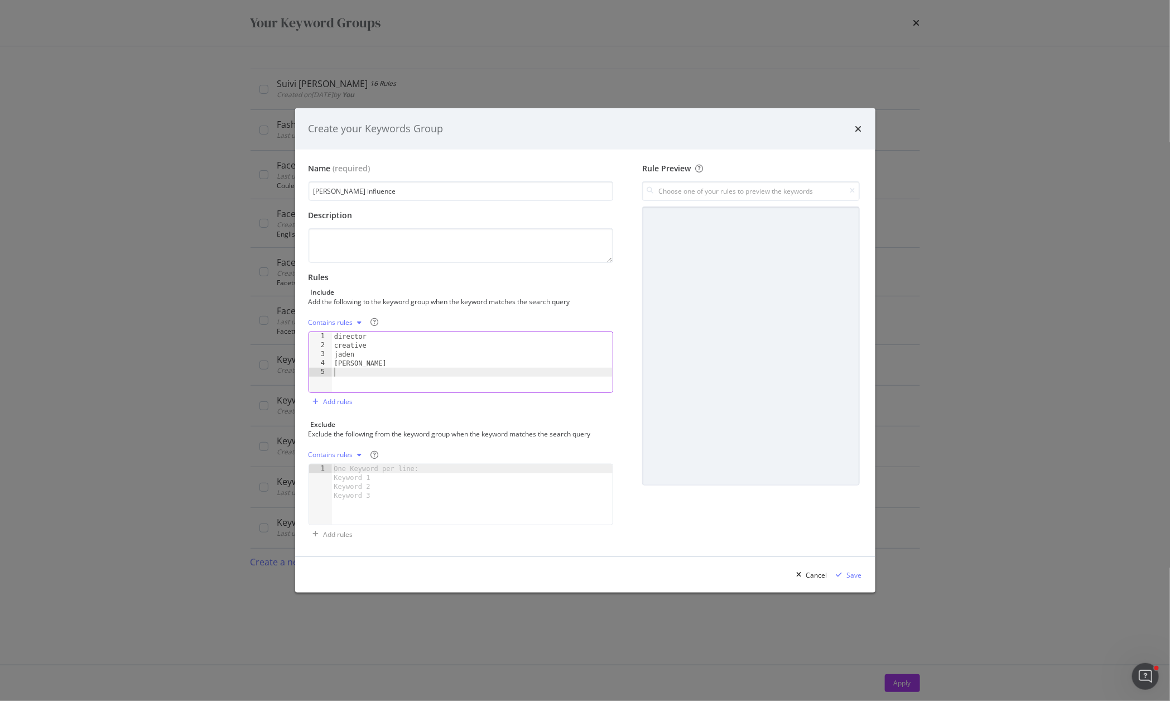
type textarea "e"
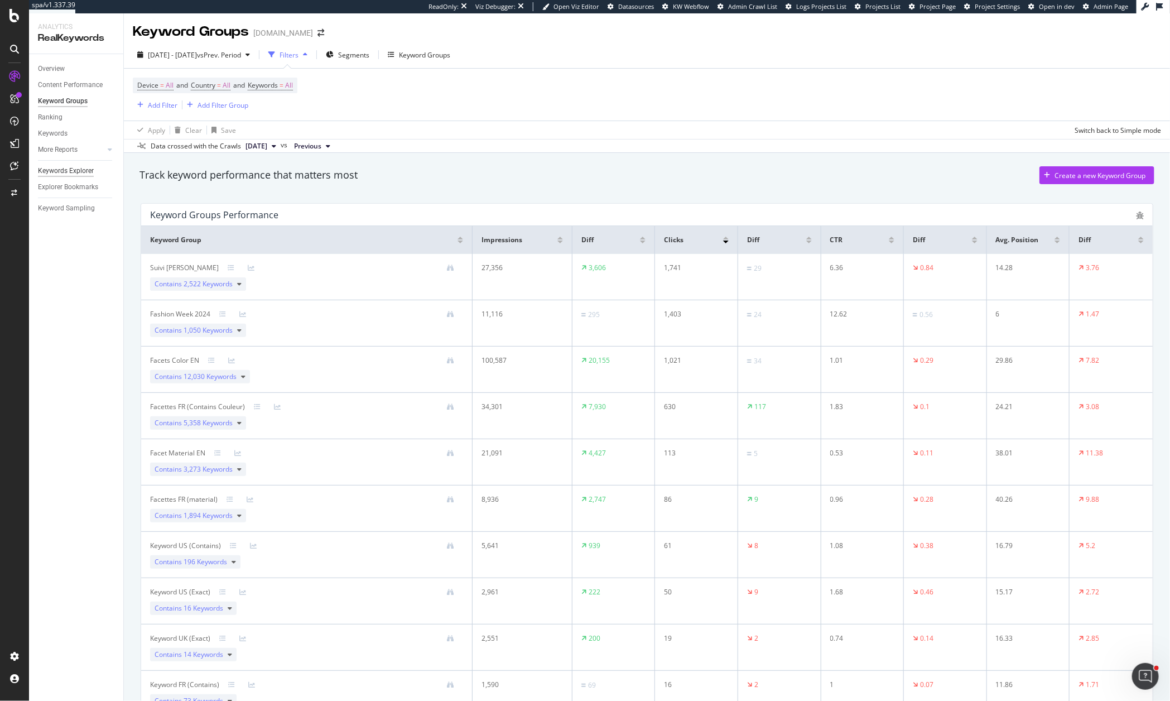
click at [69, 170] on div "Keywords Explorer" at bounding box center [66, 171] width 56 height 12
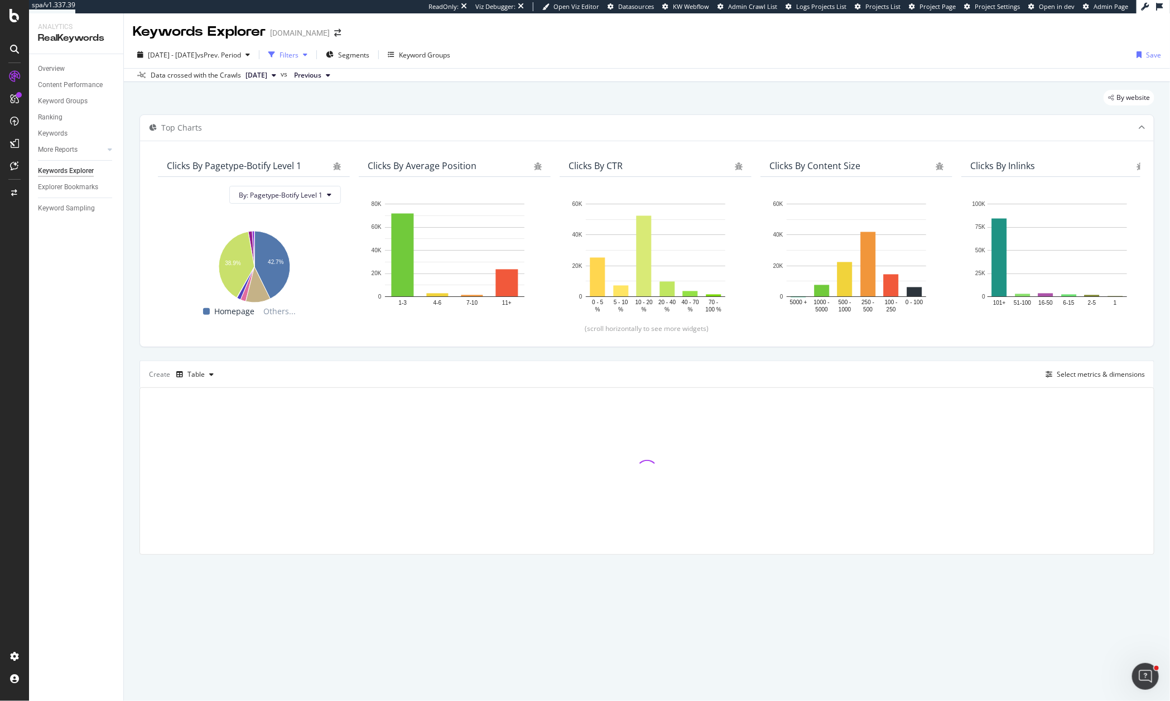
click at [298, 53] on div "Filters" at bounding box center [288, 54] width 19 height 9
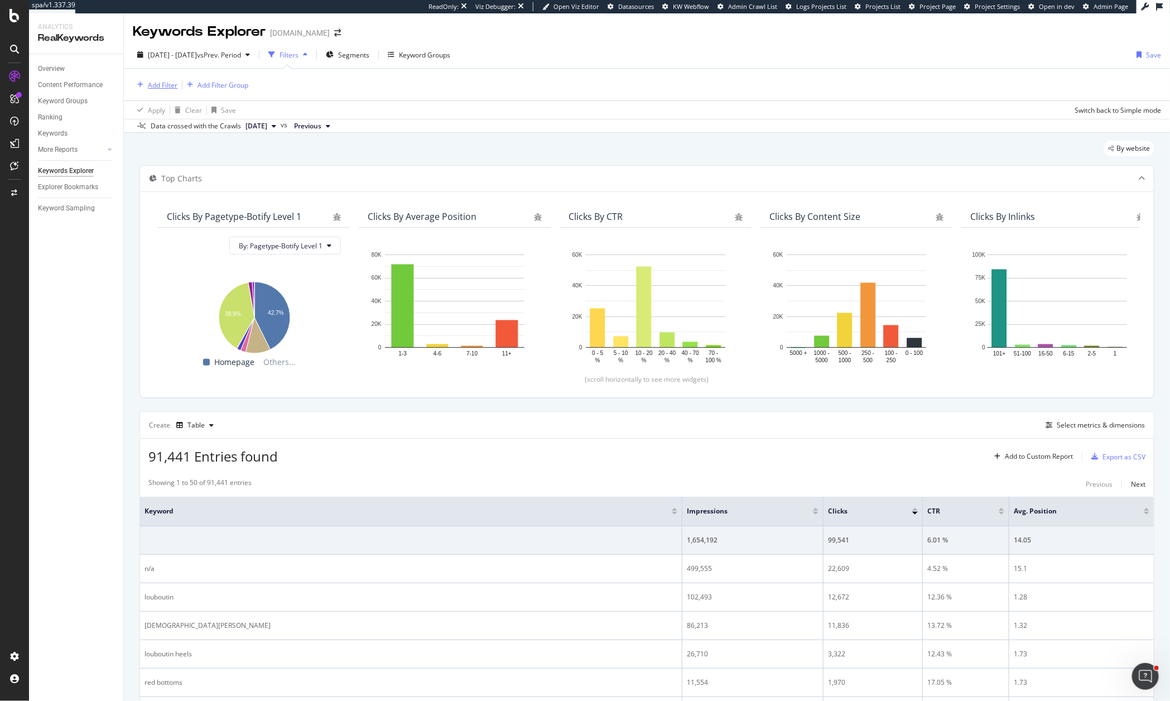
click at [153, 79] on div "Add Filter" at bounding box center [155, 85] width 45 height 12
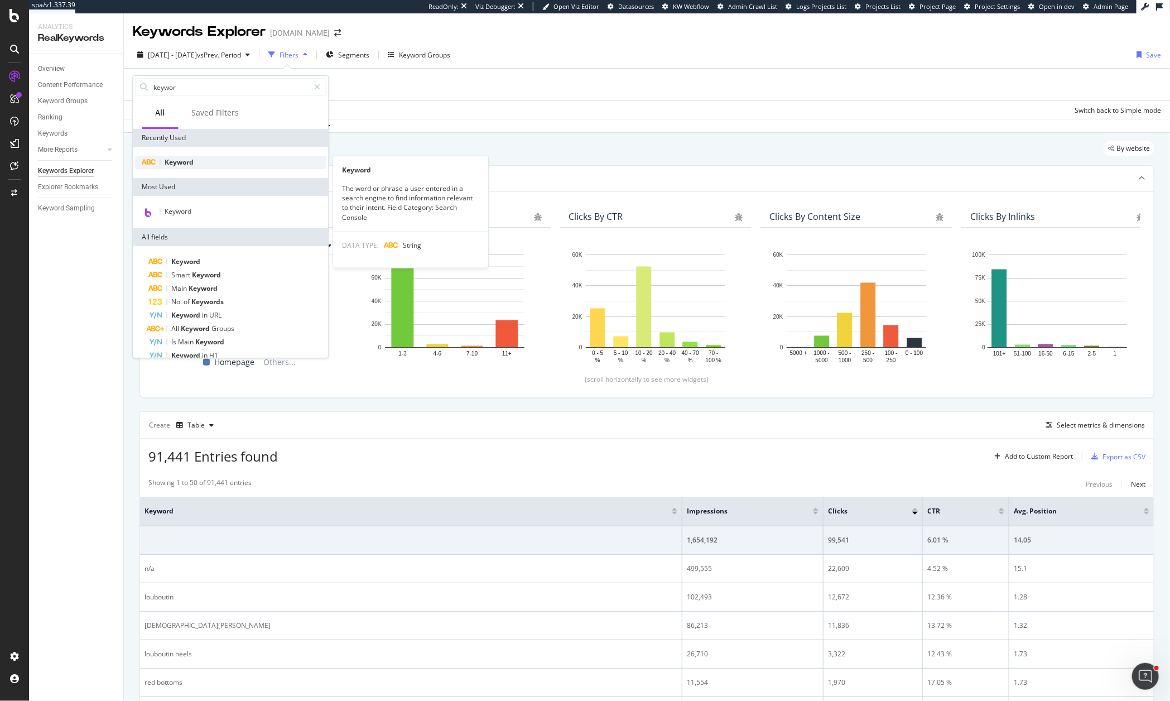
type input "keywor"
click at [179, 164] on span "Keyword" at bounding box center [179, 161] width 29 height 9
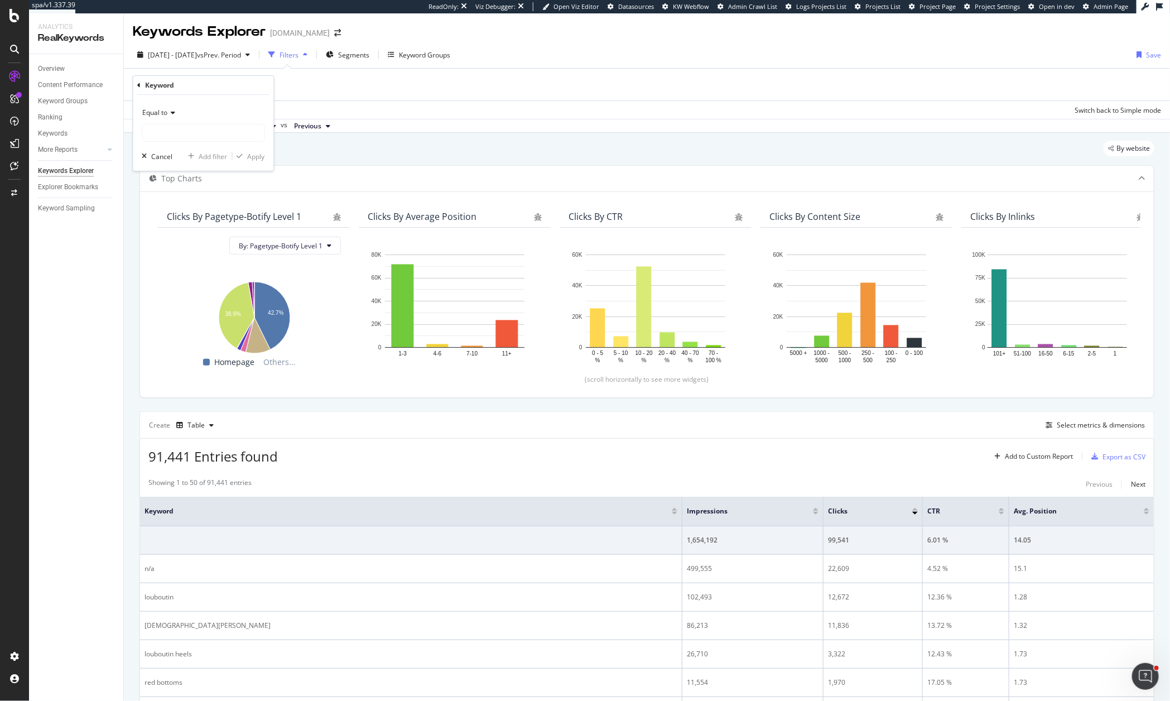
click at [182, 119] on div "Equal to" at bounding box center [203, 113] width 123 height 18
click at [172, 225] on span "Contains" at bounding box center [161, 222] width 27 height 9
click at [182, 132] on input "text" at bounding box center [204, 133] width 122 height 18
type input "jaden"
click at [242, 154] on div "button" at bounding box center [240, 156] width 15 height 7
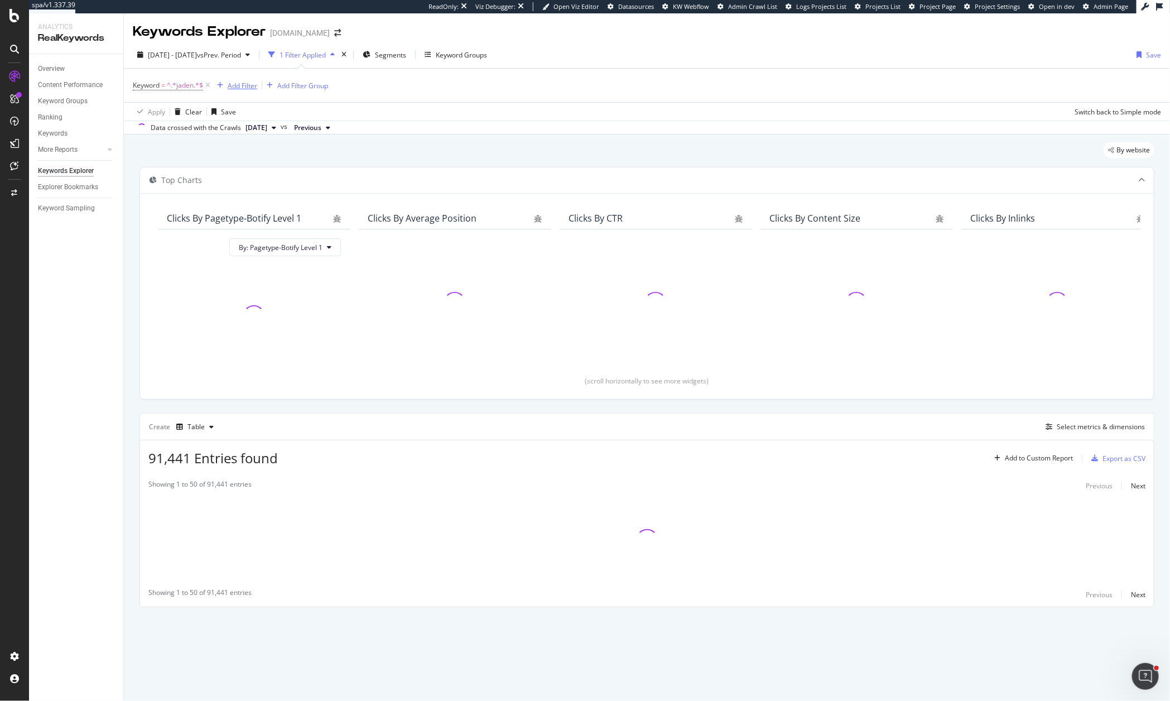
click at [250, 87] on div "Add Filter" at bounding box center [243, 85] width 30 height 9
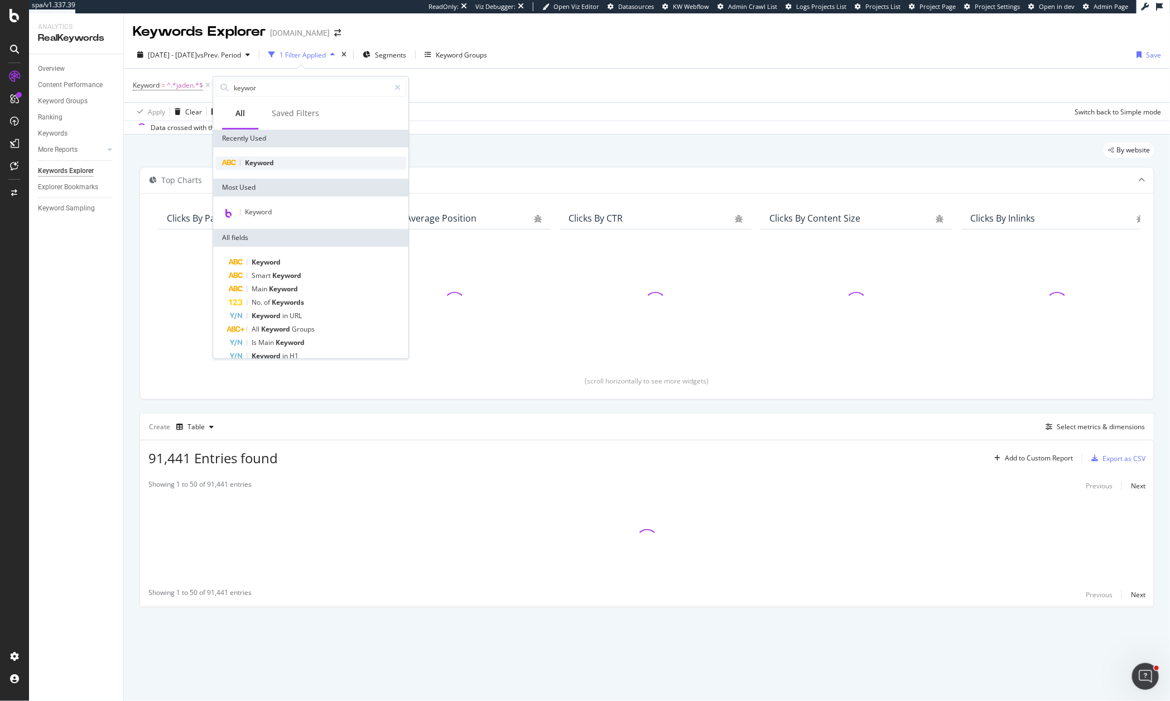
click at [245, 160] on span "Keyword" at bounding box center [259, 162] width 29 height 9
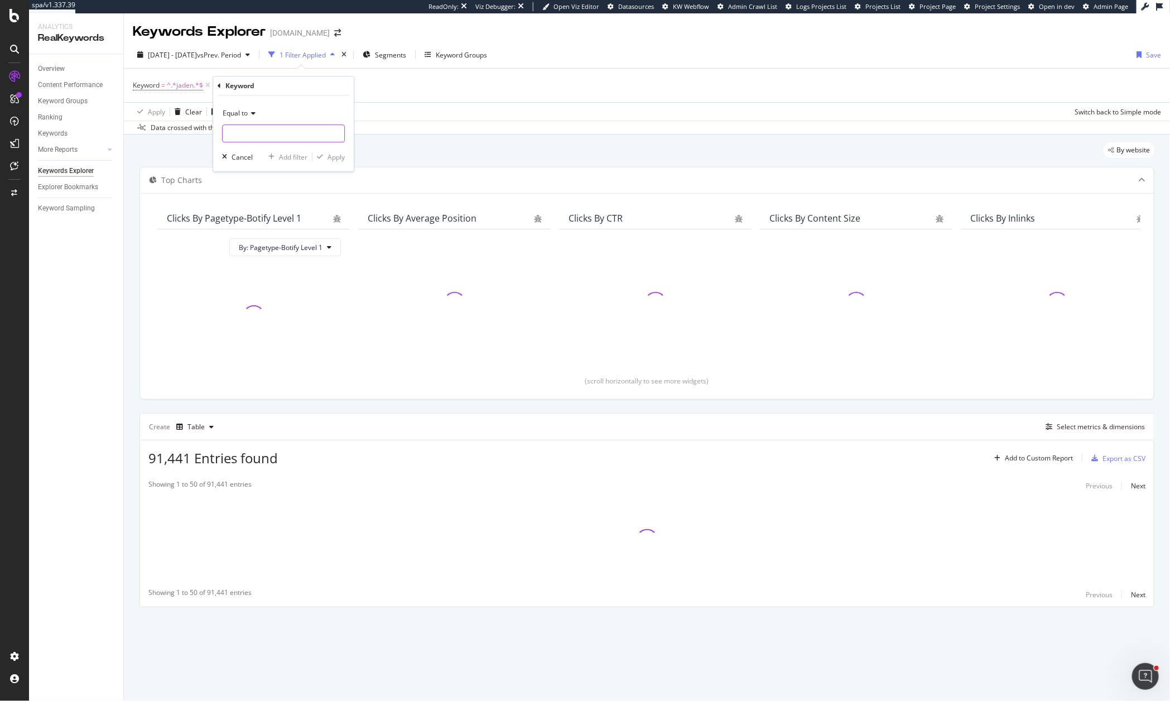
click at [254, 129] on input "text" at bounding box center [284, 133] width 122 height 18
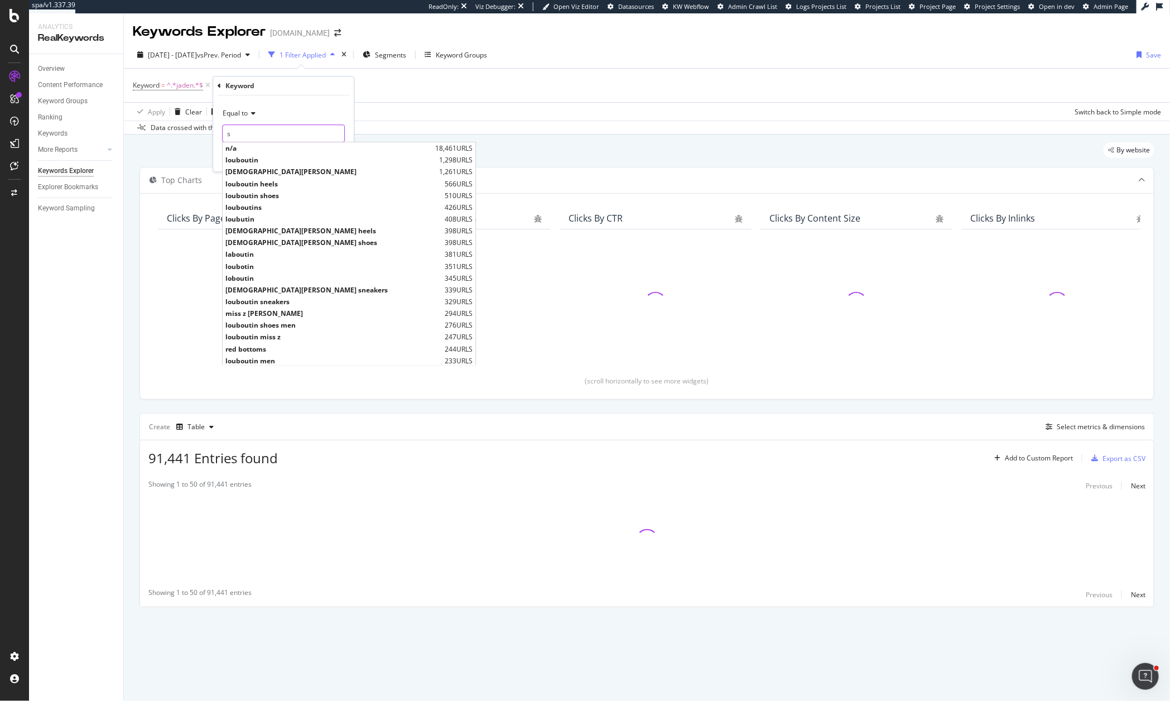
type input "sm"
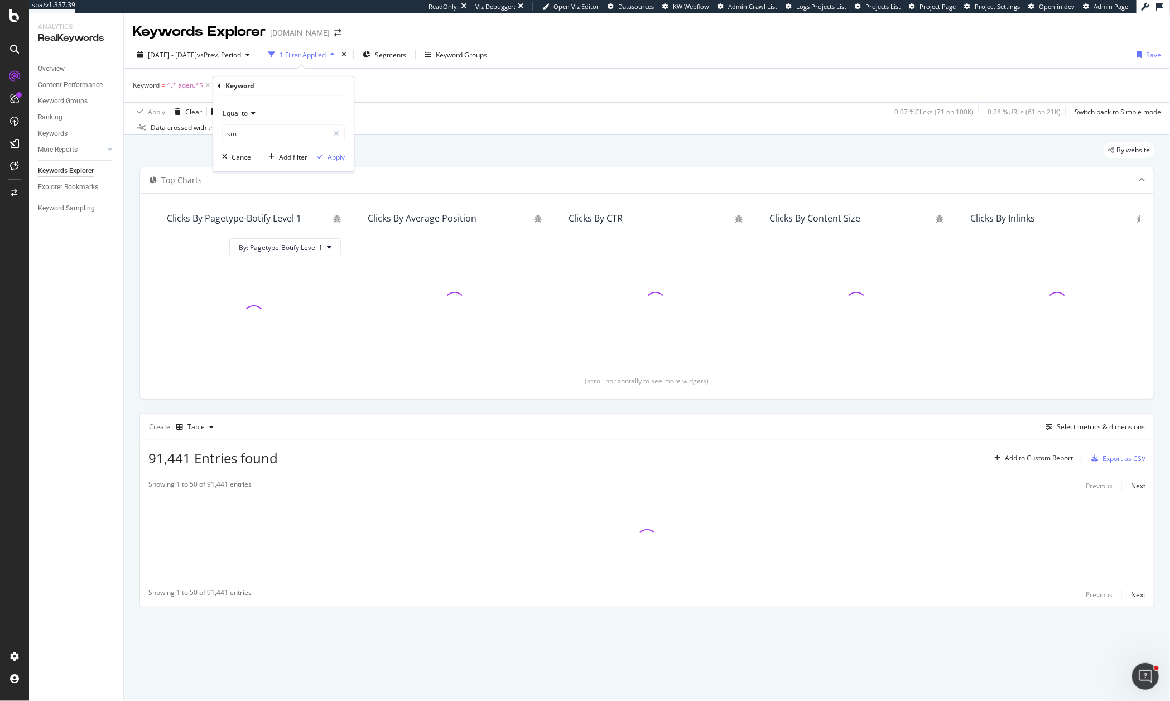
click at [243, 115] on span "Equal to" at bounding box center [235, 112] width 25 height 9
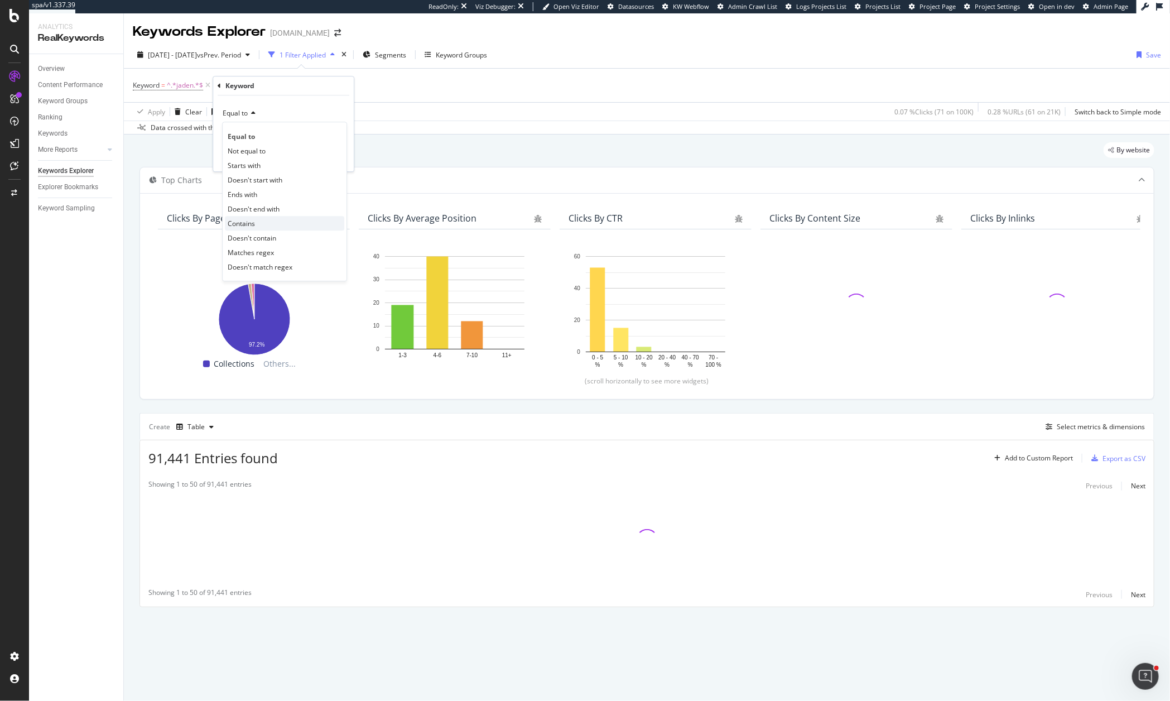
click at [252, 223] on span "Contains" at bounding box center [241, 223] width 27 height 9
click at [261, 127] on input "text" at bounding box center [284, 133] width 122 height 18
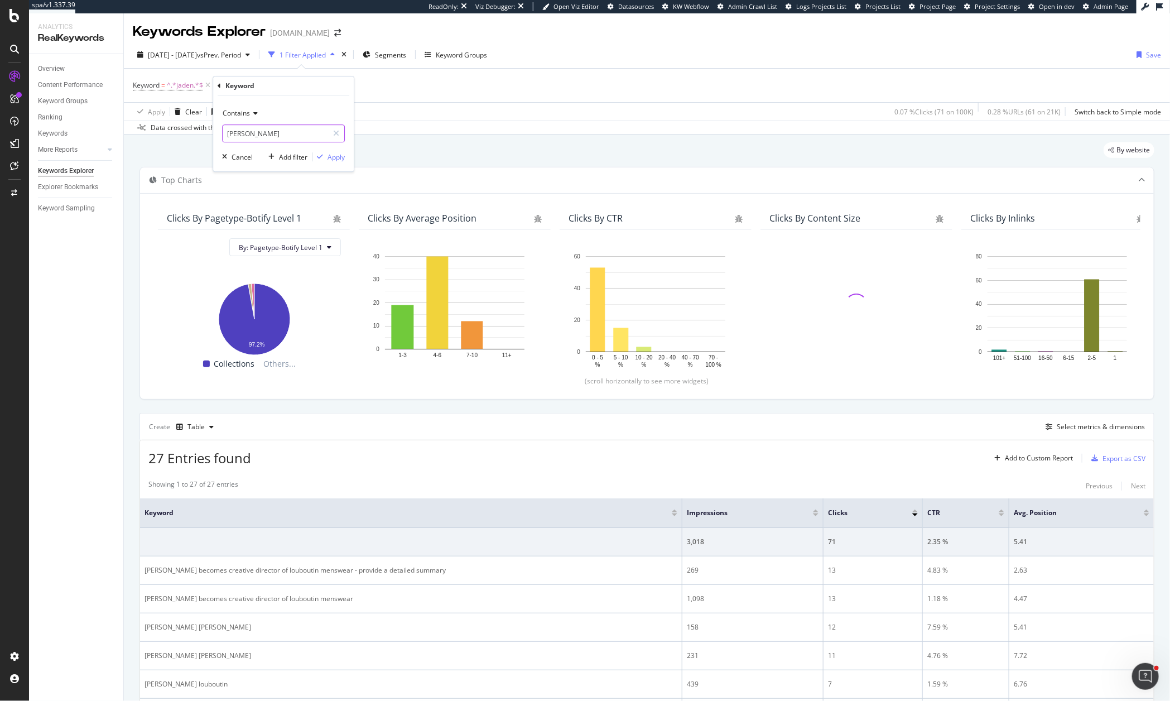
type input "[PERSON_NAME]"
click at [323, 157] on div "button" at bounding box center [319, 156] width 15 height 7
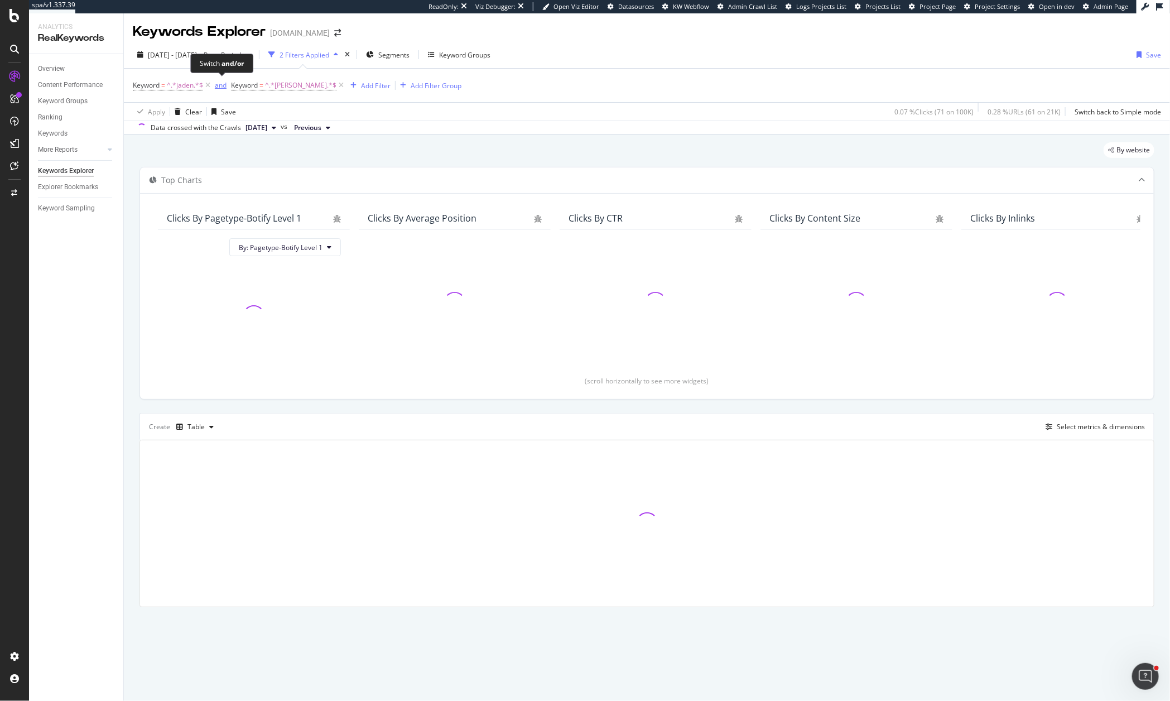
click at [221, 81] on div "and" at bounding box center [221, 84] width 12 height 9
click at [356, 84] on div "Add Filter" at bounding box center [371, 85] width 30 height 9
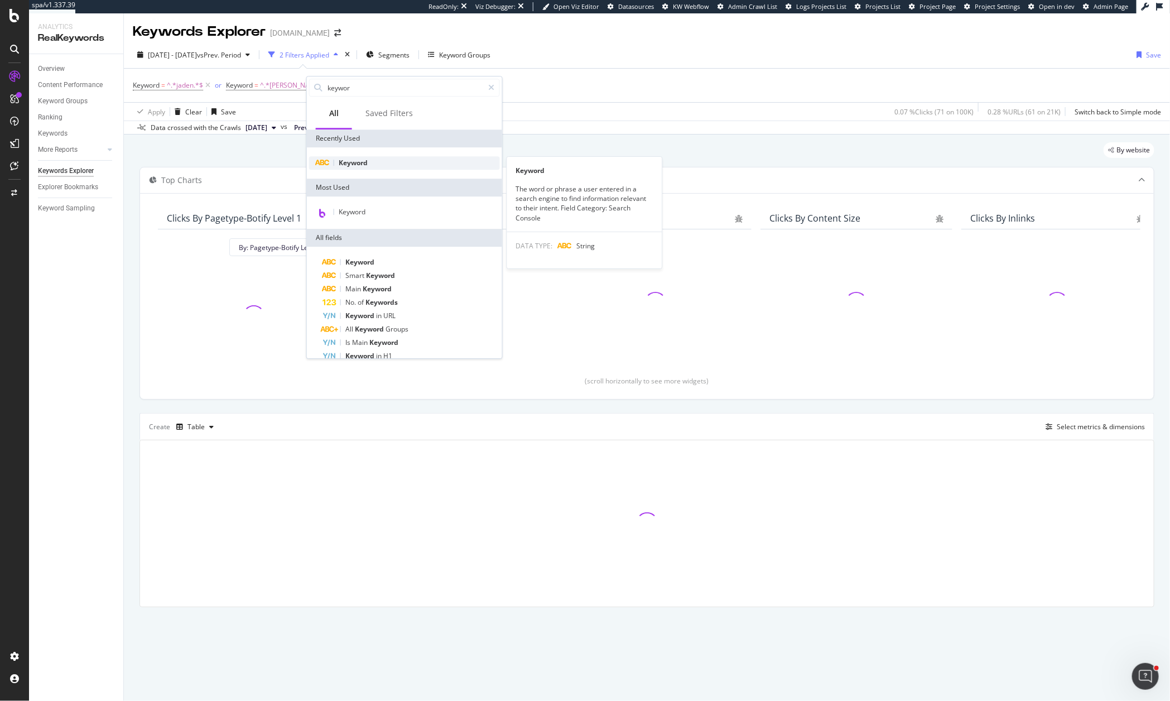
click at [366, 159] on span "Keyword" at bounding box center [353, 162] width 29 height 9
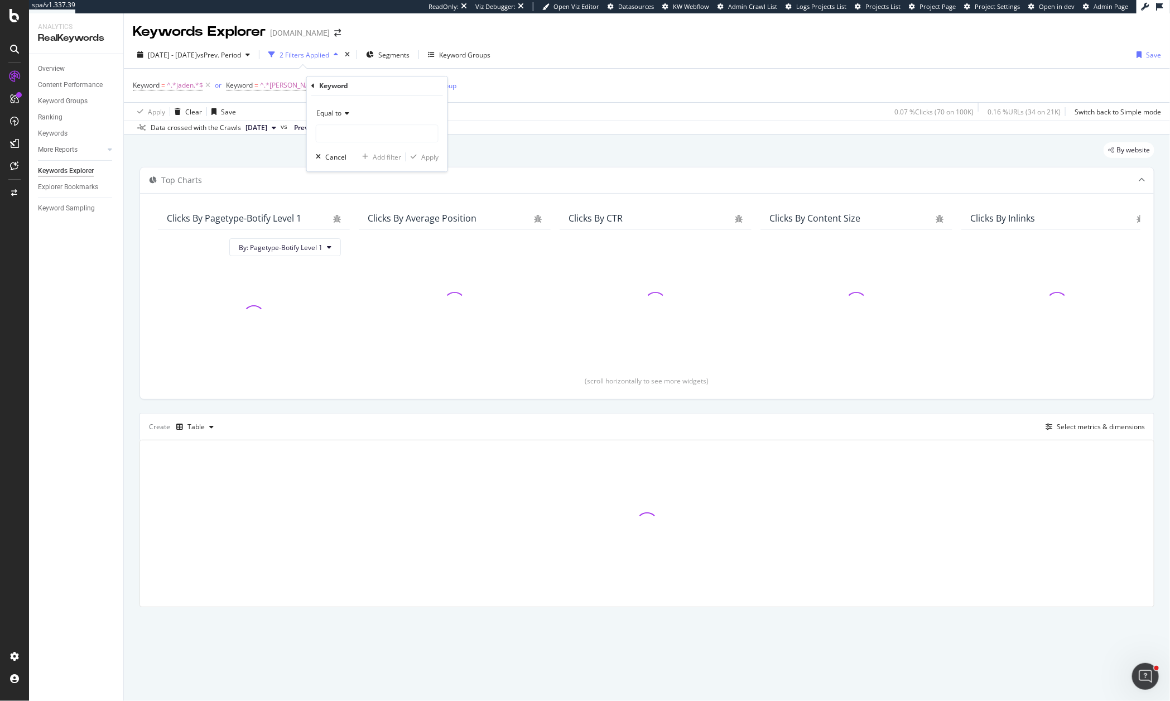
click at [348, 111] on icon at bounding box center [345, 113] width 8 height 7
click at [348, 218] on div "Contains" at bounding box center [378, 223] width 119 height 15
click at [358, 128] on input "text" at bounding box center [377, 133] width 122 height 18
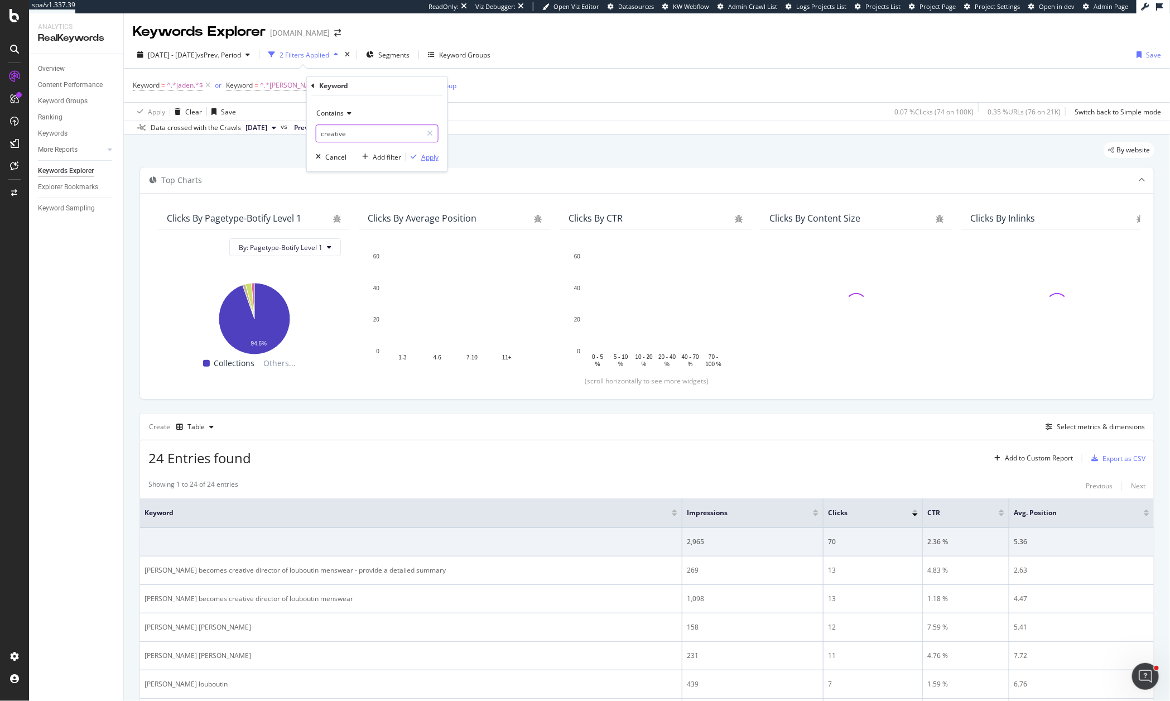
type input "creative"
click at [416, 154] on div "button" at bounding box center [413, 156] width 15 height 7
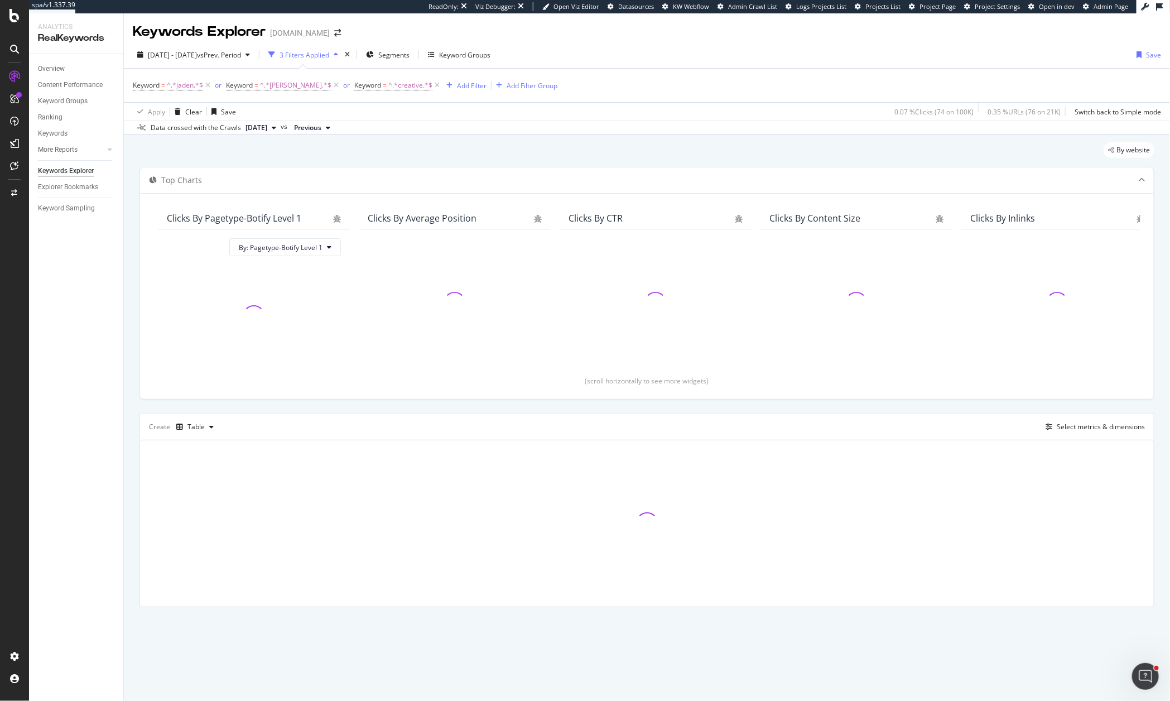
click at [412, 92] on div "Keyword = ^.*jaden.*$ or Keyword = ^.*[PERSON_NAME].*$ or Keyword = ^.*creative…" at bounding box center [345, 86] width 425 height 16
click at [442, 90] on div "Add Filter" at bounding box center [464, 85] width 45 height 12
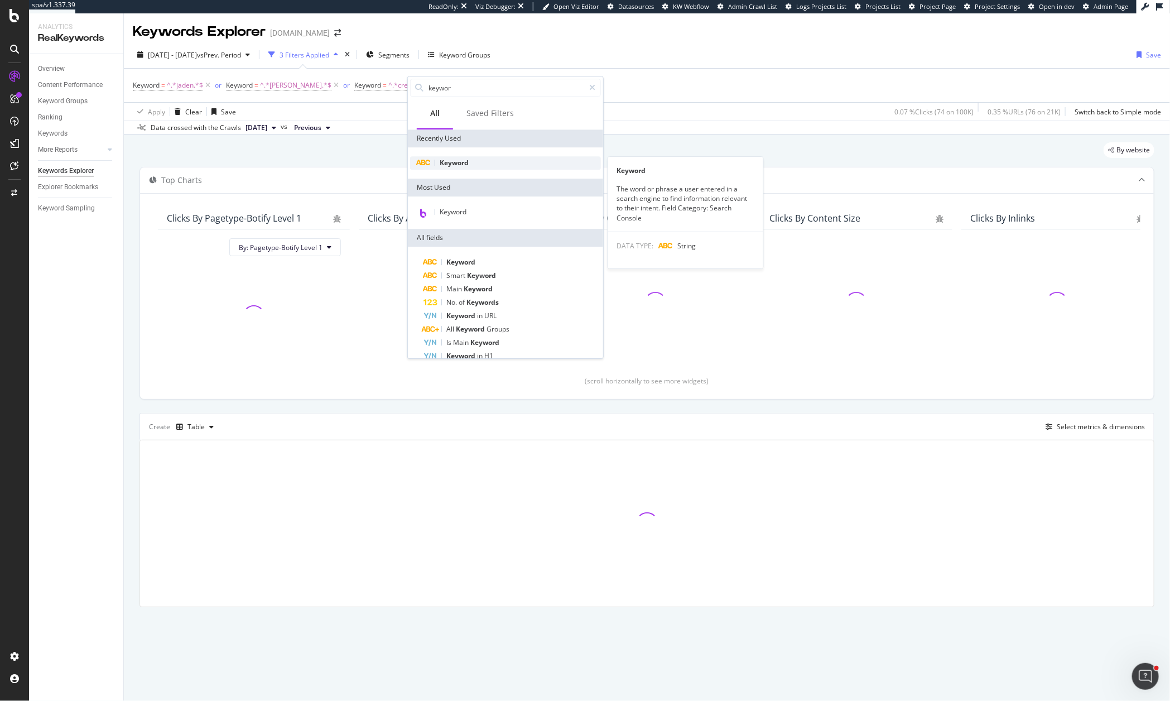
click at [446, 166] on span "Keyword" at bounding box center [454, 162] width 29 height 9
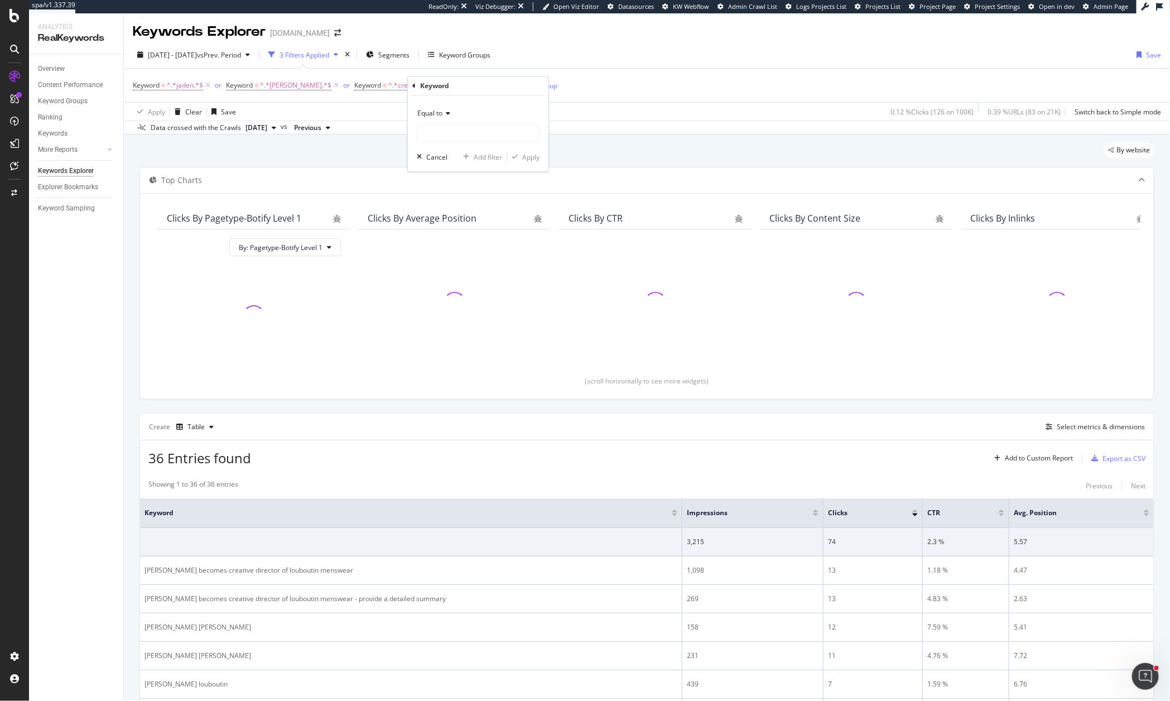
click at [432, 118] on div "Equal to" at bounding box center [478, 113] width 123 height 18
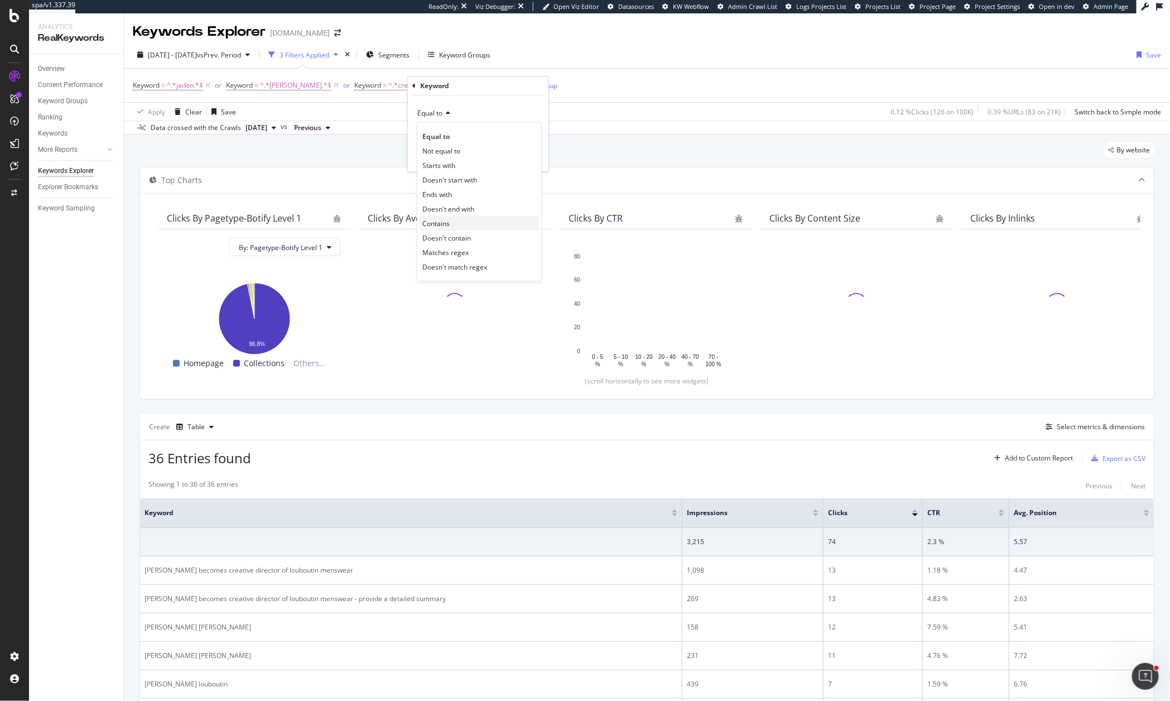
click at [445, 223] on span "Contains" at bounding box center [435, 223] width 27 height 9
click at [445, 123] on div "Contains" at bounding box center [478, 123] width 123 height 38
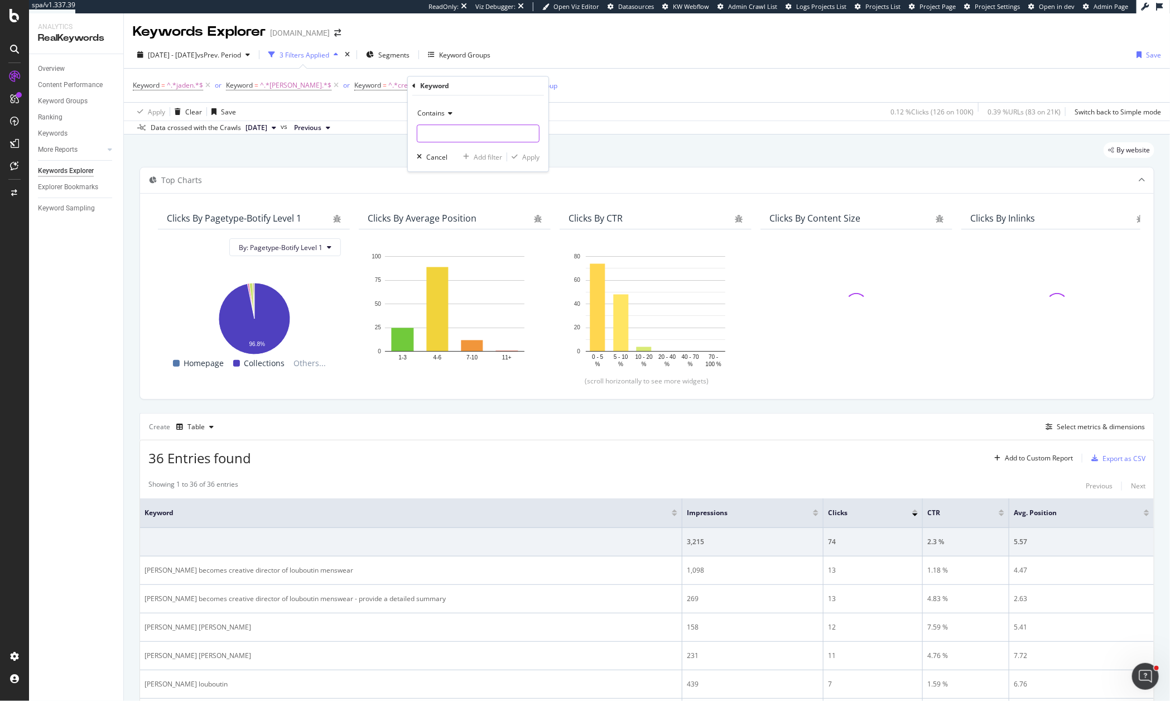
click at [445, 129] on input "text" at bounding box center [478, 133] width 122 height 18
type input "director"
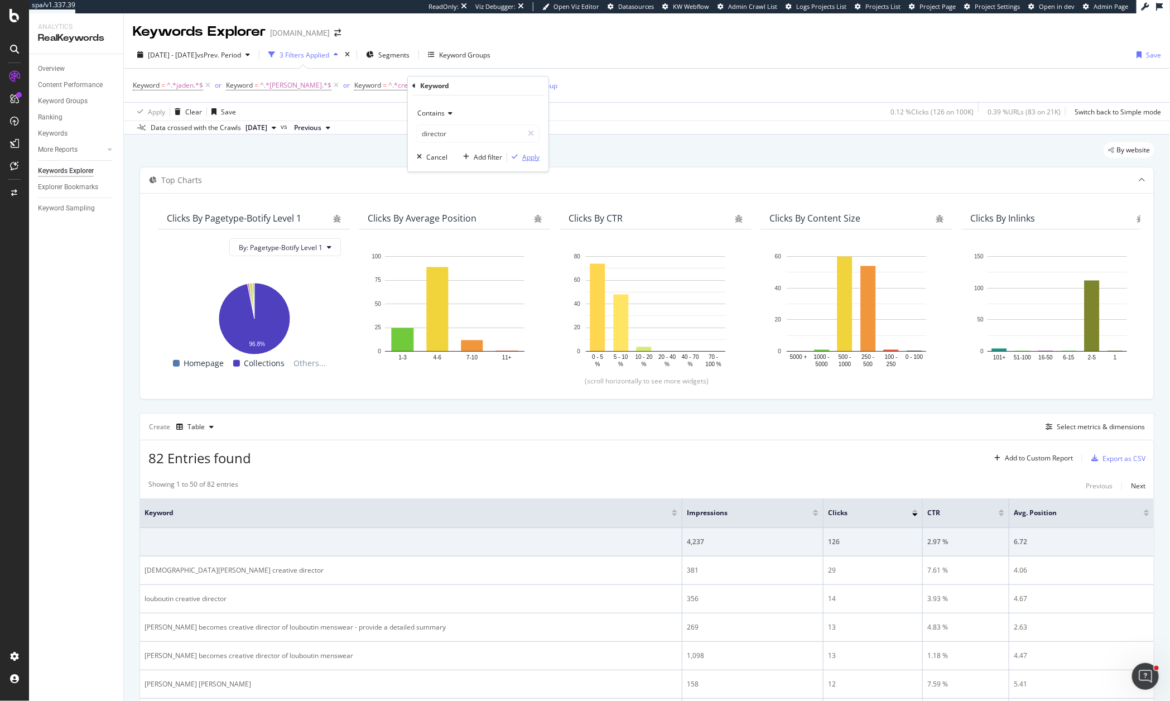
click at [523, 158] on div "Apply" at bounding box center [530, 156] width 17 height 9
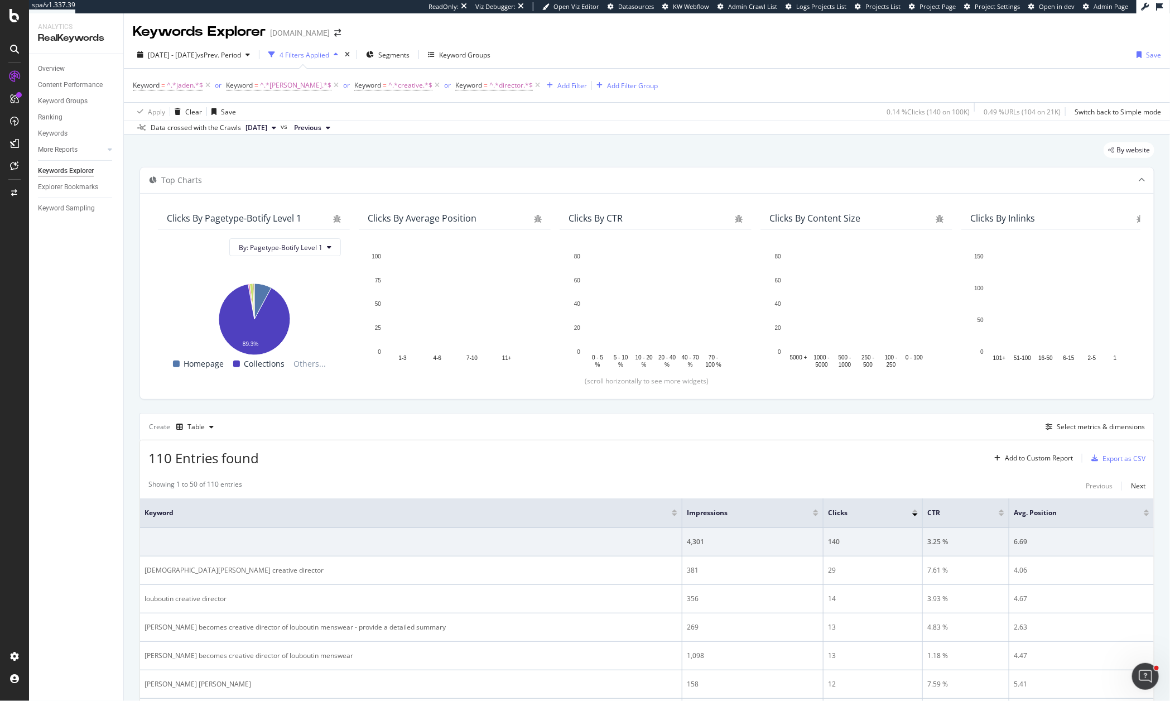
scroll to position [132, 0]
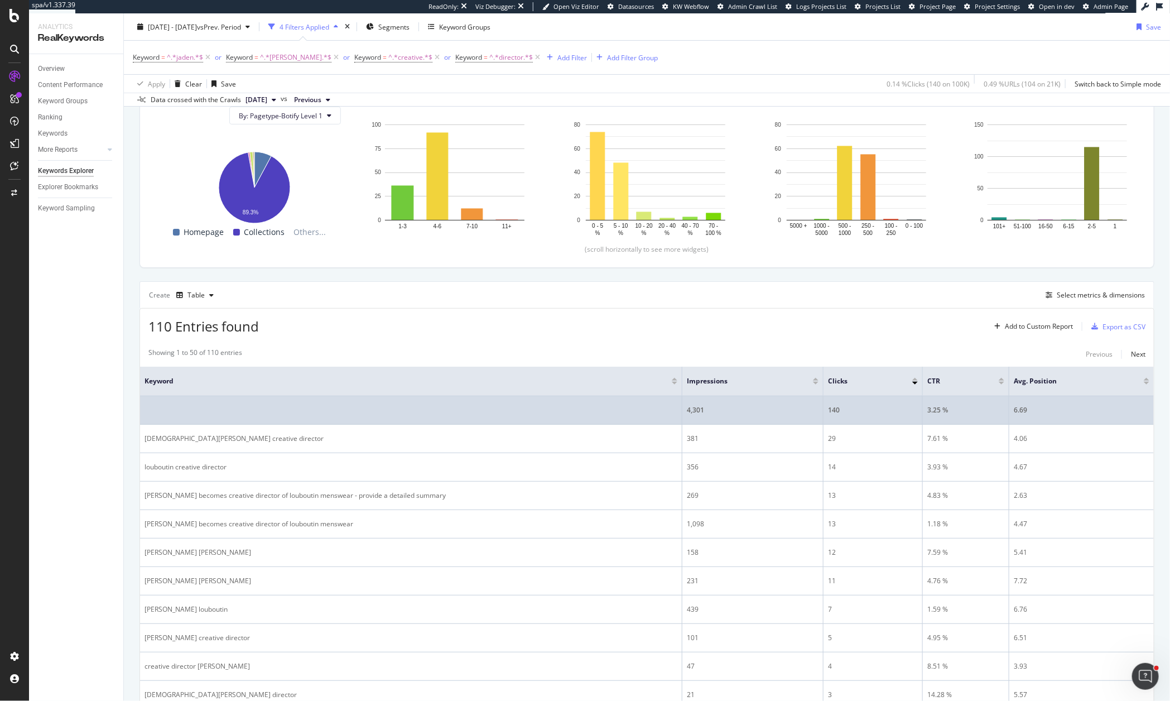
click at [702, 411] on div "4,301" at bounding box center [753, 410] width 132 height 10
click at [737, 414] on div "4,301" at bounding box center [753, 410] width 132 height 10
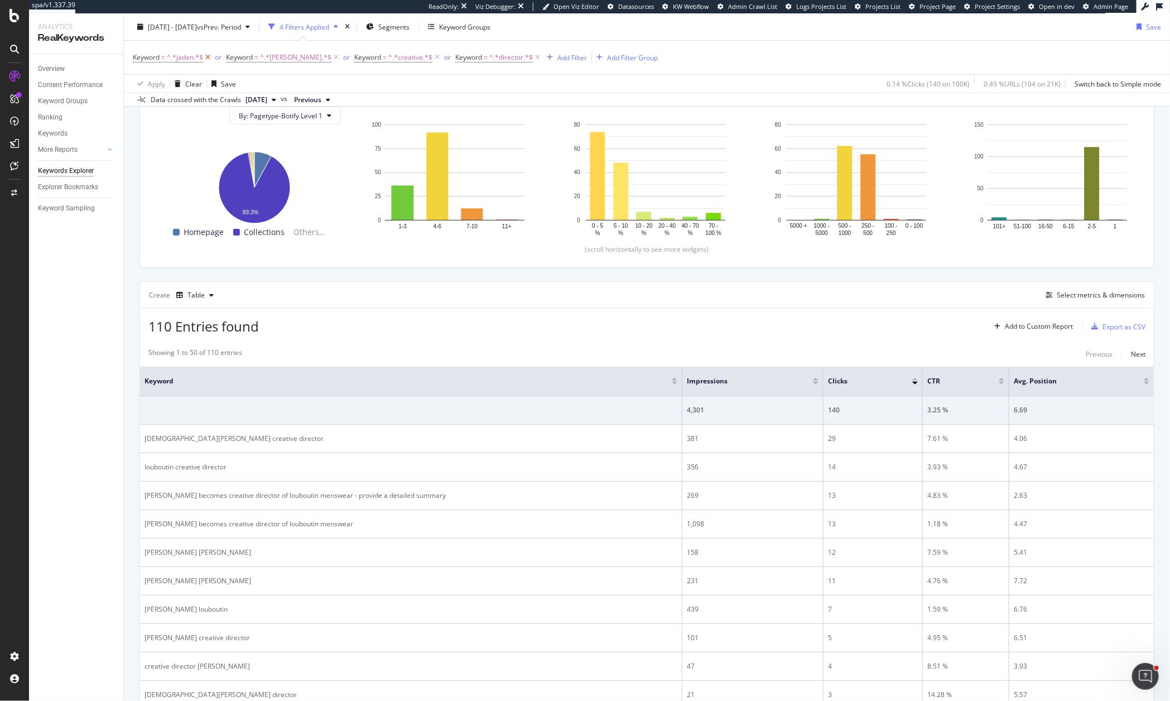
click at [207, 57] on icon at bounding box center [207, 57] width 9 height 11
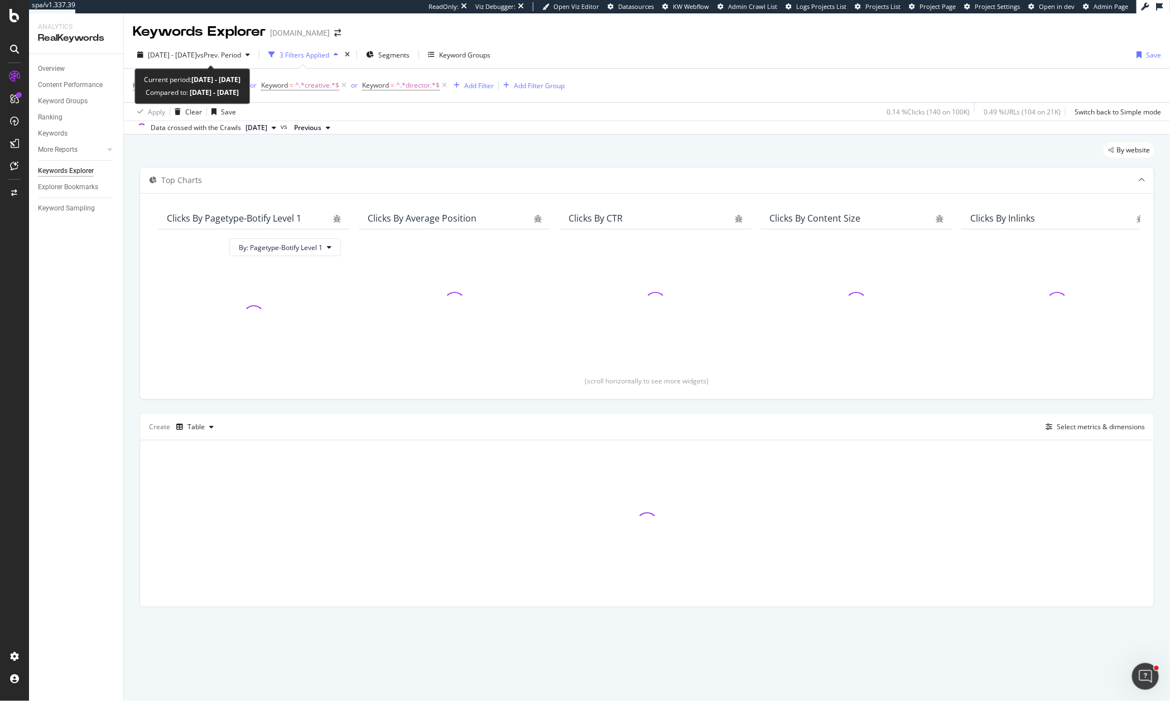
click at [197, 57] on span "[DATE] - [DATE]" at bounding box center [172, 54] width 49 height 9
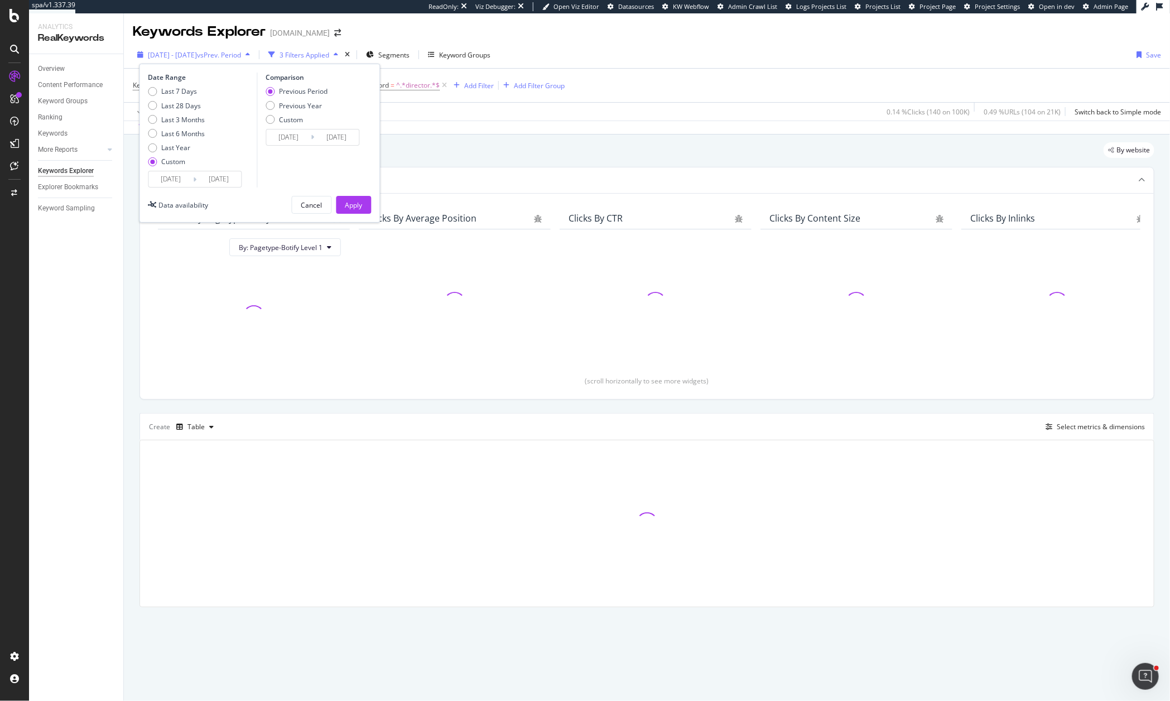
click at [204, 46] on div "[DATE] - [DATE] vs Prev. Period" at bounding box center [194, 54] width 122 height 17
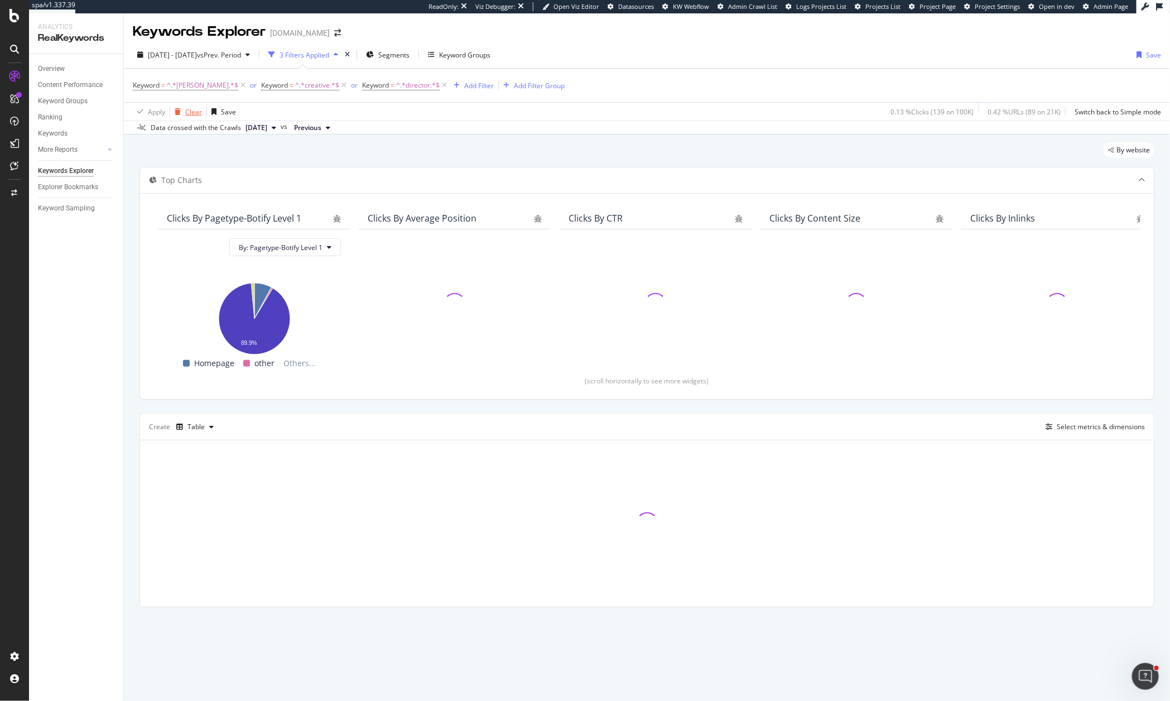
click at [195, 111] on div "Clear" at bounding box center [193, 111] width 17 height 9
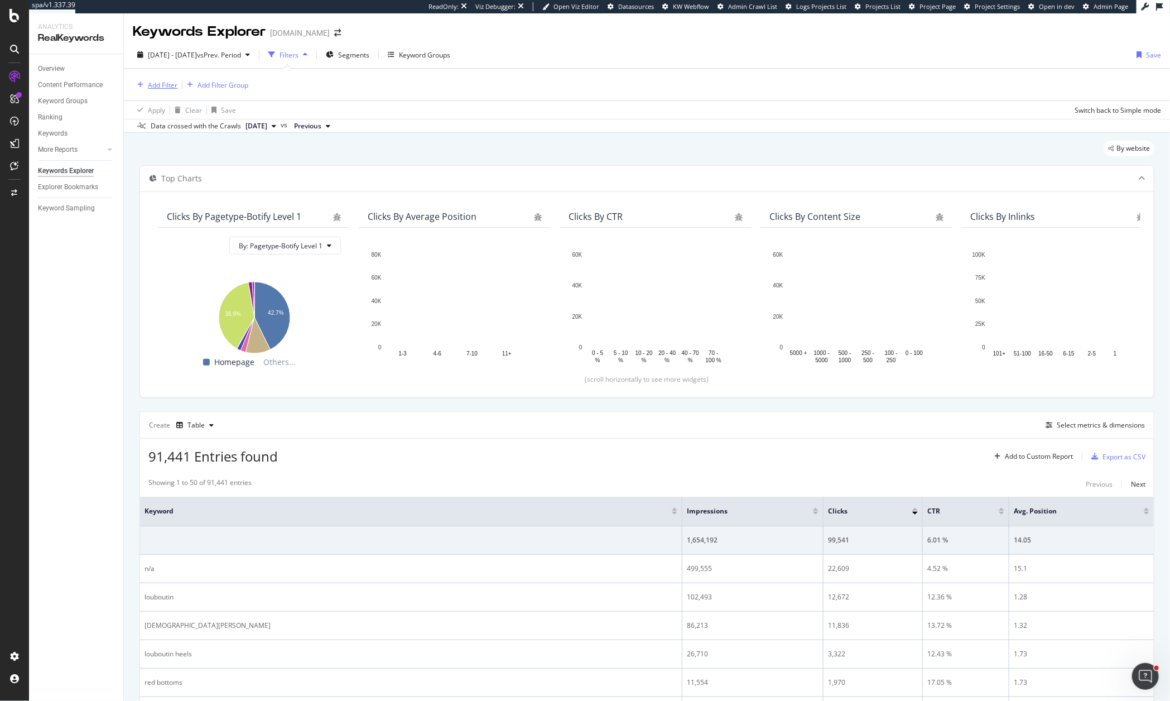
click at [169, 84] on div "Add Filter" at bounding box center [163, 84] width 30 height 9
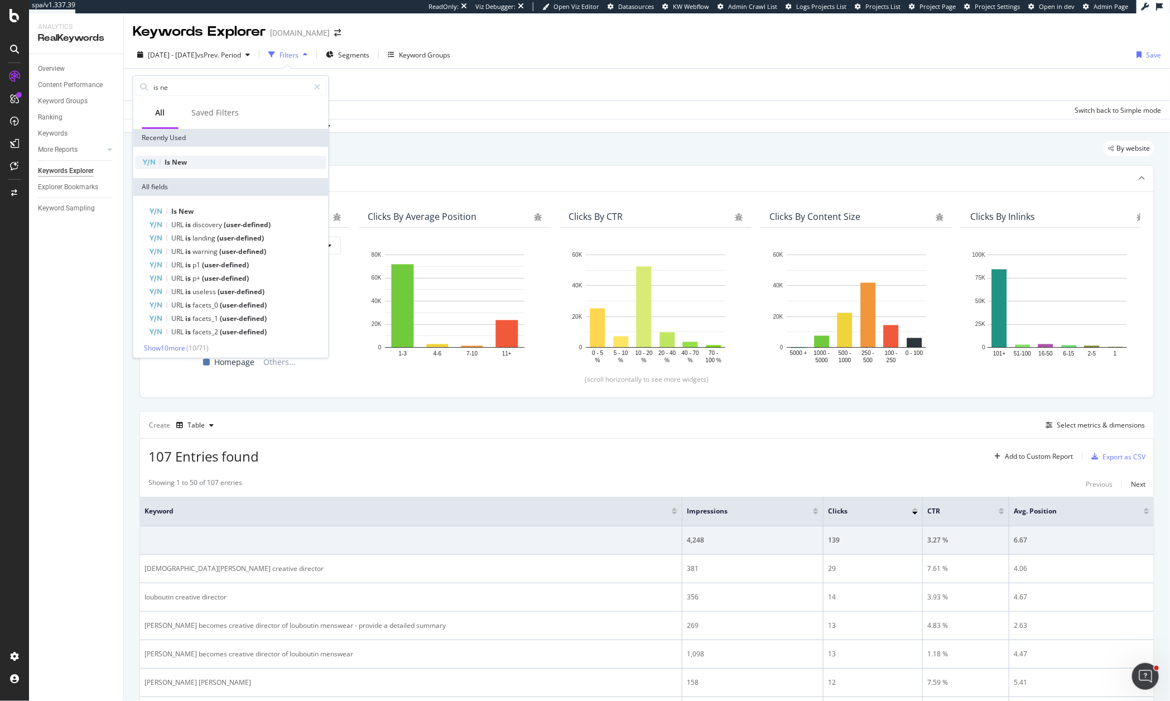
type input "is ne"
click at [184, 162] on span "New" at bounding box center [179, 161] width 15 height 9
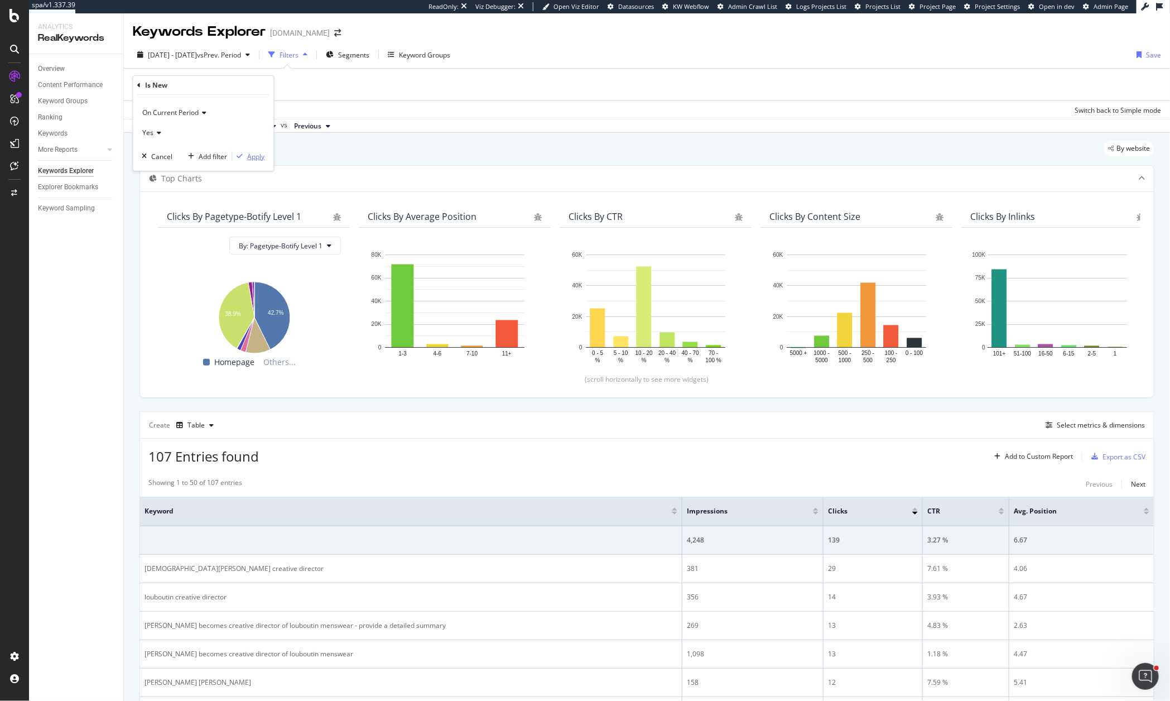
click at [252, 152] on div "Apply" at bounding box center [256, 156] width 17 height 9
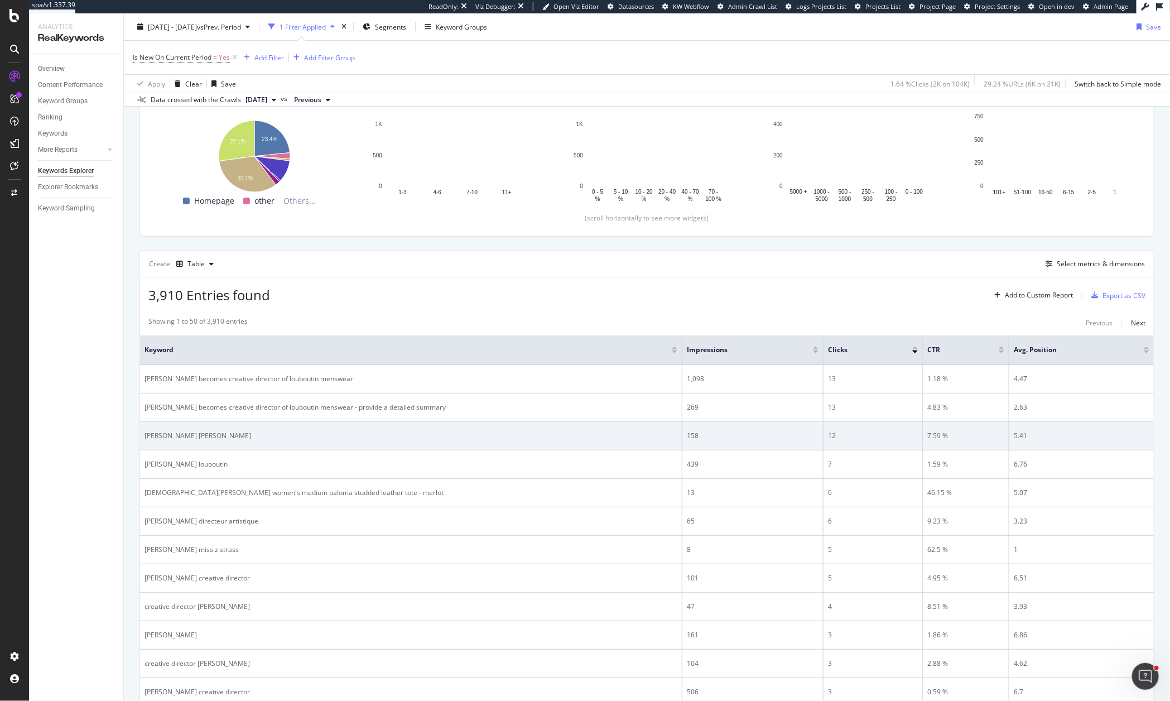
scroll to position [166, 0]
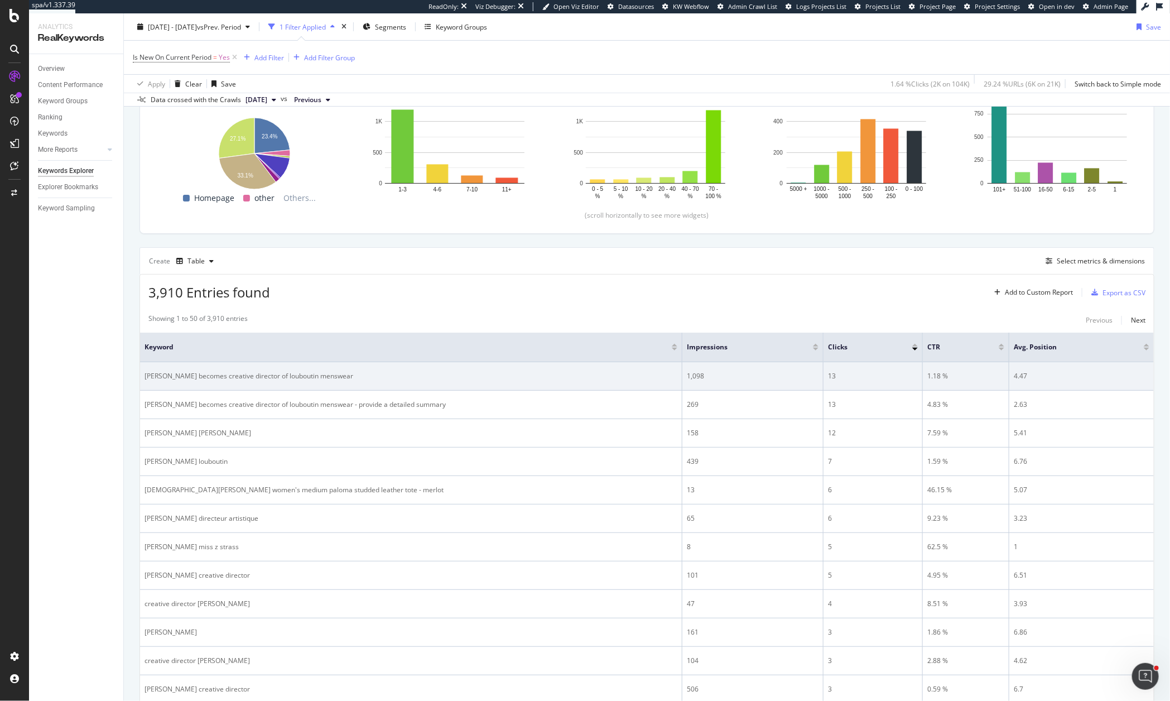
click at [829, 377] on div "13" at bounding box center [873, 376] width 90 height 10
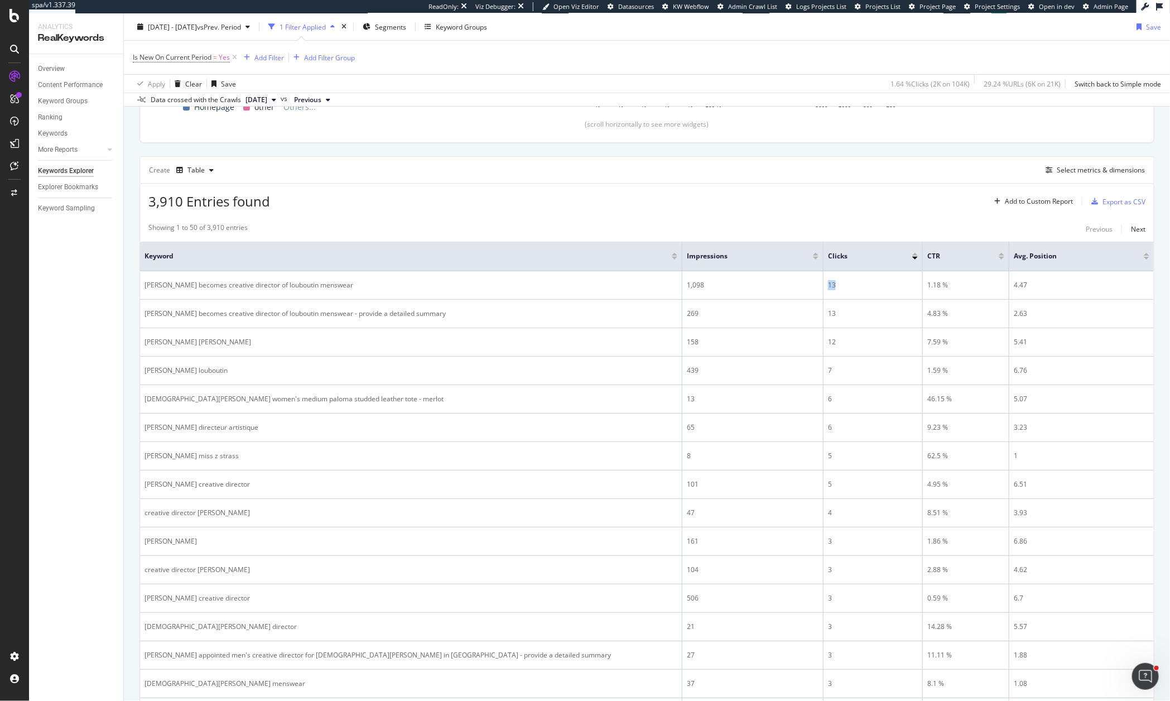
scroll to position [0, 0]
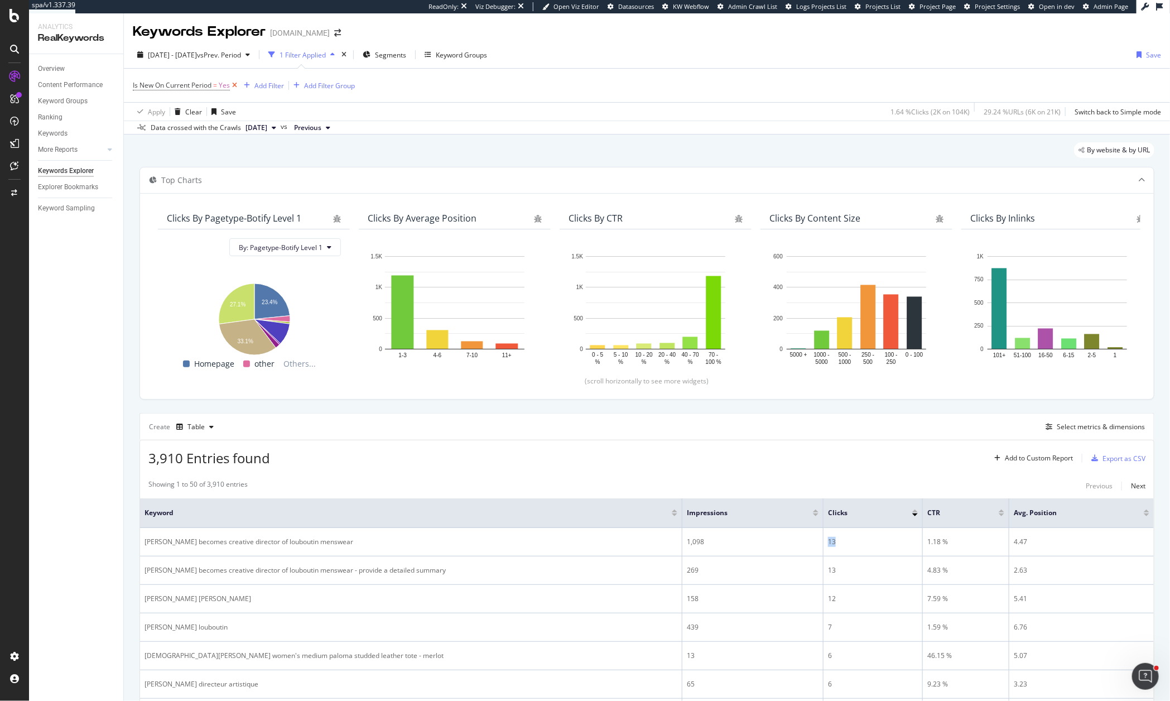
click at [236, 86] on icon at bounding box center [234, 85] width 9 height 11
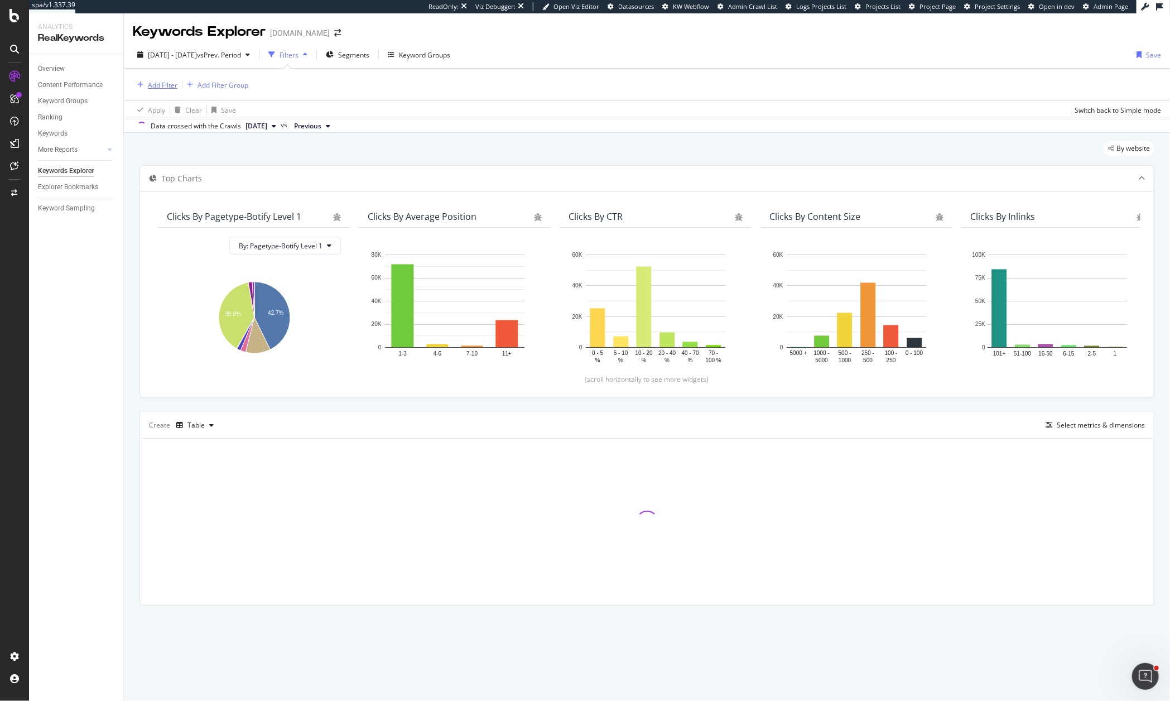
click at [162, 86] on div "Add Filter" at bounding box center [163, 84] width 30 height 9
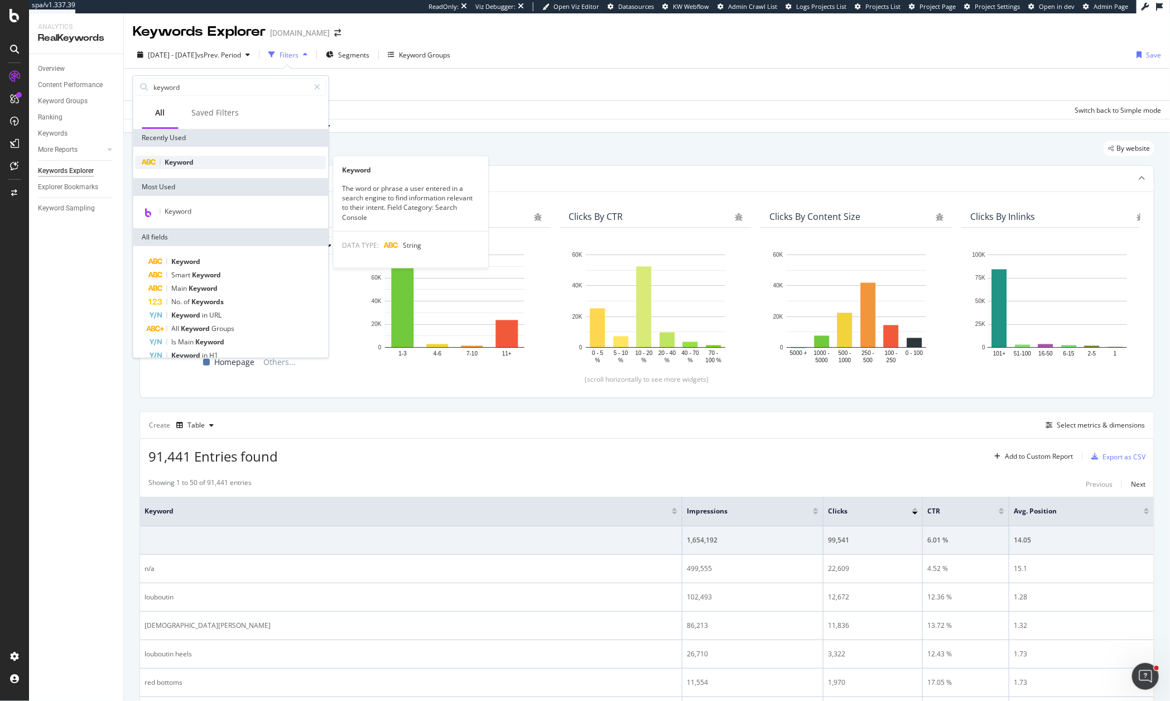
type input "keyword"
click at [201, 159] on div "Keyword" at bounding box center [231, 162] width 191 height 13
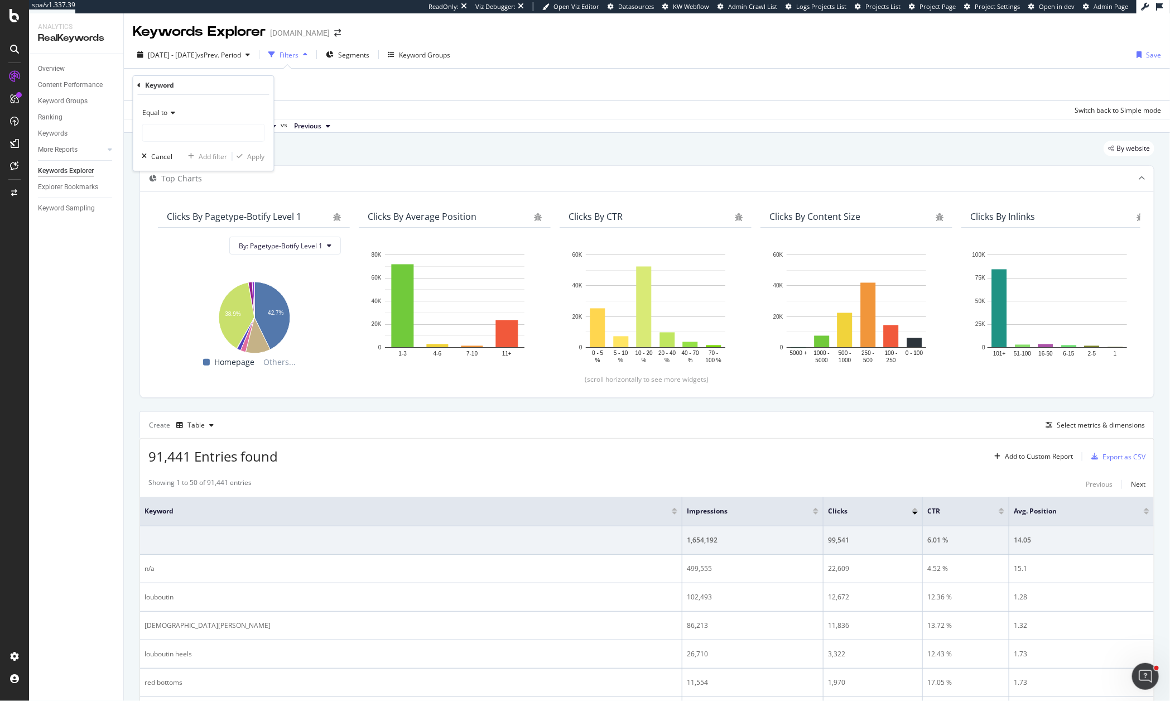
click at [177, 113] on div "Equal to" at bounding box center [203, 113] width 123 height 18
click at [185, 226] on div "Contains" at bounding box center [204, 222] width 119 height 15
click at [187, 123] on div "Contains" at bounding box center [203, 123] width 123 height 38
click at [187, 135] on input "text" at bounding box center [204, 133] width 122 height 18
type input "directeur"
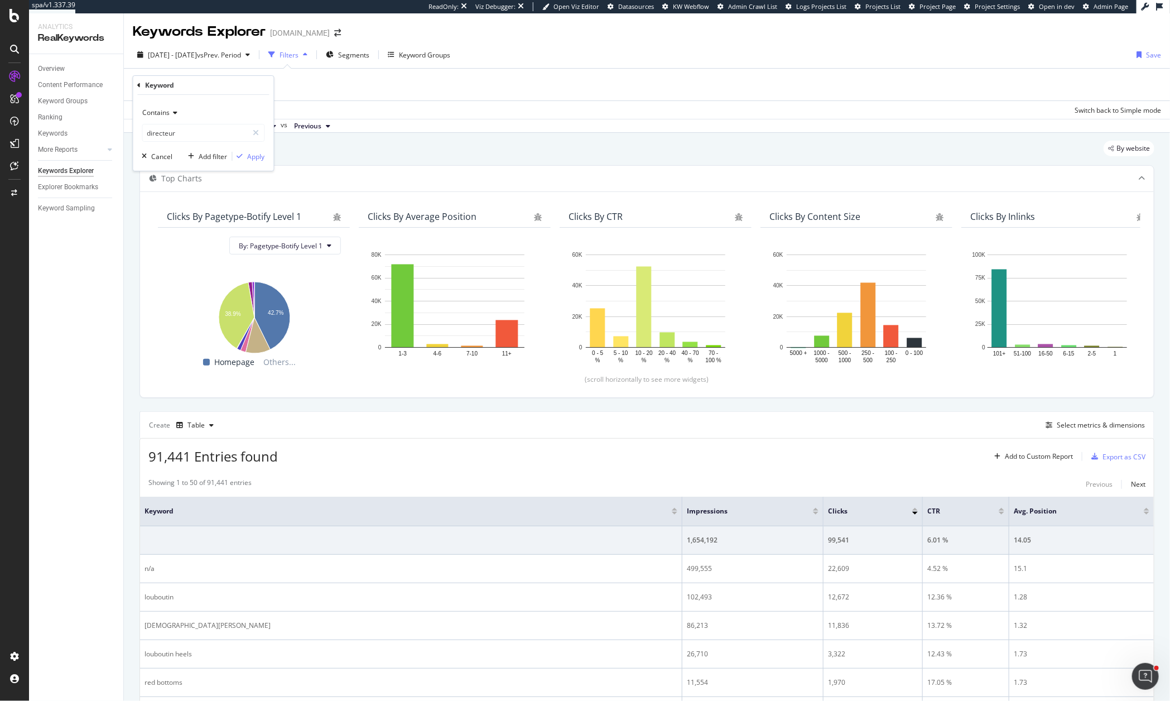
click at [266, 164] on div "Contains directeur Cancel Add filter Apply" at bounding box center [203, 133] width 141 height 76
click at [258, 160] on div "Apply" at bounding box center [256, 156] width 17 height 9
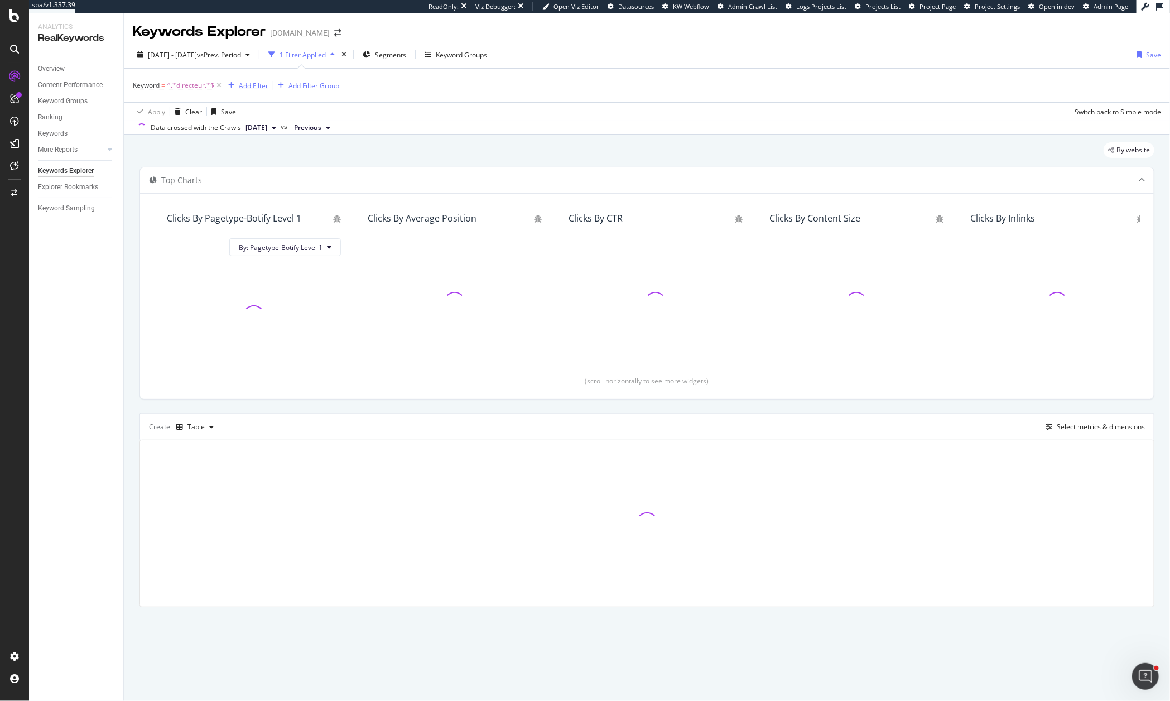
click at [250, 83] on div "Add Filter" at bounding box center [254, 85] width 30 height 9
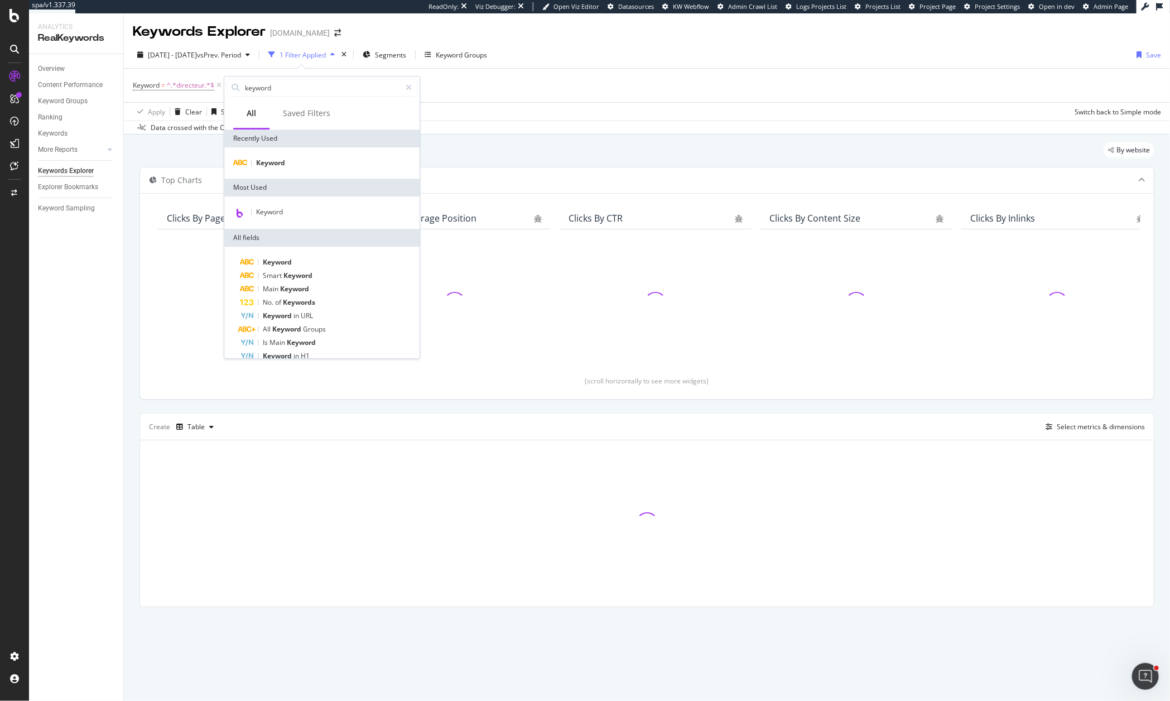
click at [269, 171] on div "Keyword" at bounding box center [321, 162] width 195 height 31
click at [269, 166] on span "Keyword" at bounding box center [270, 162] width 29 height 9
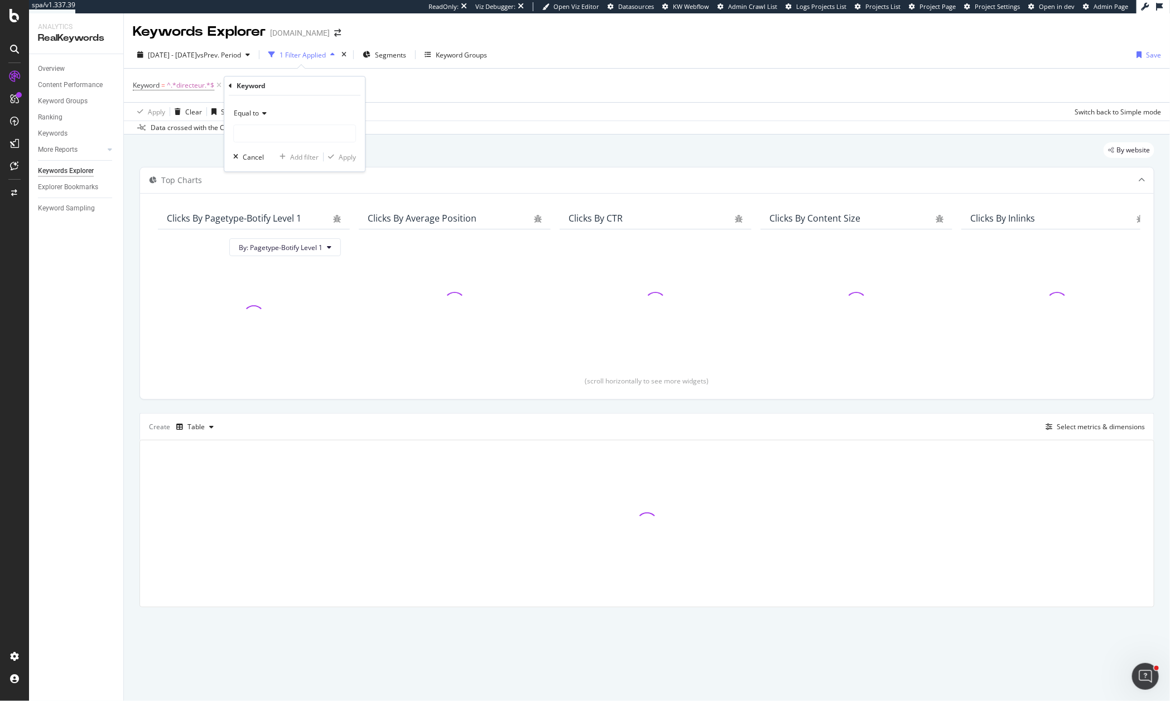
click at [251, 115] on span "Equal to" at bounding box center [246, 112] width 25 height 9
click at [261, 224] on span "Contains" at bounding box center [252, 223] width 27 height 9
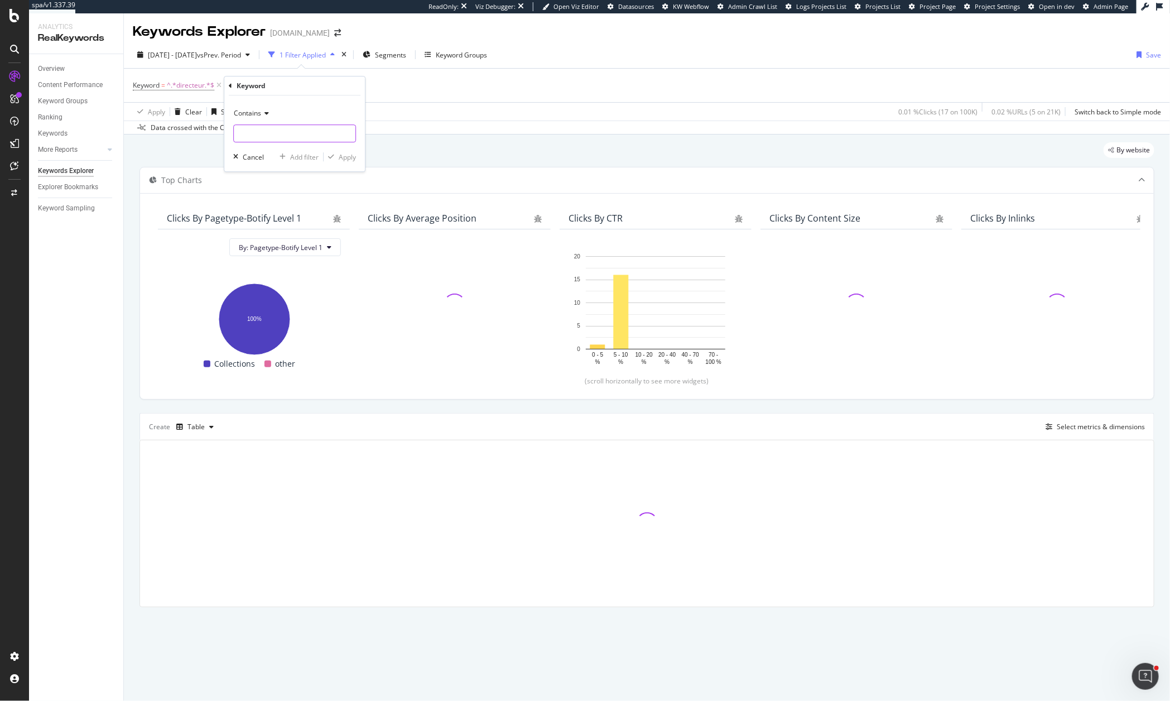
click at [281, 134] on input "text" at bounding box center [295, 133] width 122 height 18
type input "jaden"
click at [346, 158] on div "Apply" at bounding box center [347, 156] width 17 height 9
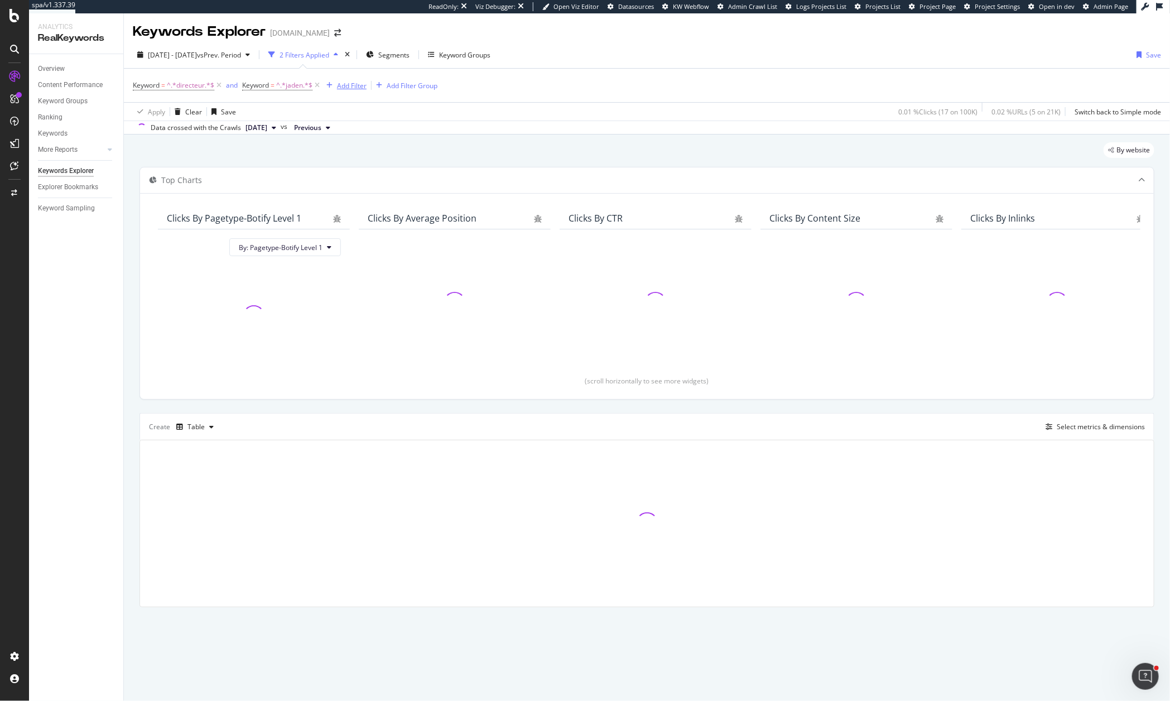
click at [341, 91] on button "Add Filter" at bounding box center [344, 85] width 45 height 13
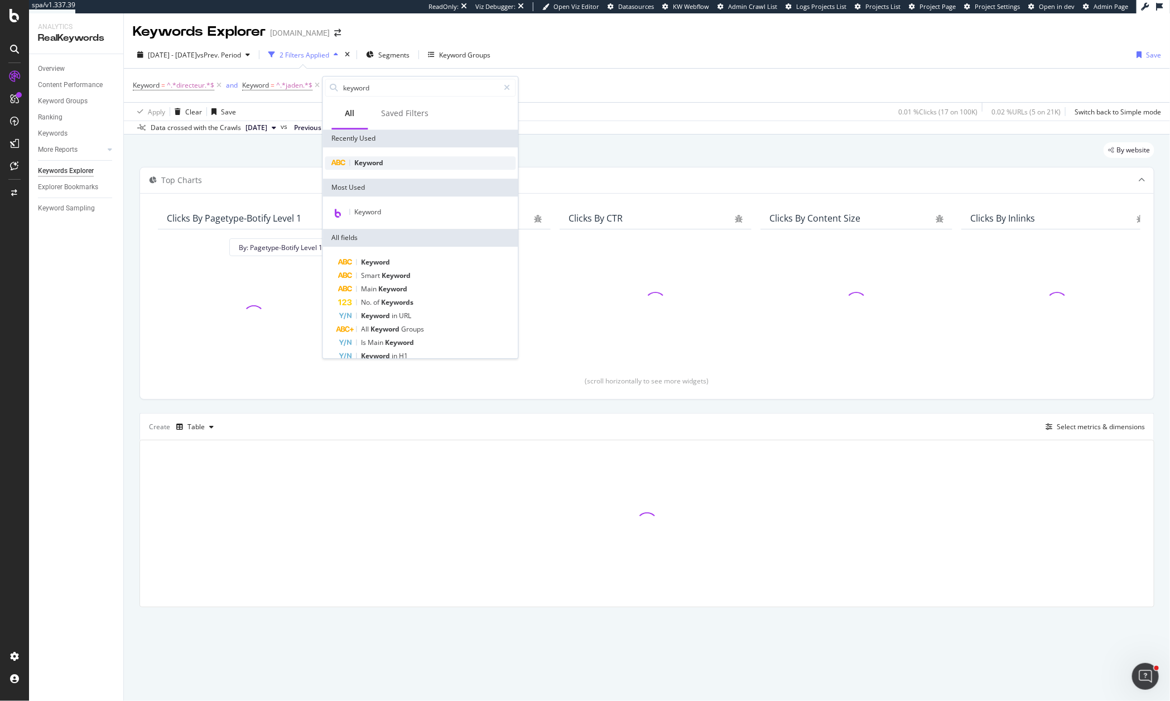
click at [358, 165] on span "Keyword" at bounding box center [369, 162] width 29 height 9
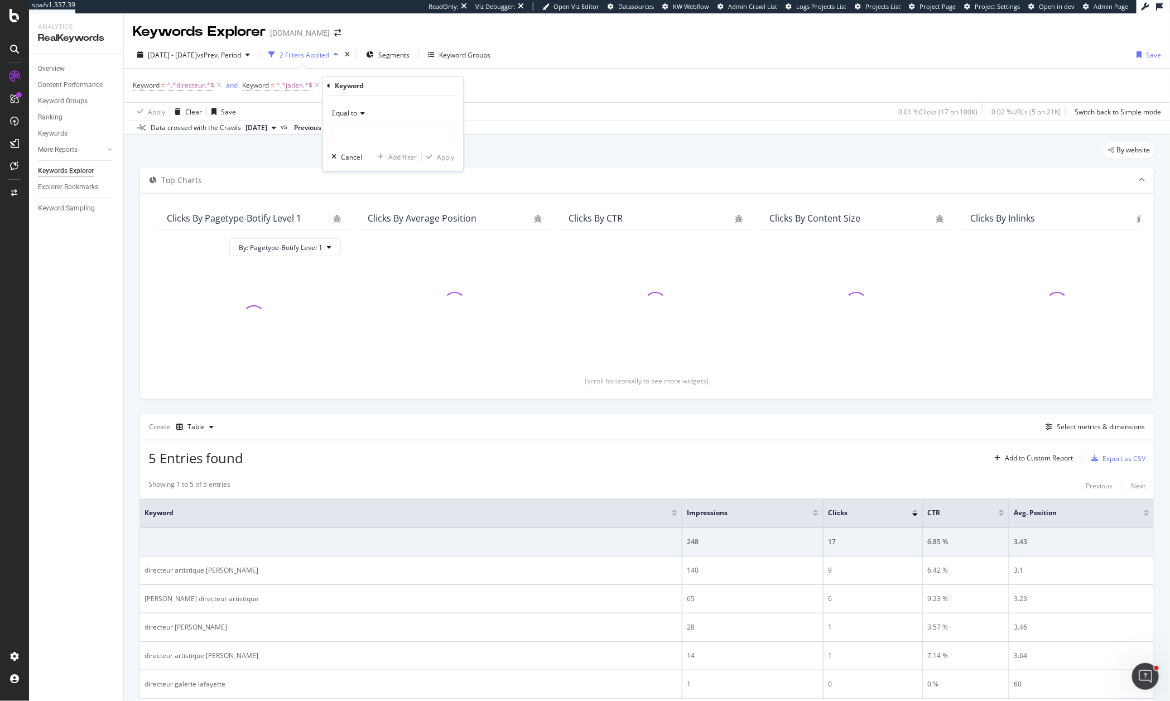
click at [356, 116] on span "Equal to" at bounding box center [344, 112] width 25 height 9
click at [361, 223] on span "Contains" at bounding box center [350, 223] width 27 height 9
click at [362, 132] on input "text" at bounding box center [393, 133] width 122 height 18
type input "[PERSON_NAME]"
click at [439, 154] on div "Apply" at bounding box center [445, 156] width 17 height 9
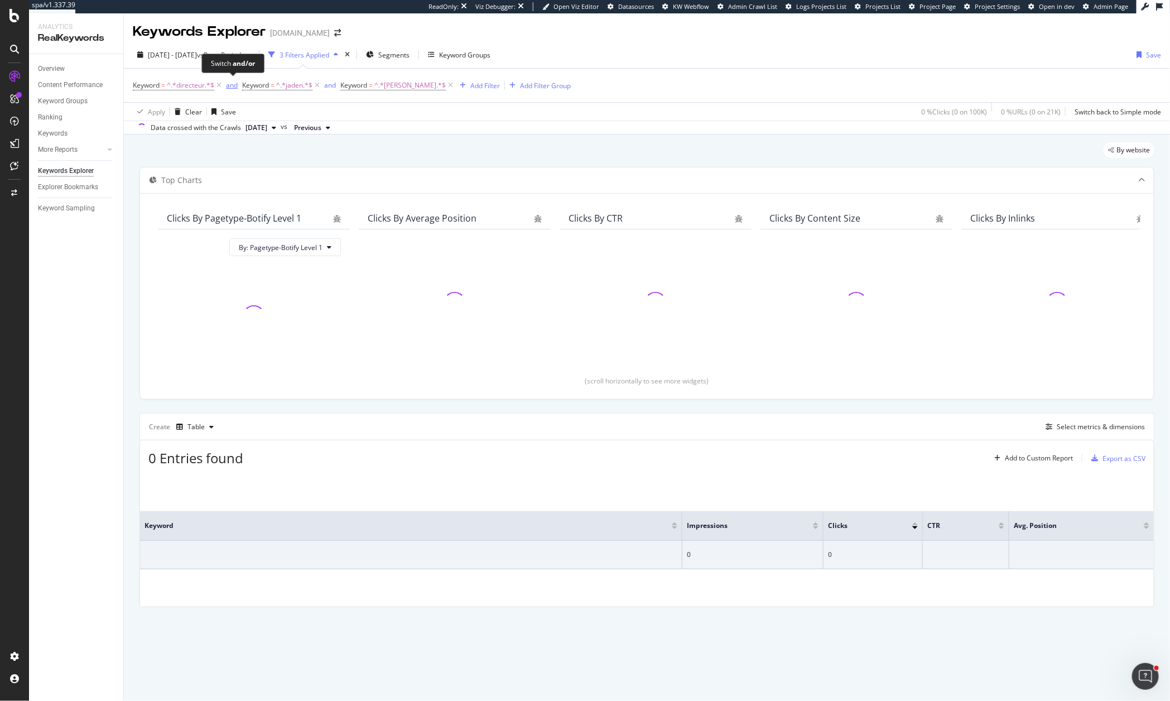
click at [226, 83] on div "and" at bounding box center [232, 84] width 12 height 9
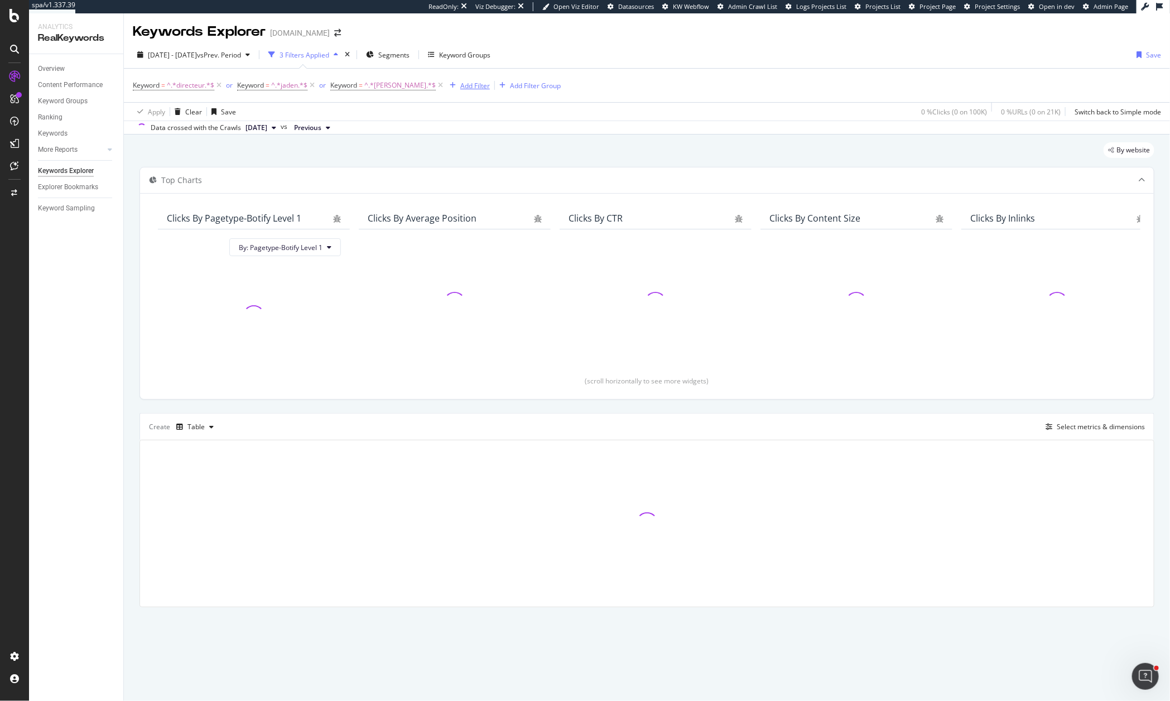
click at [460, 84] on div "Add Filter" at bounding box center [475, 85] width 30 height 9
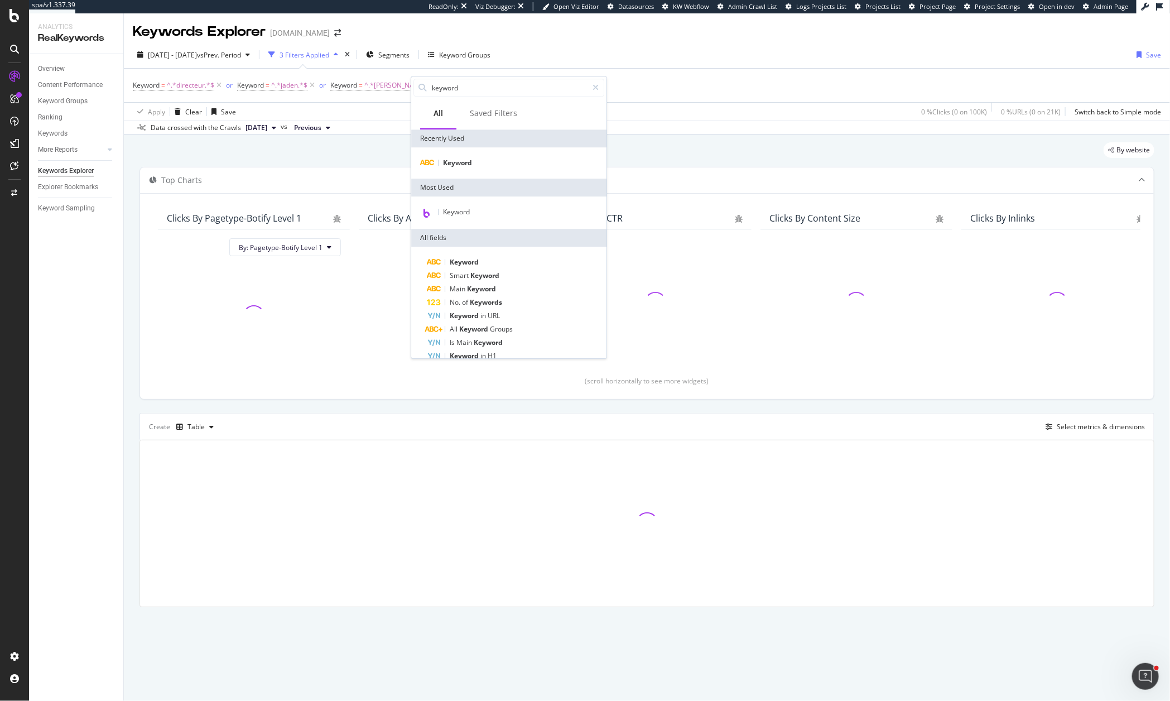
click at [469, 170] on div "Keyword" at bounding box center [508, 162] width 195 height 31
click at [477, 165] on div "Keyword" at bounding box center [508, 162] width 191 height 13
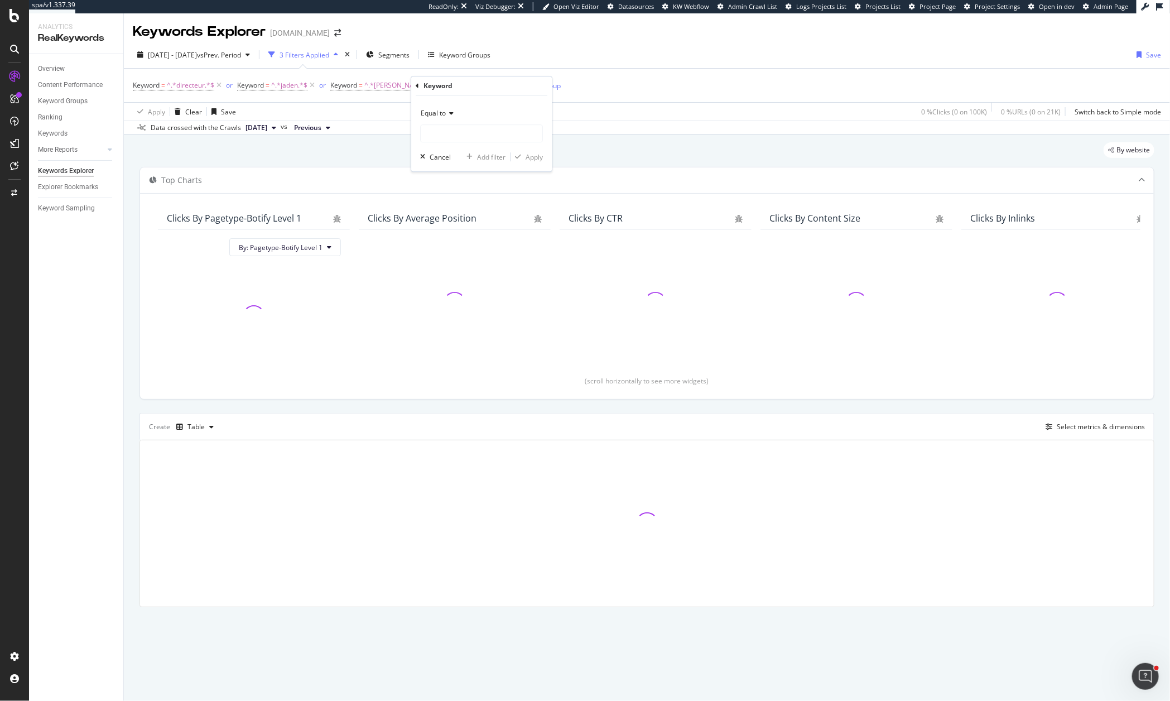
click at [450, 119] on div "Equal to" at bounding box center [481, 113] width 123 height 18
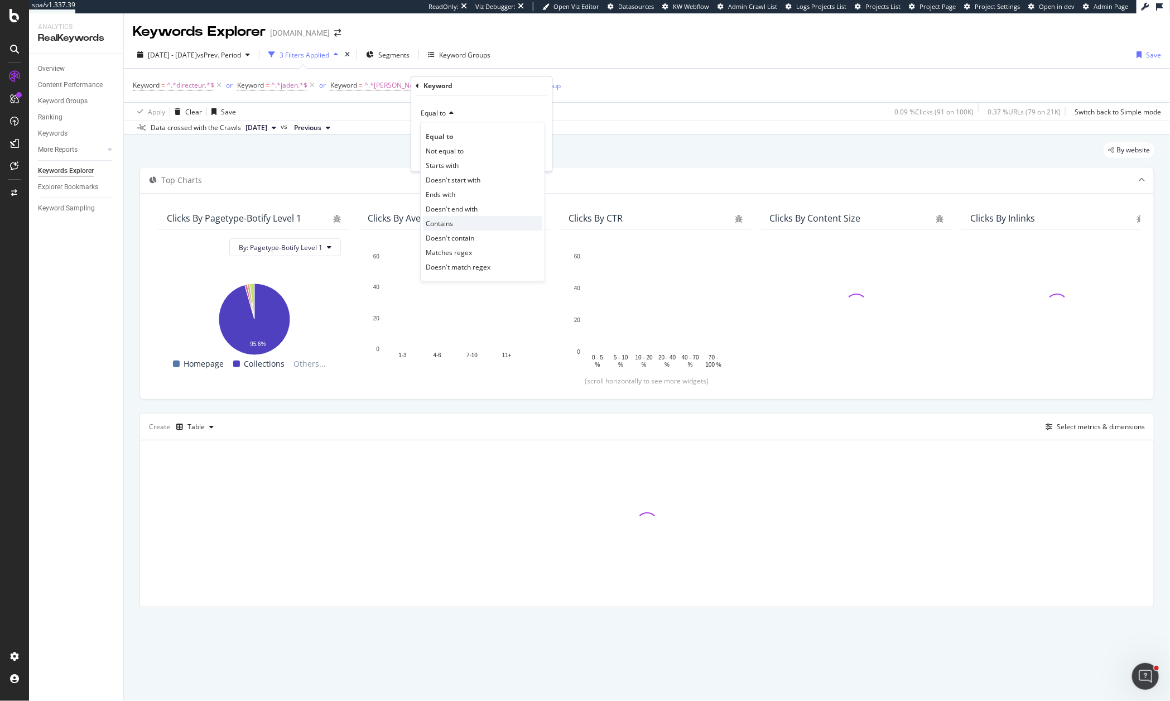
click at [465, 221] on div "Contains" at bounding box center [482, 223] width 119 height 15
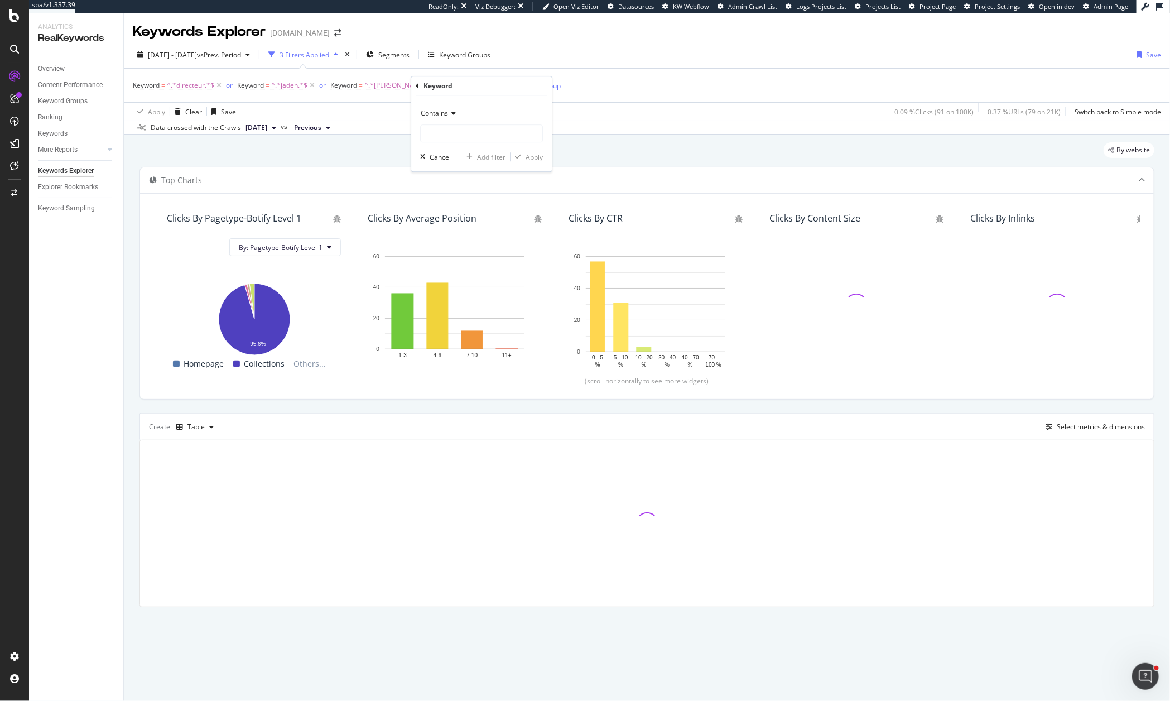
click at [465, 122] on div "Contains" at bounding box center [481, 113] width 123 height 18
click at [465, 136] on div "Equal to" at bounding box center [482, 136] width 119 height 15
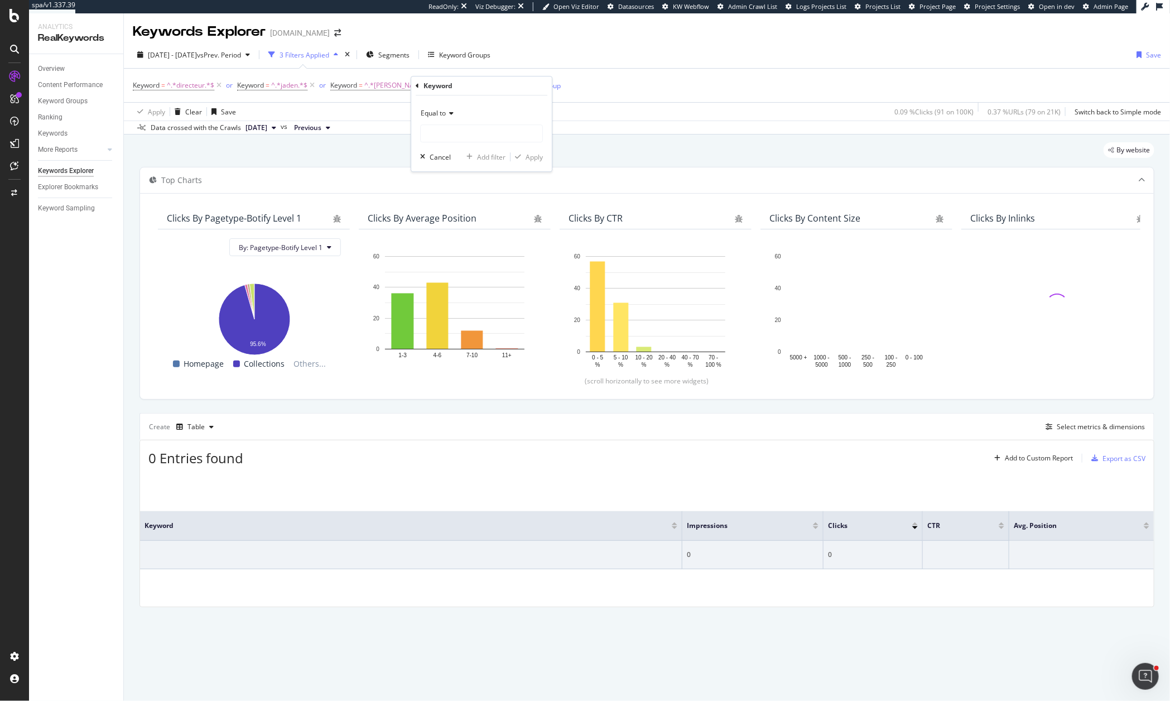
click at [444, 117] on span "Equal to" at bounding box center [433, 112] width 25 height 9
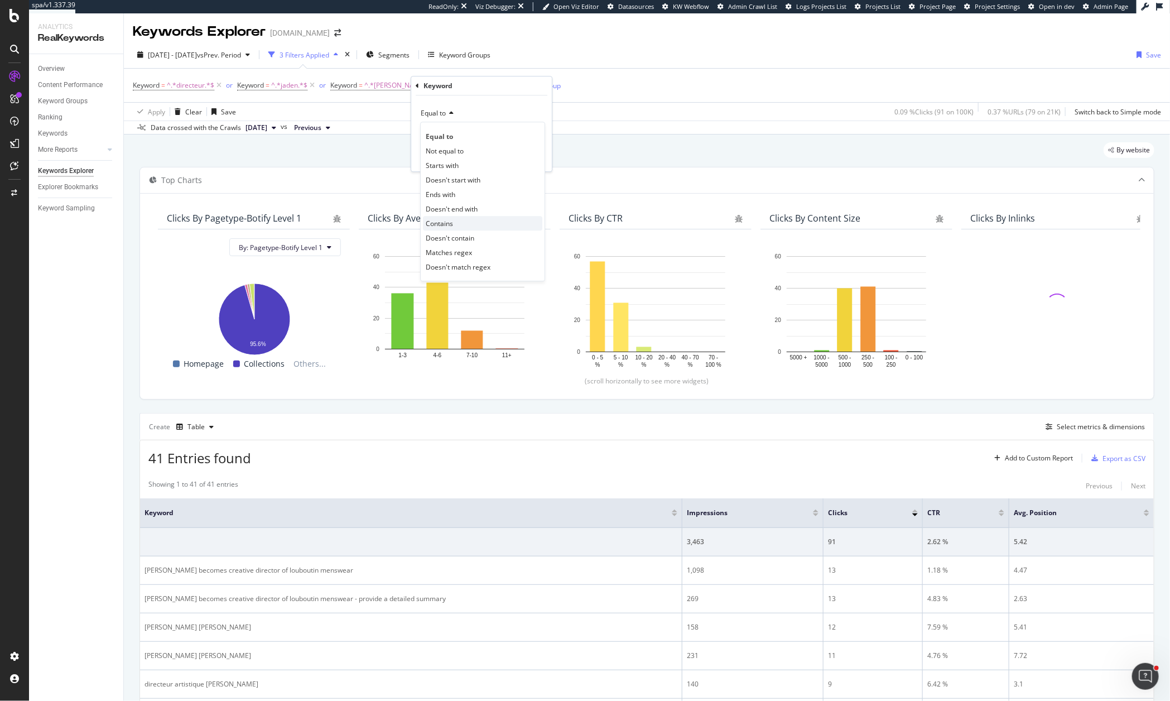
click at [447, 226] on span "Contains" at bounding box center [439, 223] width 27 height 9
click at [471, 131] on input "text" at bounding box center [482, 133] width 122 height 18
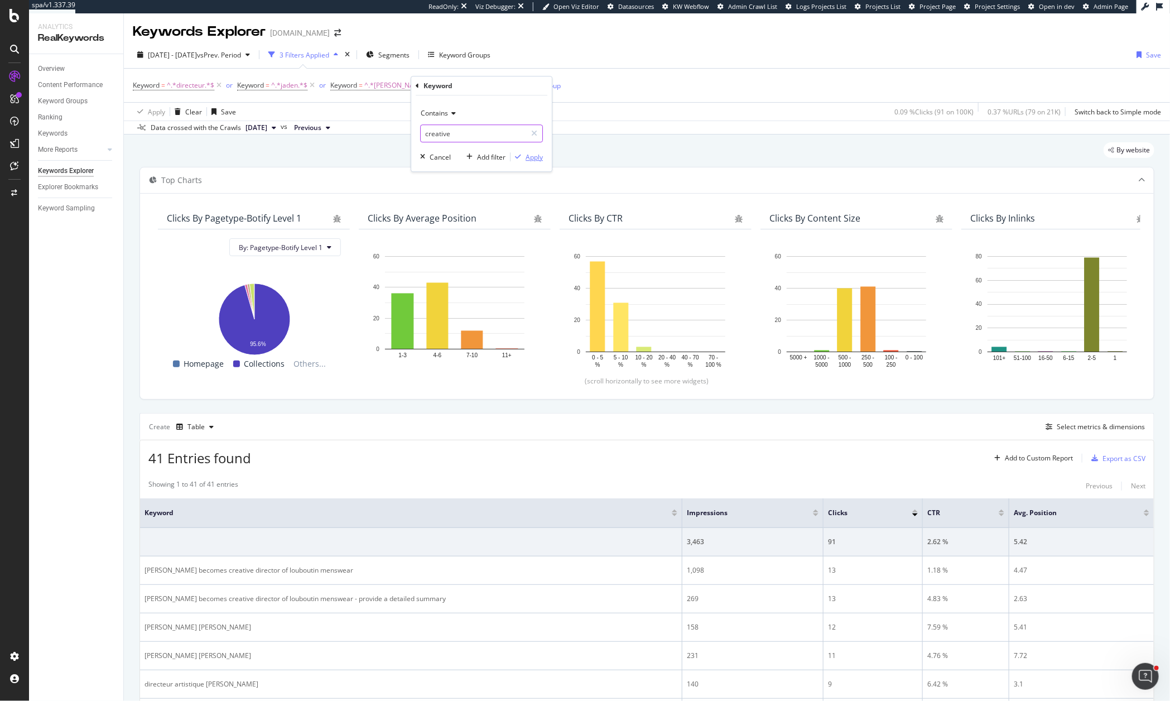
type input "creative"
drag, startPoint x: 532, startPoint y: 157, endPoint x: 522, endPoint y: 137, distance: 23.0
click at [532, 157] on div "Apply" at bounding box center [533, 156] width 17 height 9
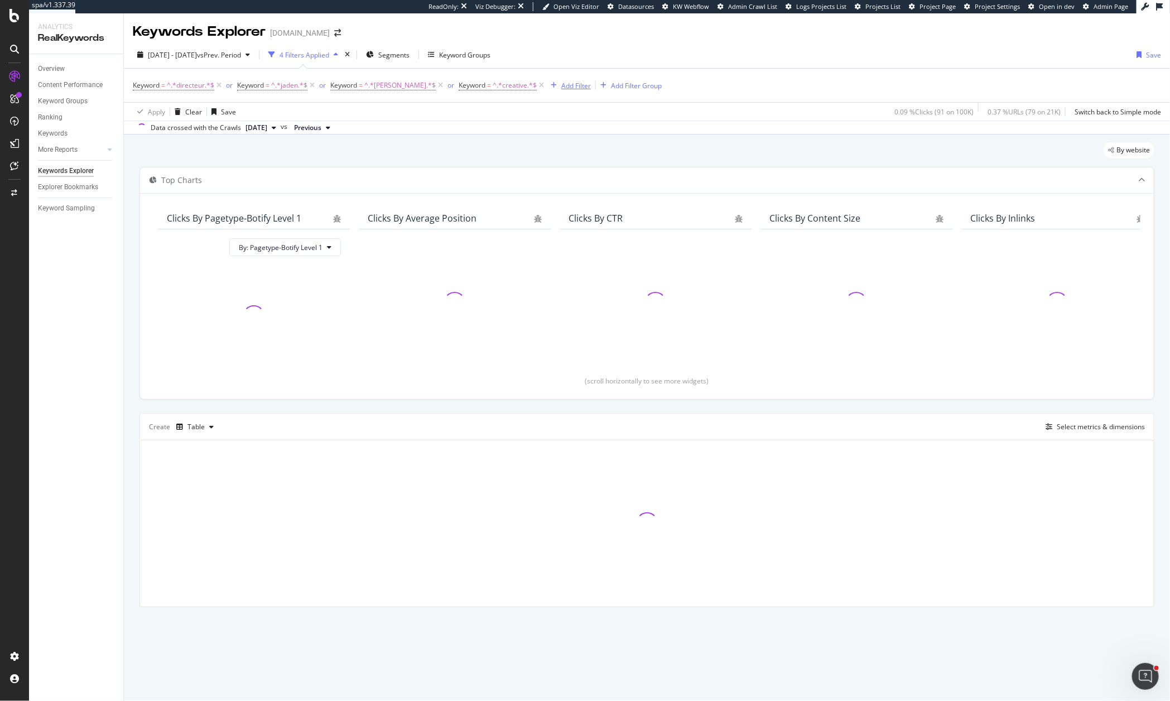
click at [561, 83] on div "Add Filter" at bounding box center [576, 85] width 30 height 9
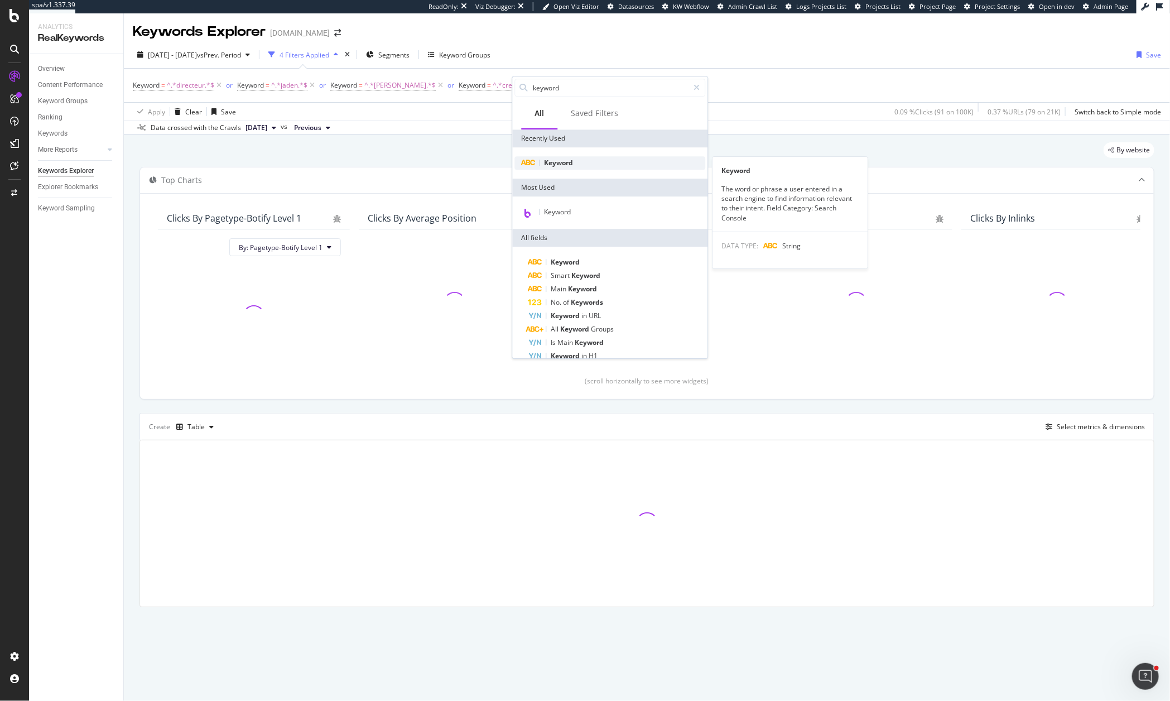
click at [554, 163] on span "Keyword" at bounding box center [558, 162] width 29 height 9
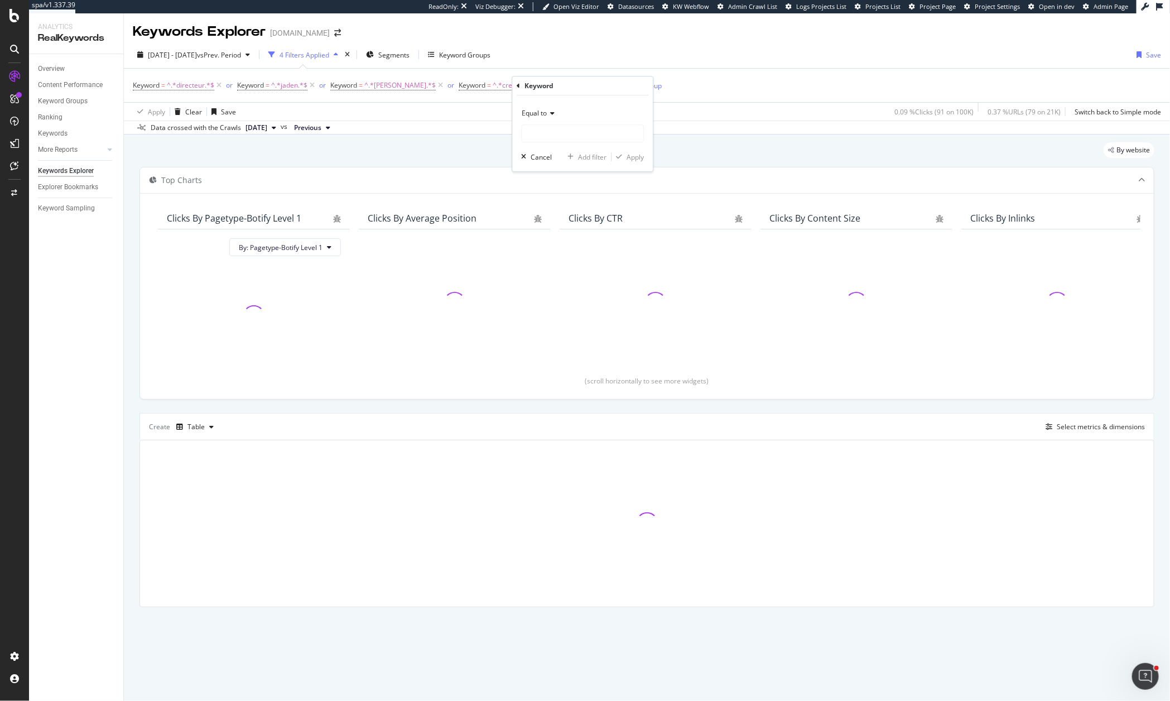
click at [547, 103] on div "Equal to Cancel Add filter Apply" at bounding box center [583, 133] width 141 height 76
click at [547, 110] on span "Equal to" at bounding box center [534, 112] width 25 height 9
click at [576, 220] on div "Contains" at bounding box center [583, 223] width 119 height 15
click at [575, 139] on input "text" at bounding box center [583, 133] width 122 height 18
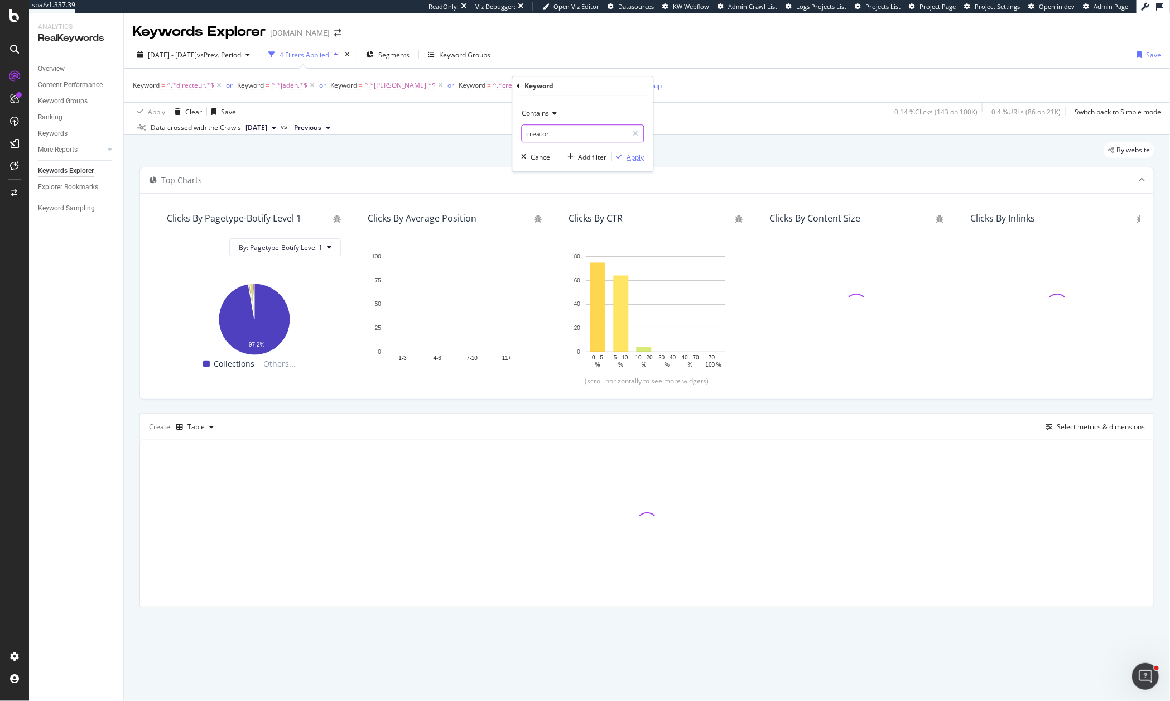
type input "creator"
click at [636, 155] on div "Apply" at bounding box center [635, 156] width 17 height 9
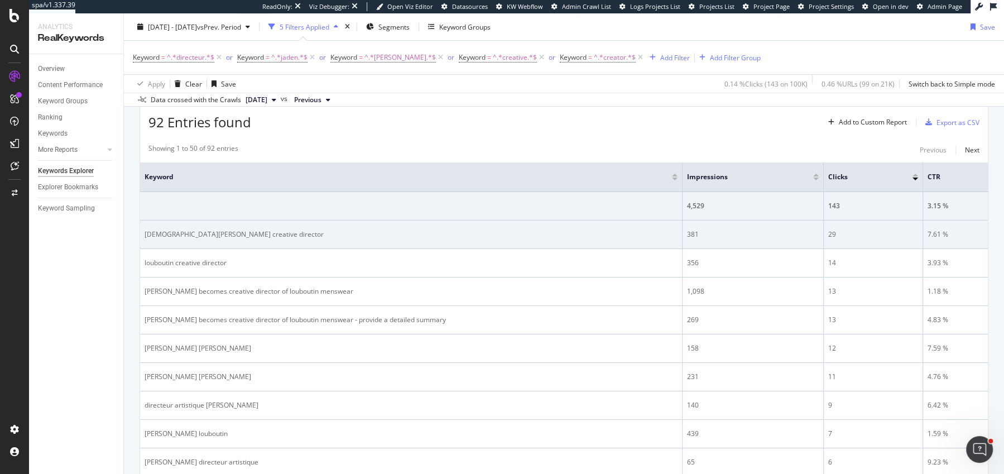
scroll to position [315, 0]
